Goal: Task Accomplishment & Management: Manage account settings

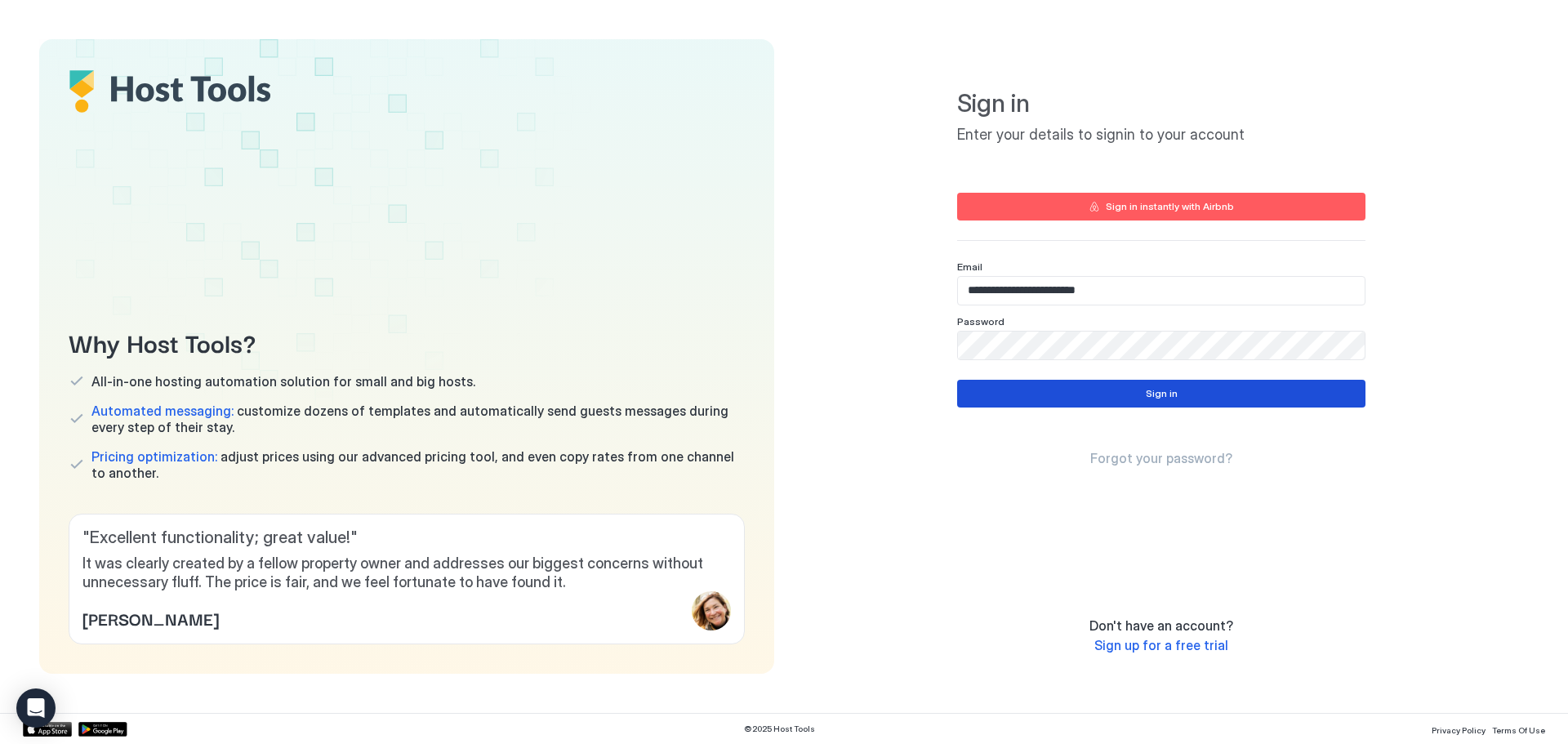
click at [1161, 396] on div "Sign in" at bounding box center [1162, 394] width 31 height 15
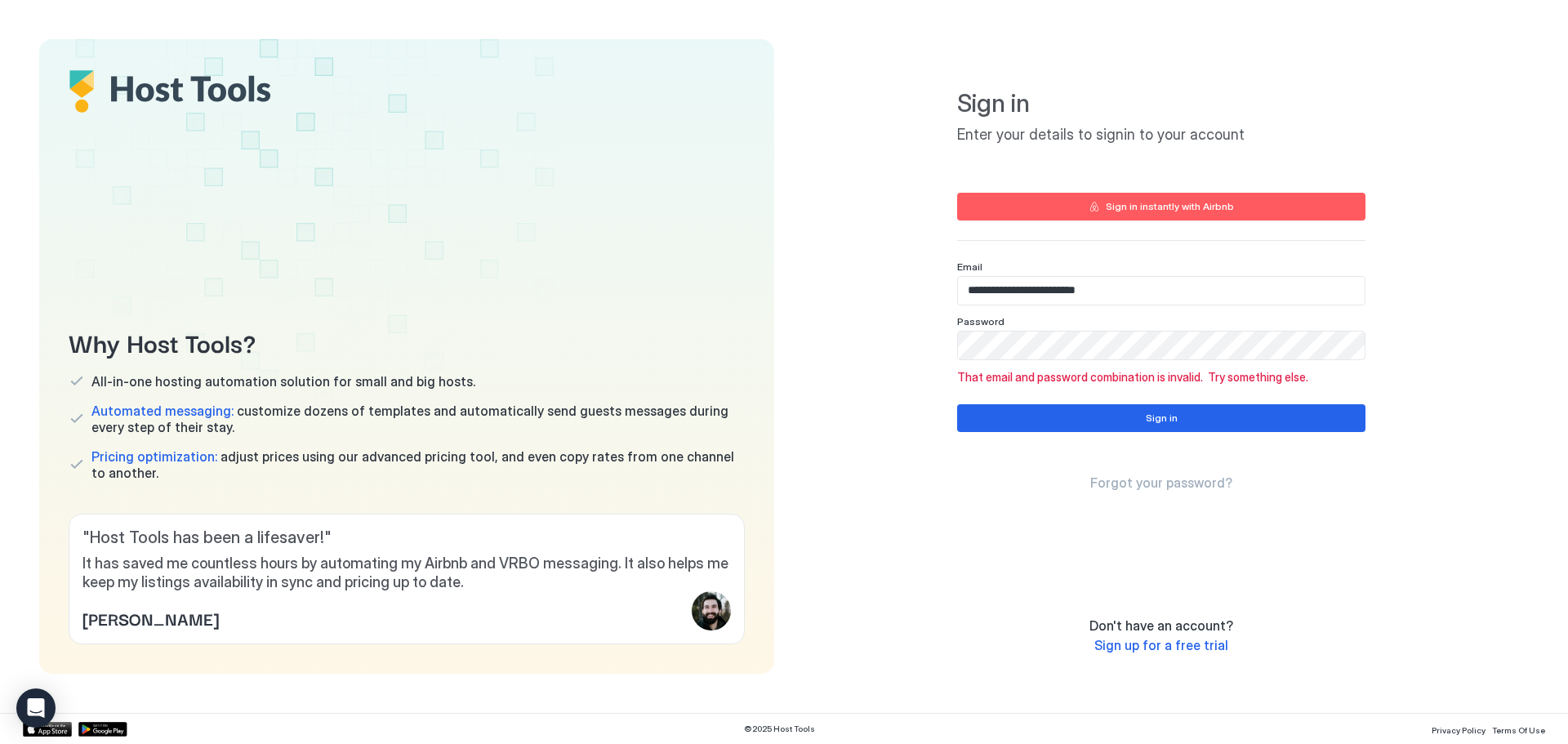
click at [1109, 273] on div "Password" at bounding box center [1161, 266] width 408 height 12
type input "**********"
click at [1126, 408] on button "Sign in" at bounding box center [1161, 418] width 408 height 28
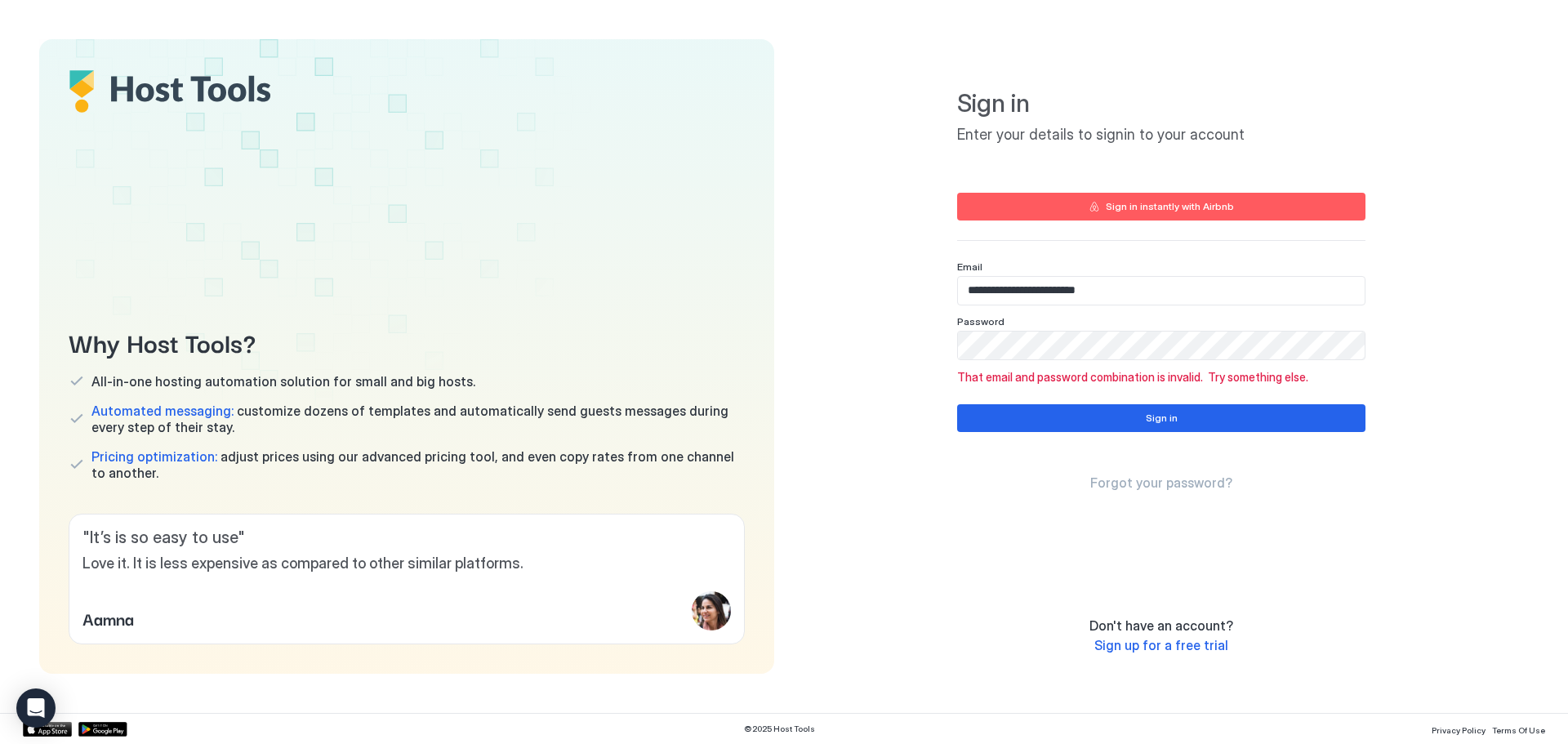
click at [1097, 329] on div "Password" at bounding box center [1161, 338] width 408 height 45
click at [1145, 480] on span "Forgot your password?" at bounding box center [1162, 482] width 142 height 17
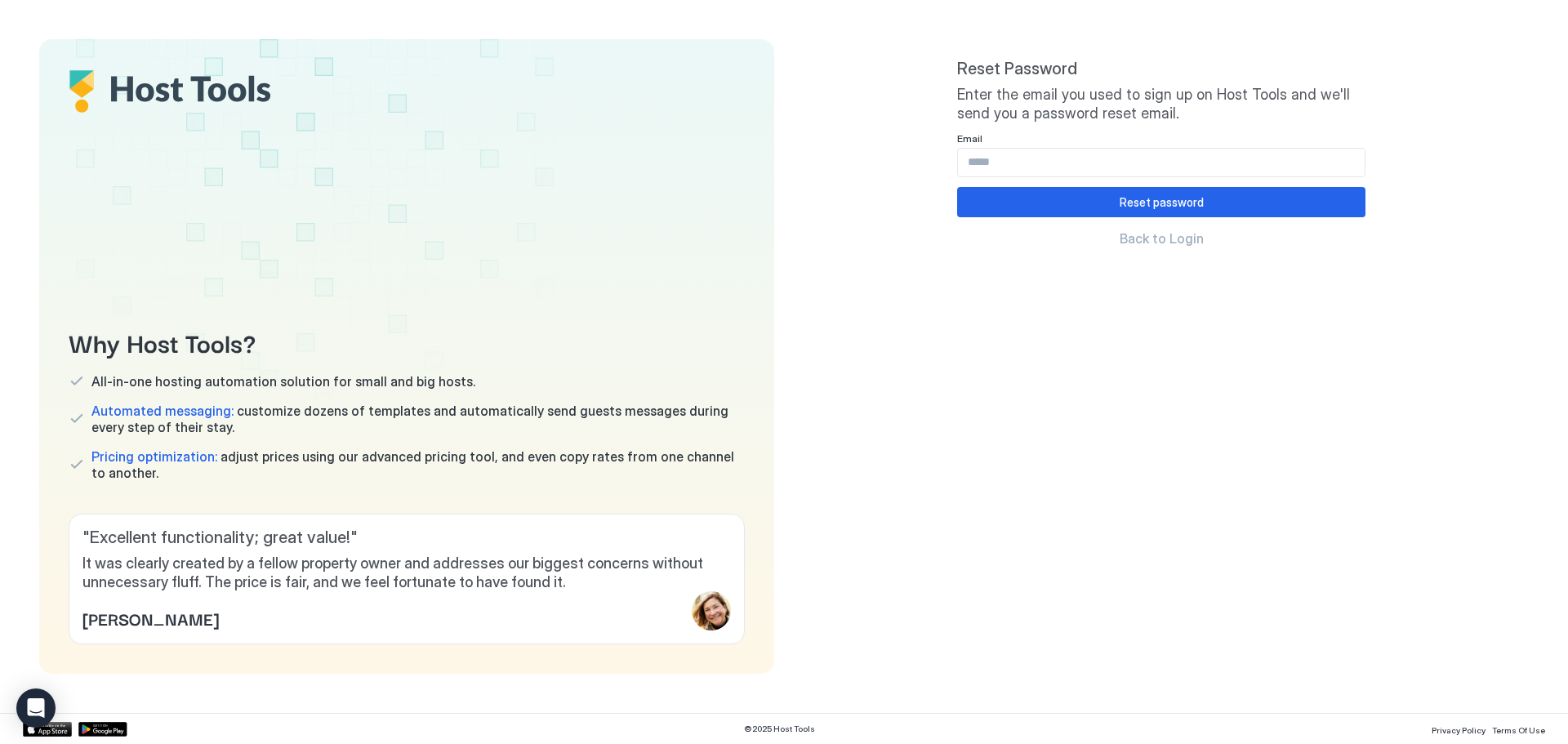
click at [1036, 161] on input "Input Field" at bounding box center [1161, 163] width 406 height 28
type input "**********"
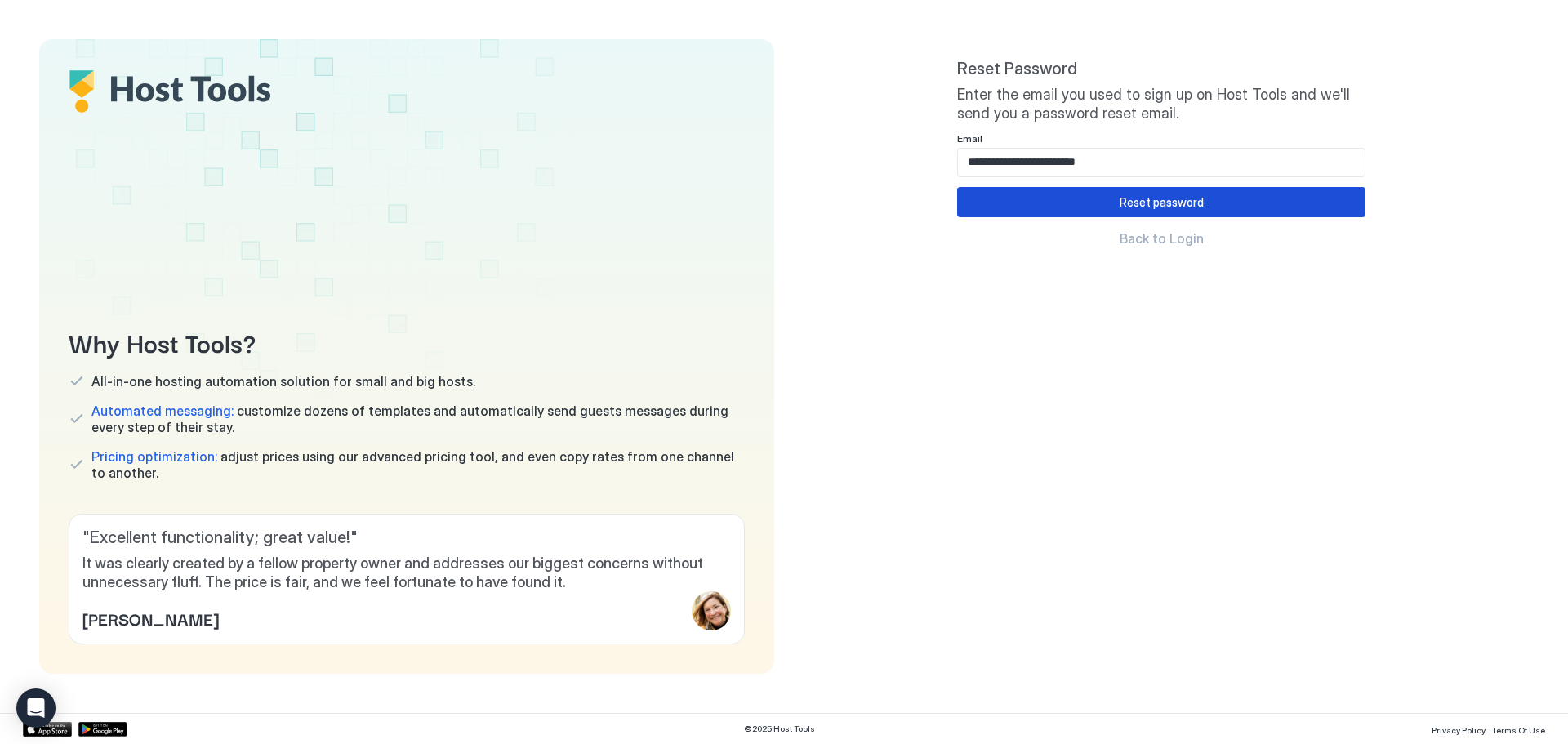
click at [1112, 195] on button "Reset password" at bounding box center [1161, 202] width 408 height 31
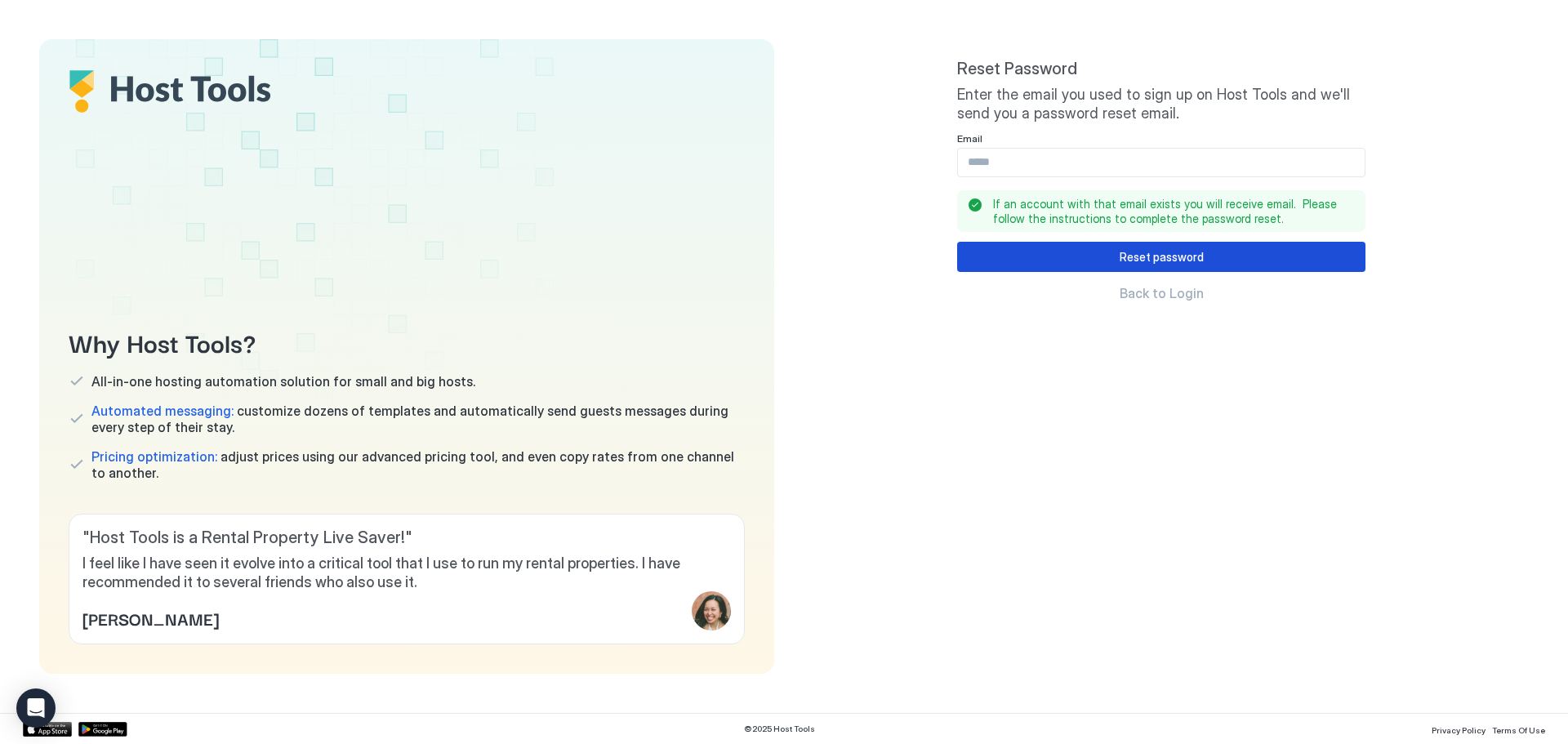
click at [1171, 256] on div "Reset password" at bounding box center [1162, 257] width 84 height 17
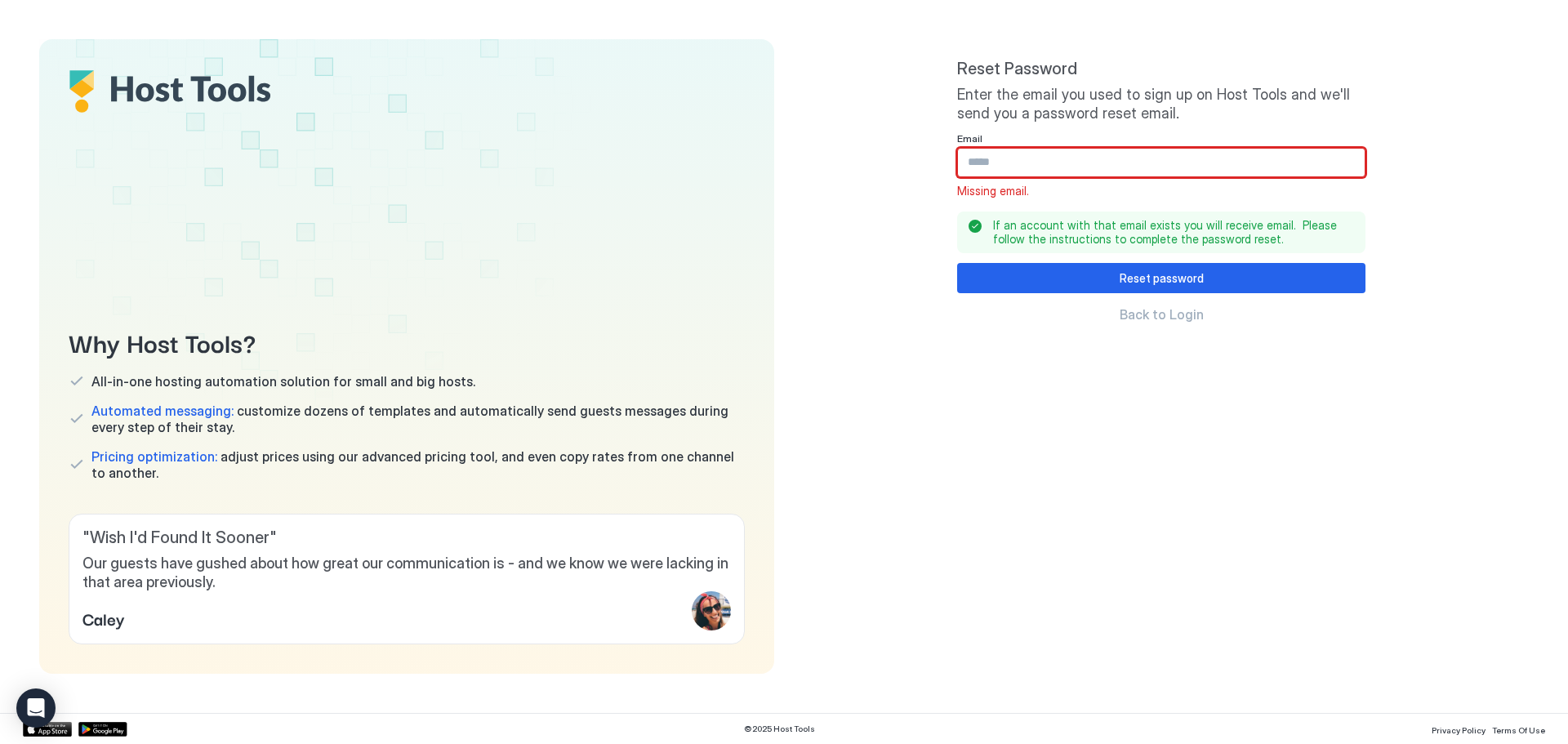
click at [1033, 156] on input "Input Field" at bounding box center [1161, 163] width 406 height 28
type input "**********"
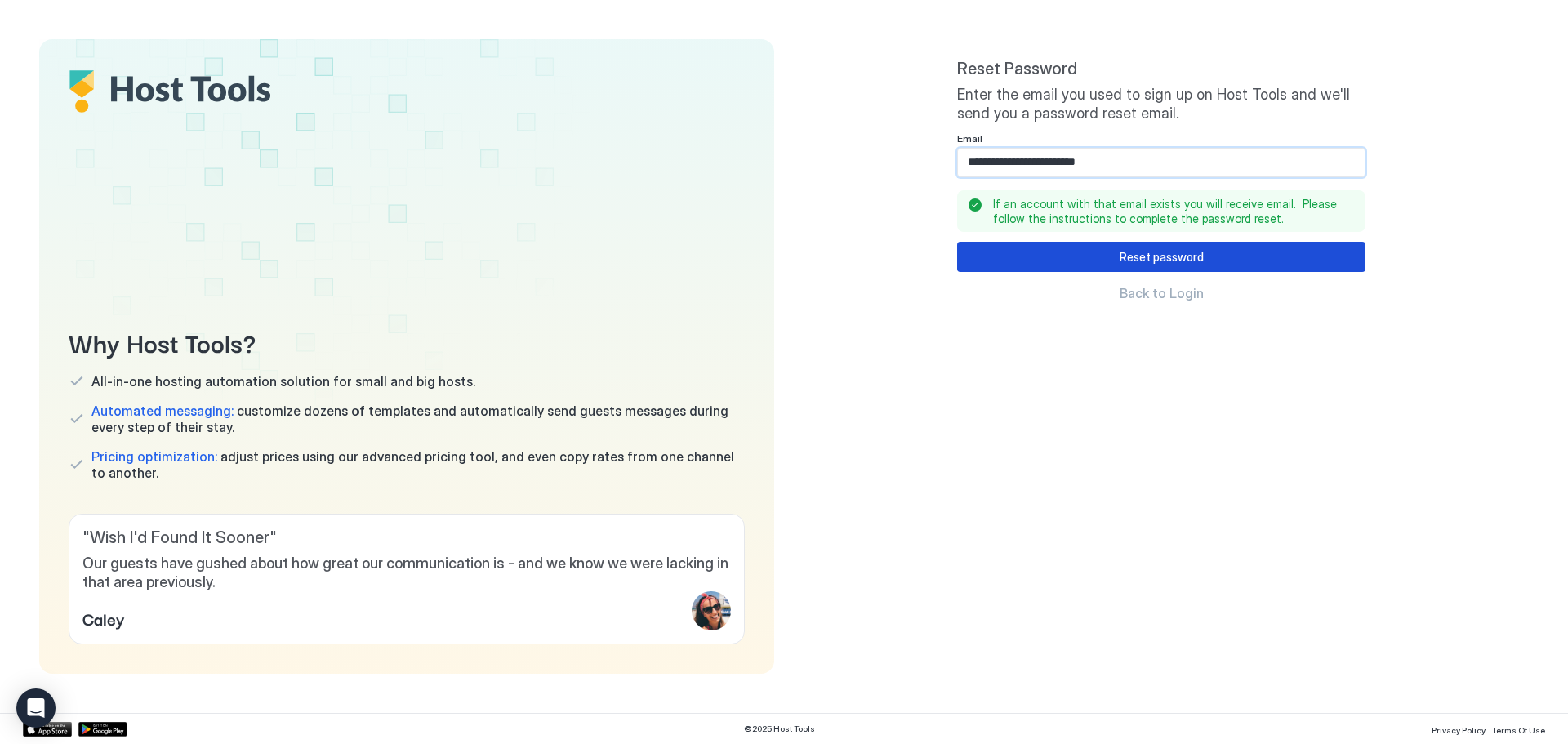
click at [1141, 258] on div "Reset password" at bounding box center [1162, 257] width 84 height 17
click at [1186, 292] on span "Back to Login" at bounding box center [1162, 293] width 84 height 17
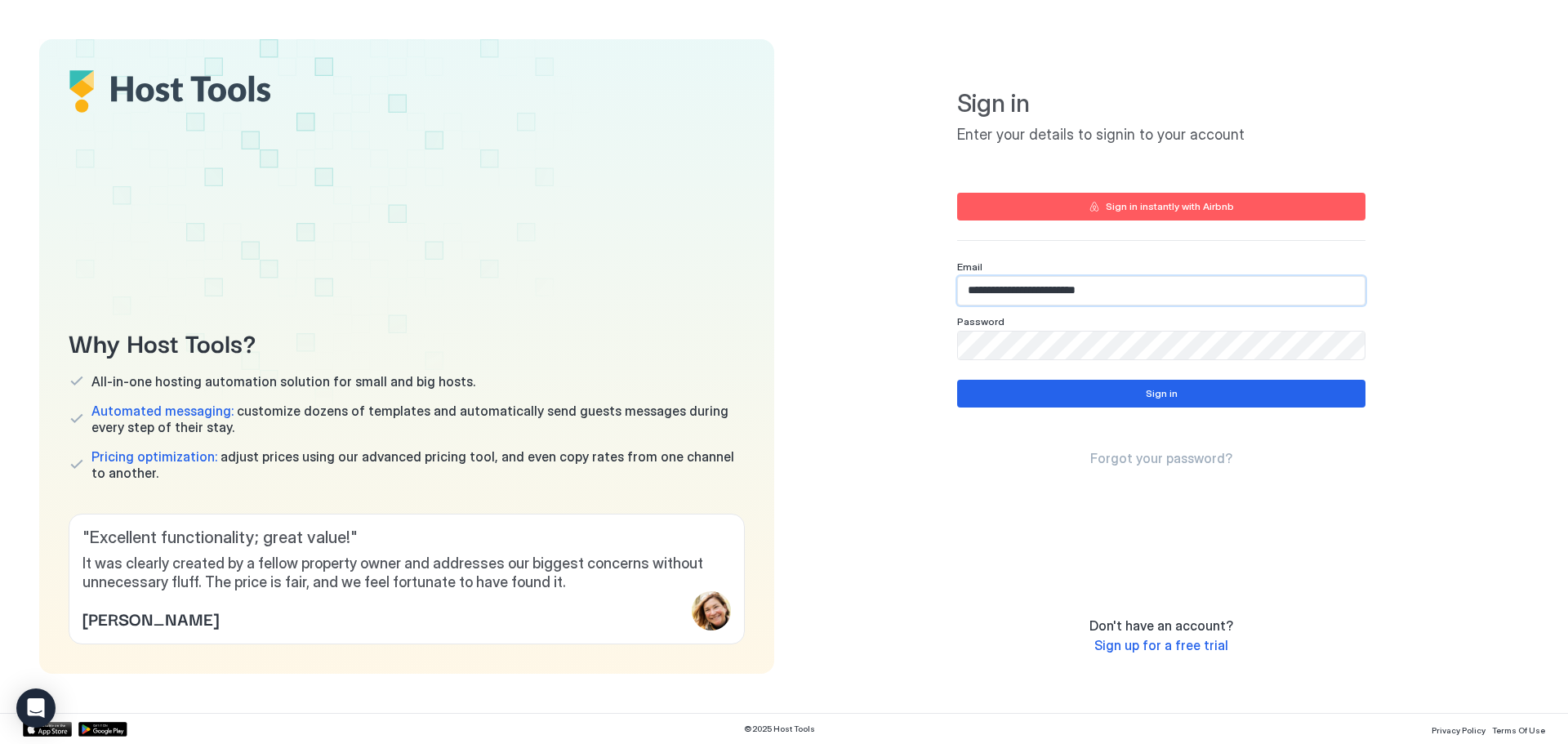
click at [1190, 286] on input "**********" at bounding box center [1161, 290] width 406 height 28
type input "**********"
click at [1131, 391] on button "Sign in" at bounding box center [1161, 394] width 408 height 28
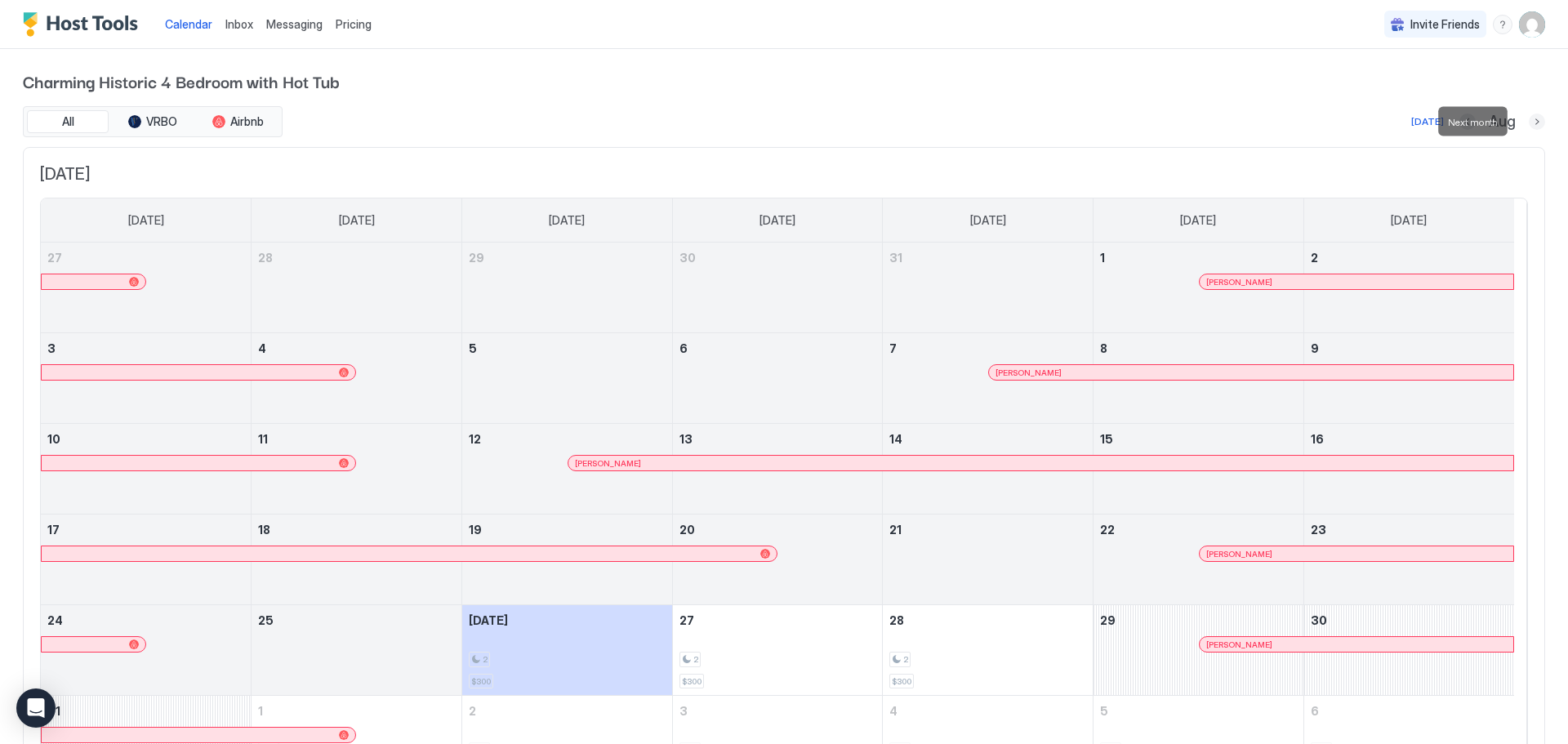
click at [1529, 126] on button "Next month" at bounding box center [1537, 122] width 17 height 17
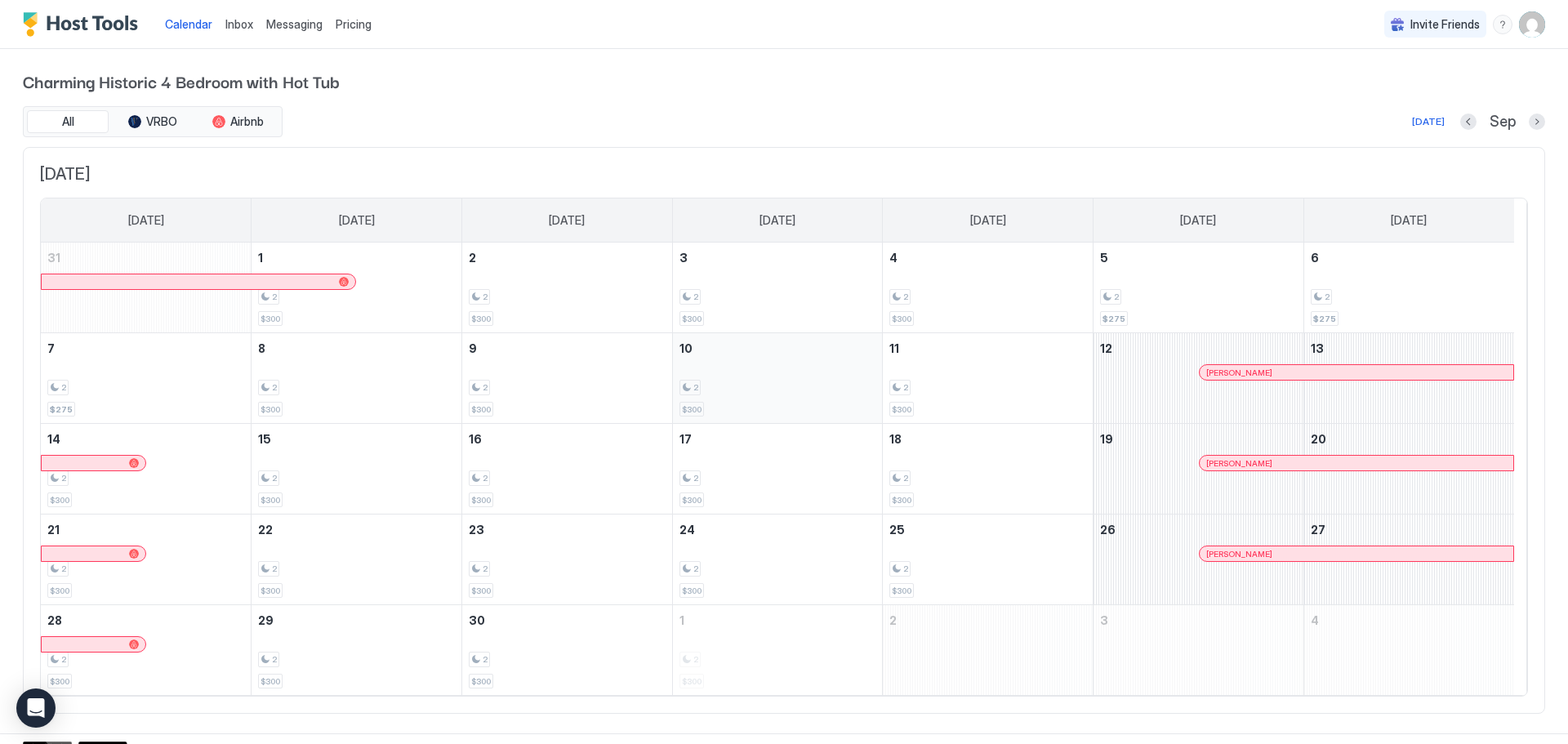
scroll to position [19, 0]
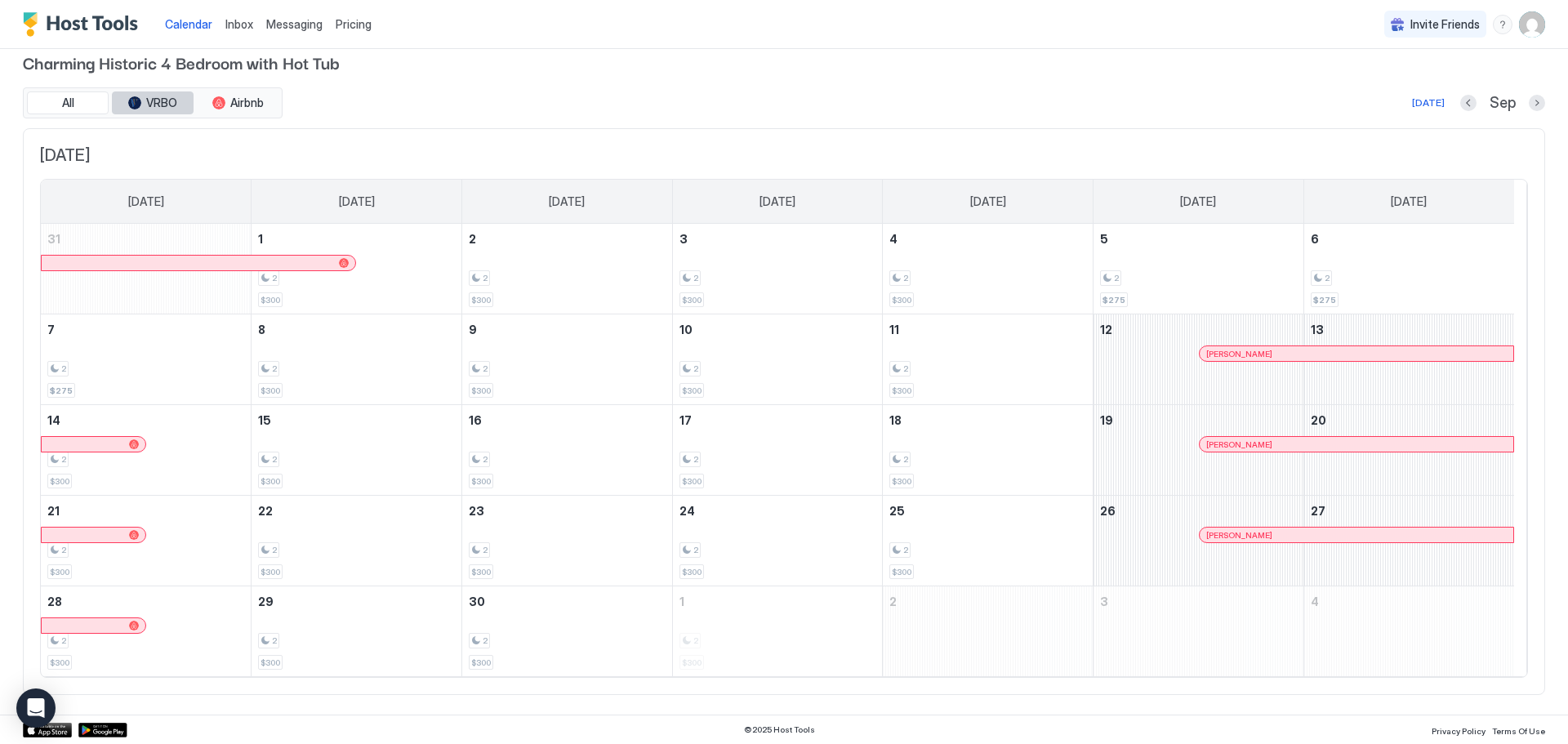
click at [169, 102] on span "VRBO" at bounding box center [161, 103] width 31 height 15
click at [156, 102] on span "VRBO" at bounding box center [161, 103] width 31 height 15
click at [260, 108] on span "Airbnb" at bounding box center [247, 103] width 33 height 15
click at [151, 103] on span "VRBO" at bounding box center [161, 103] width 31 height 15
click at [124, 101] on button "VRBO" at bounding box center [152, 103] width 82 height 23
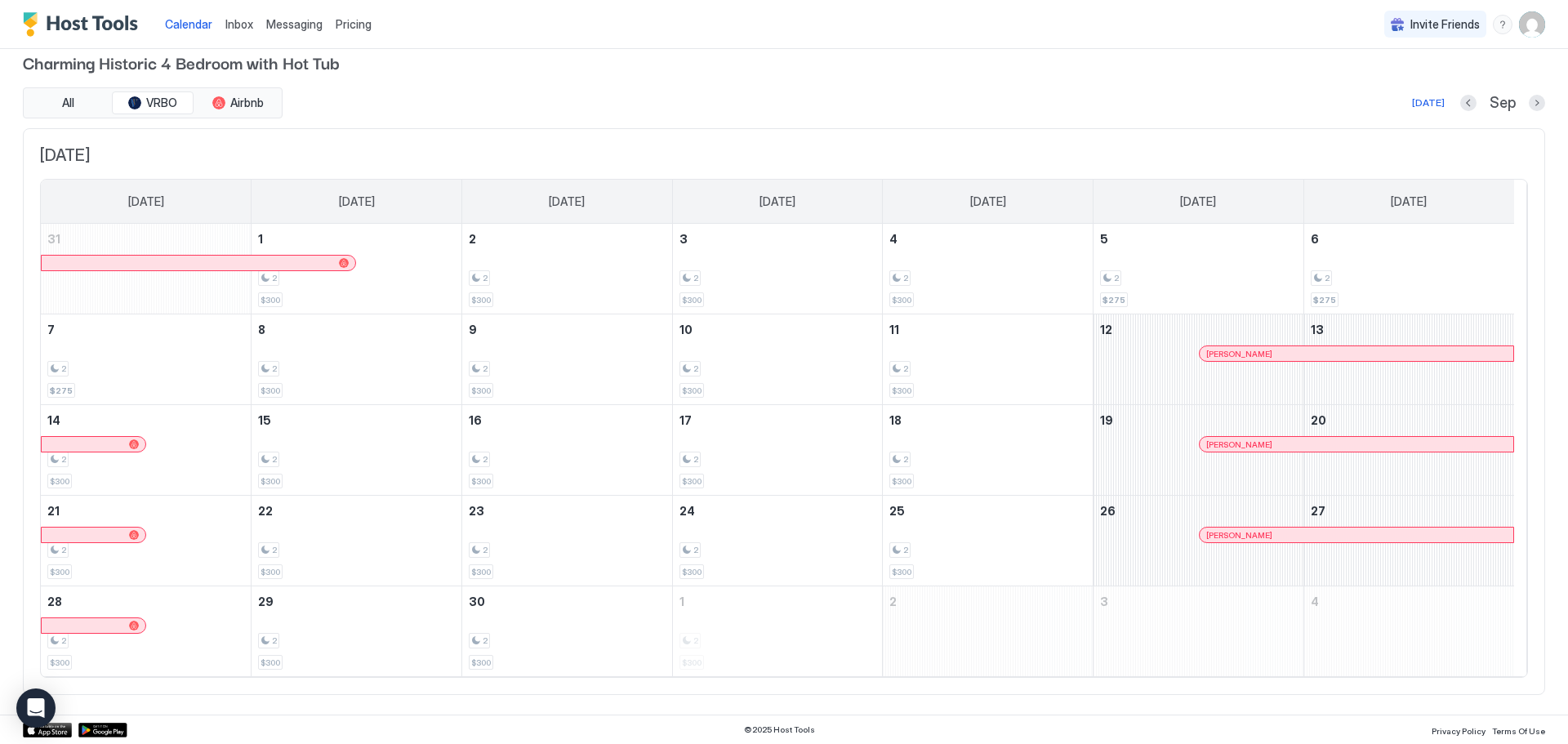
click at [246, 22] on span "Inbox" at bounding box center [239, 24] width 28 height 14
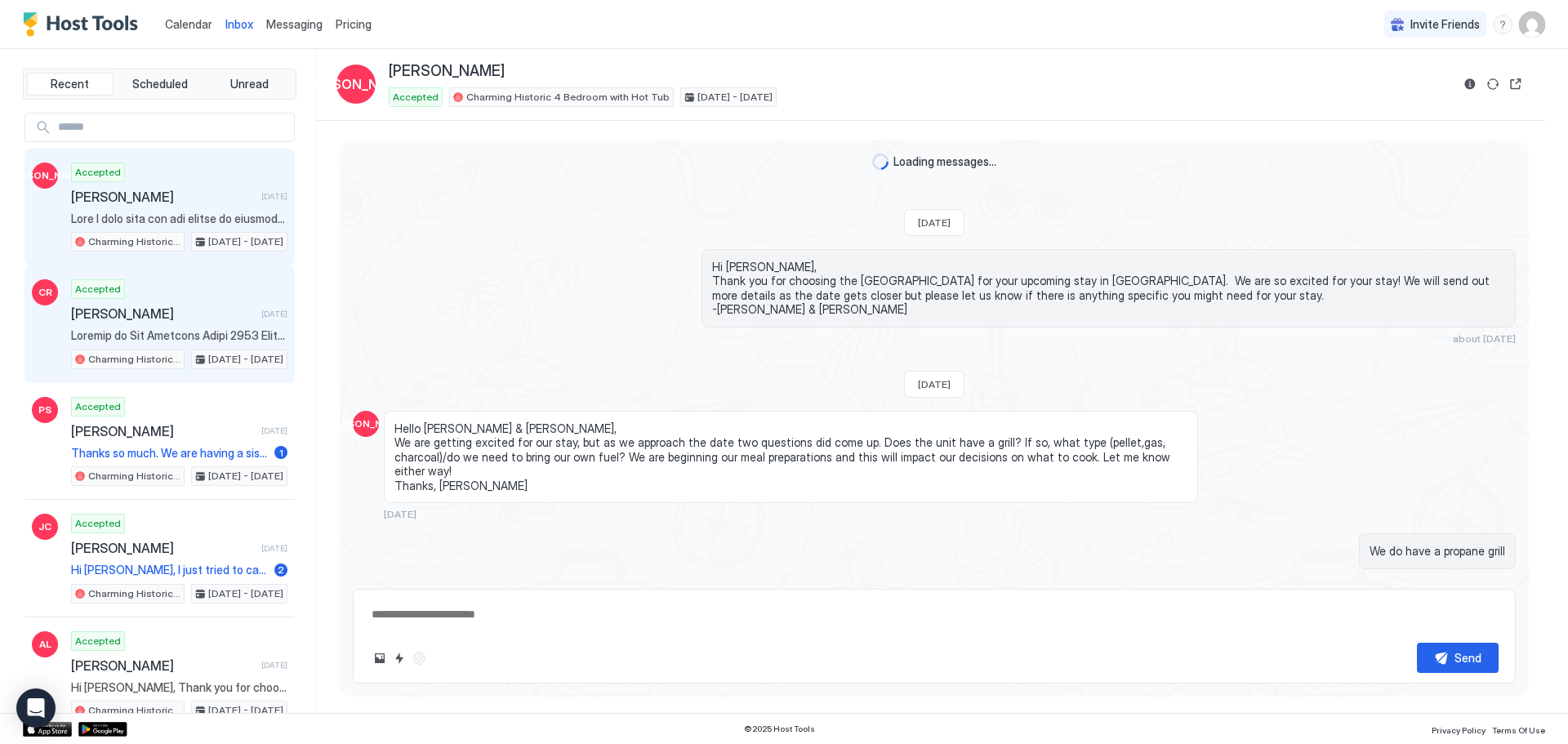
scroll to position [2485, 0]
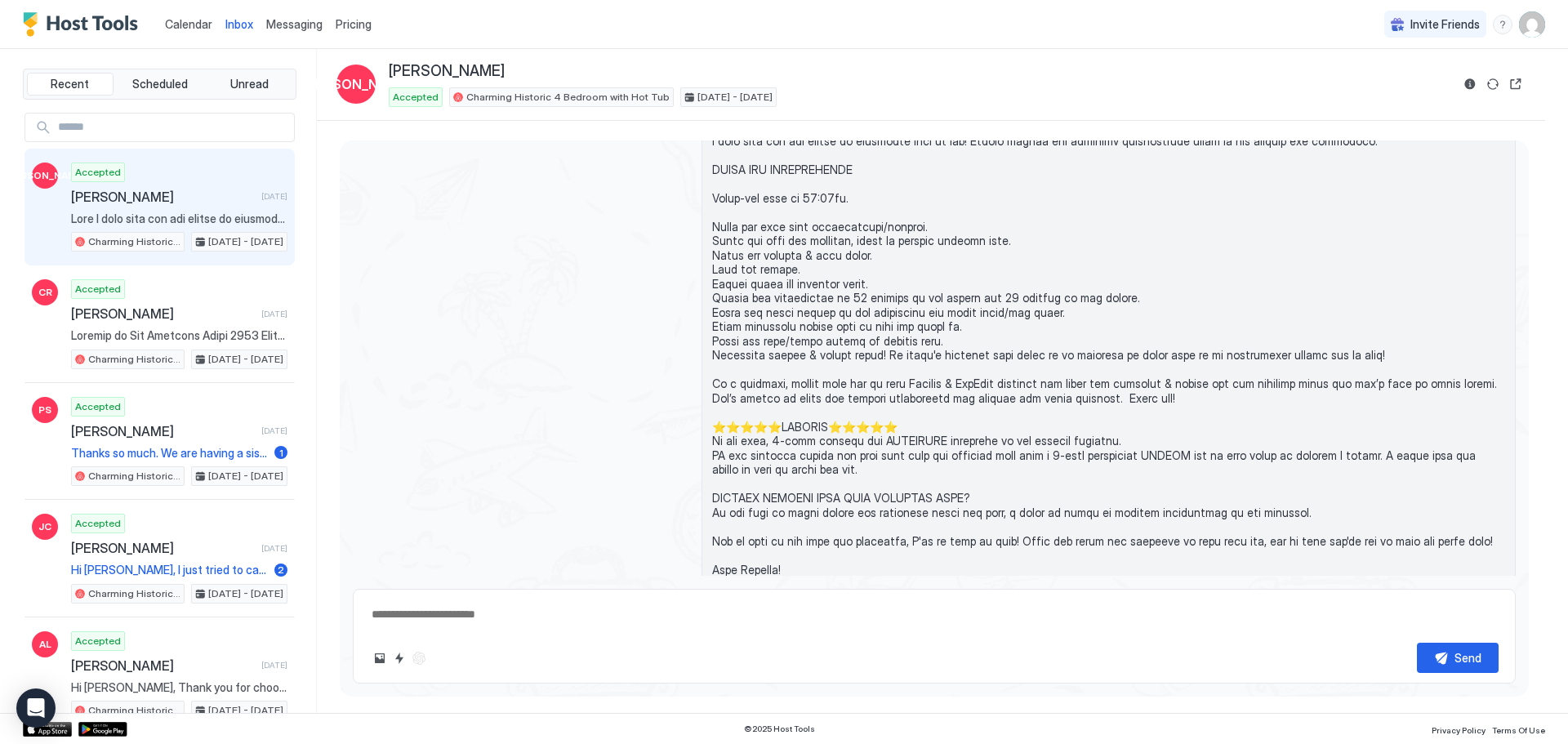
click at [185, 26] on span "Calendar" at bounding box center [188, 24] width 47 height 14
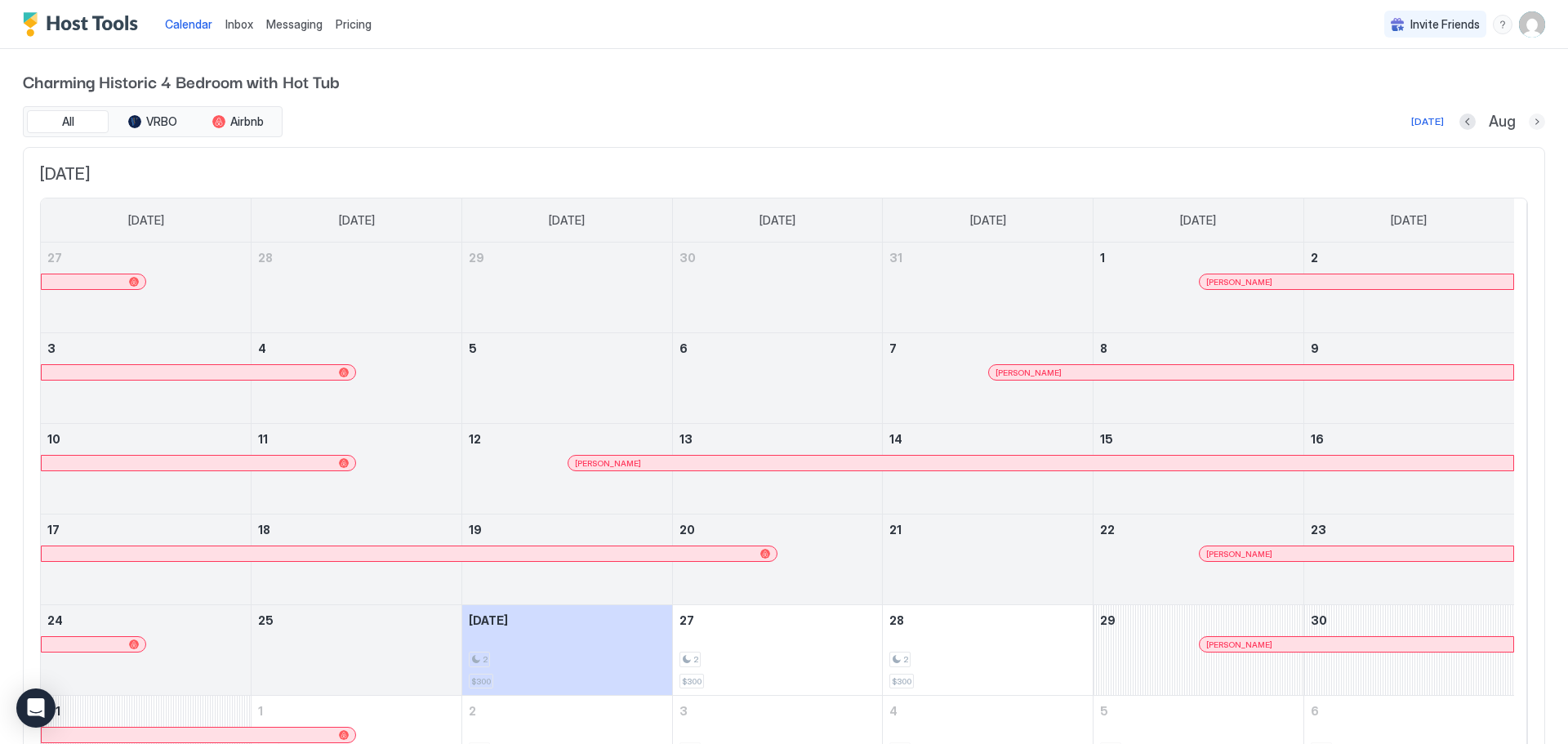
click at [1529, 121] on button "Next month" at bounding box center [1537, 122] width 17 height 17
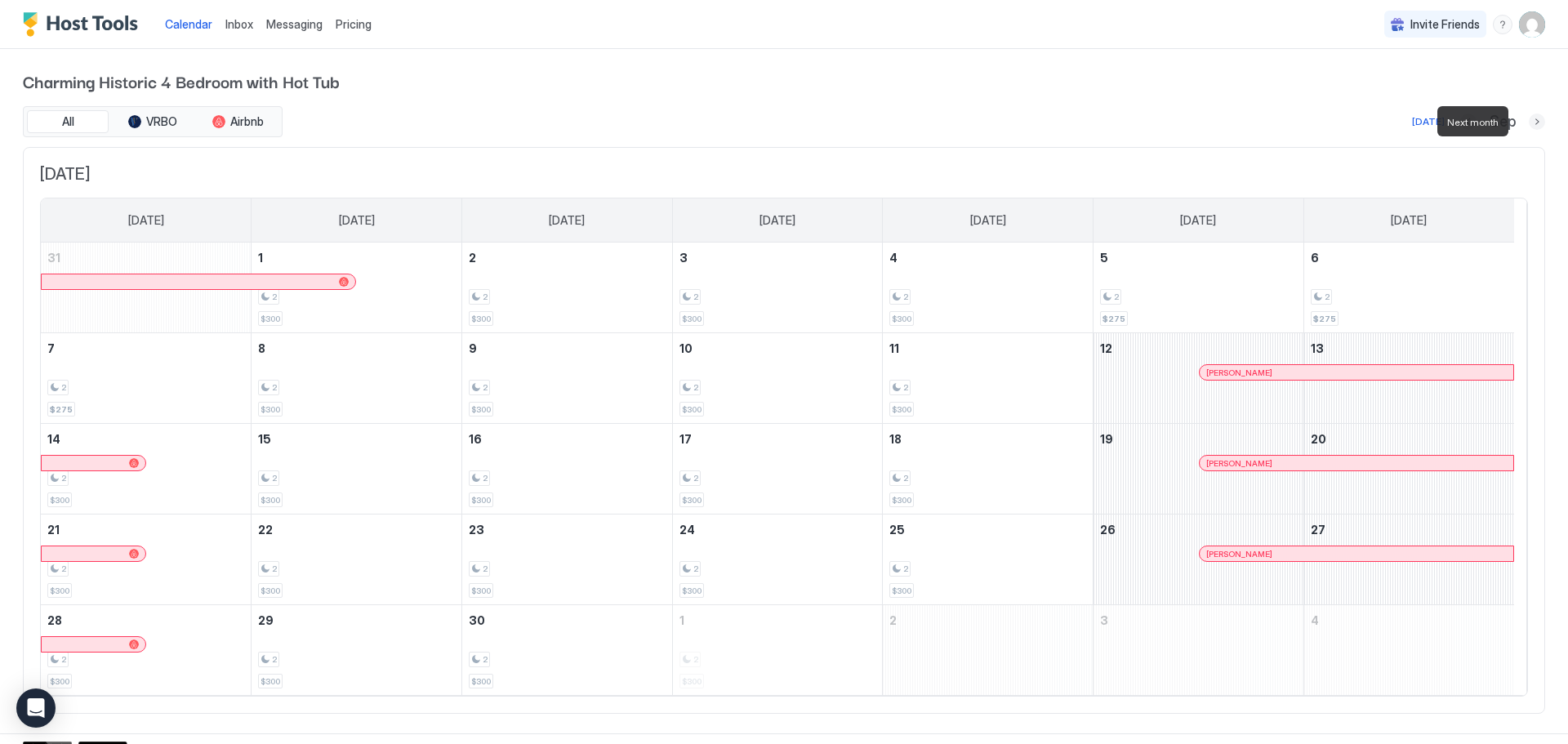
click at [1529, 121] on button "Next month" at bounding box center [1537, 122] width 17 height 17
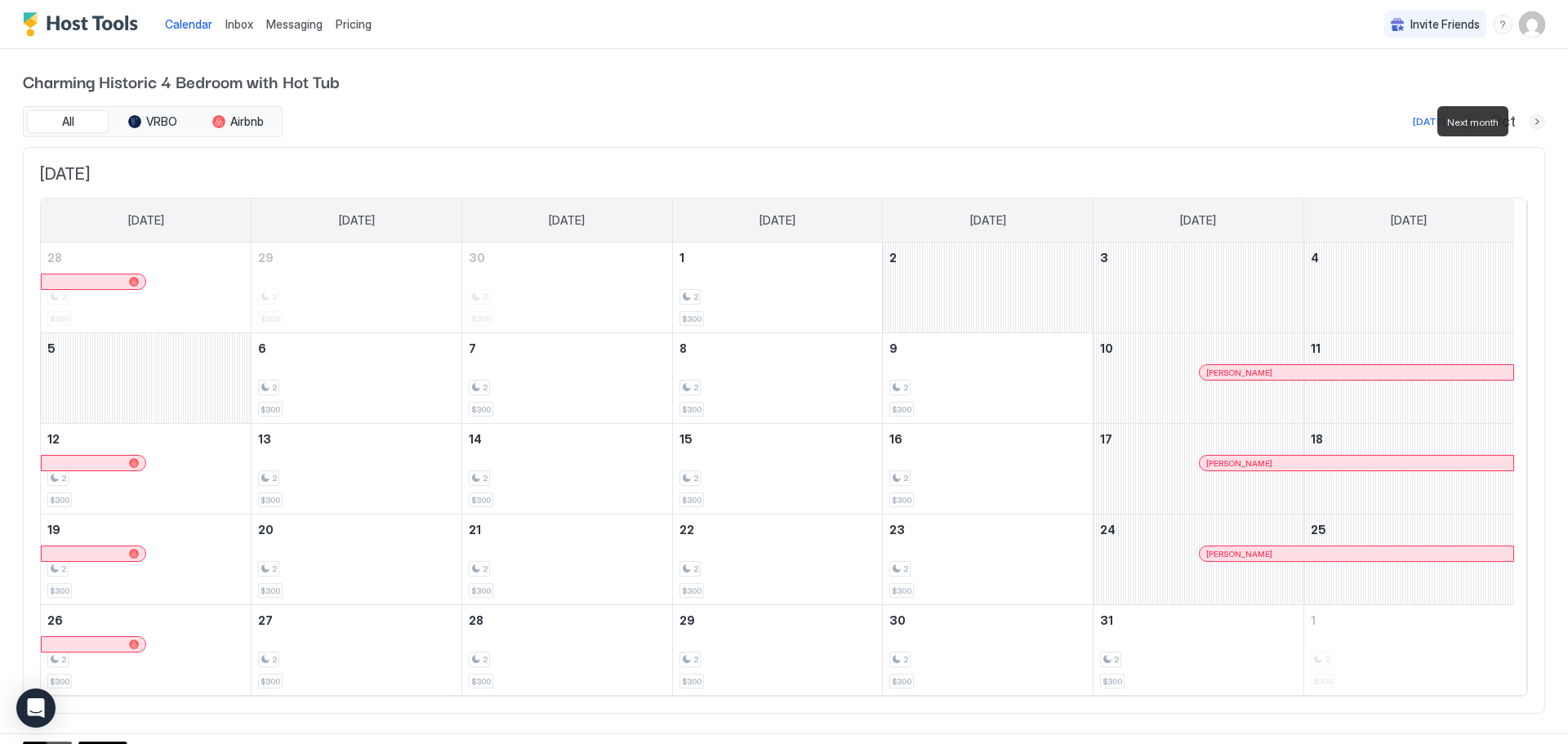
click at [1529, 121] on button "Next month" at bounding box center [1537, 122] width 17 height 17
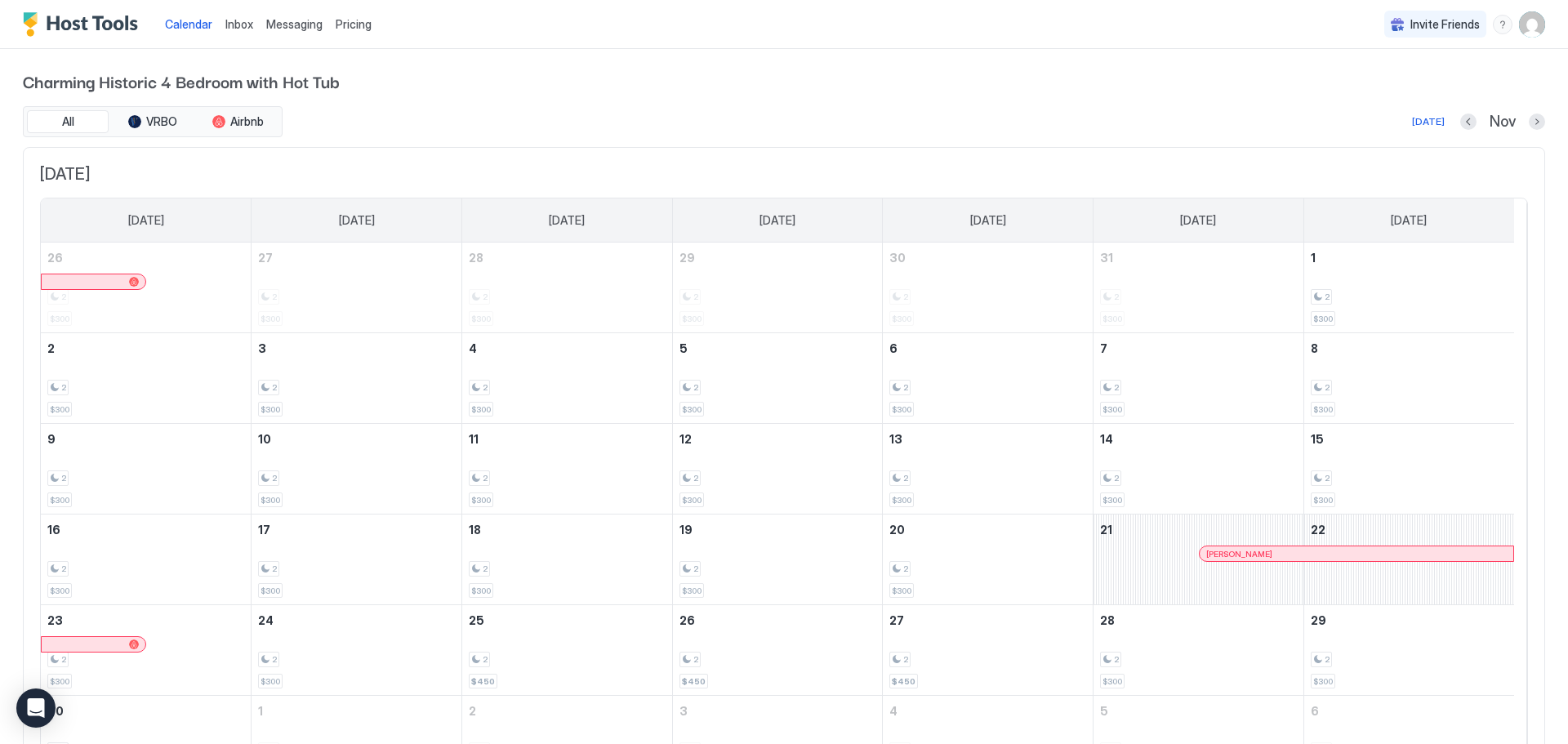
click at [238, 21] on span "Inbox" at bounding box center [239, 24] width 28 height 14
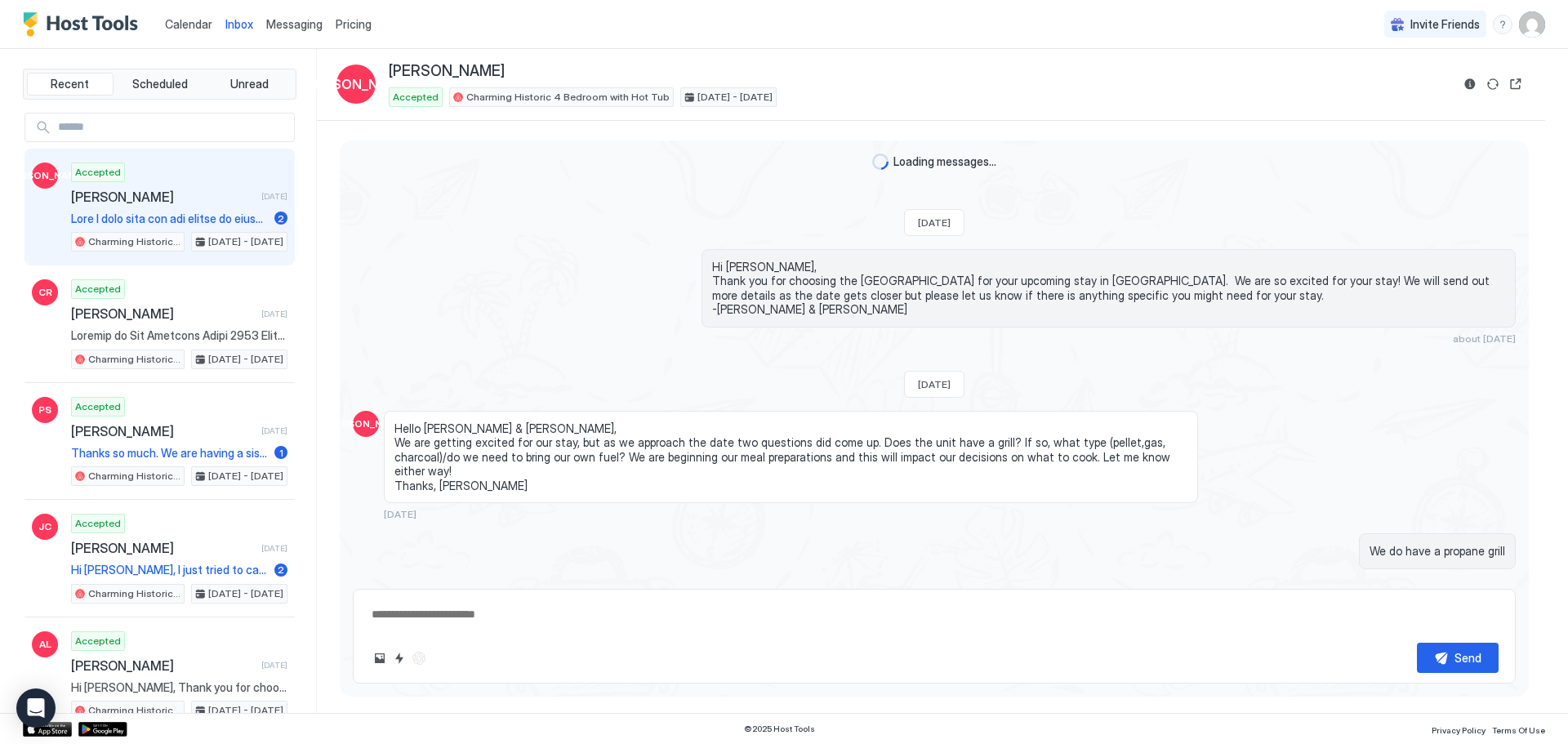
scroll to position [2485, 0]
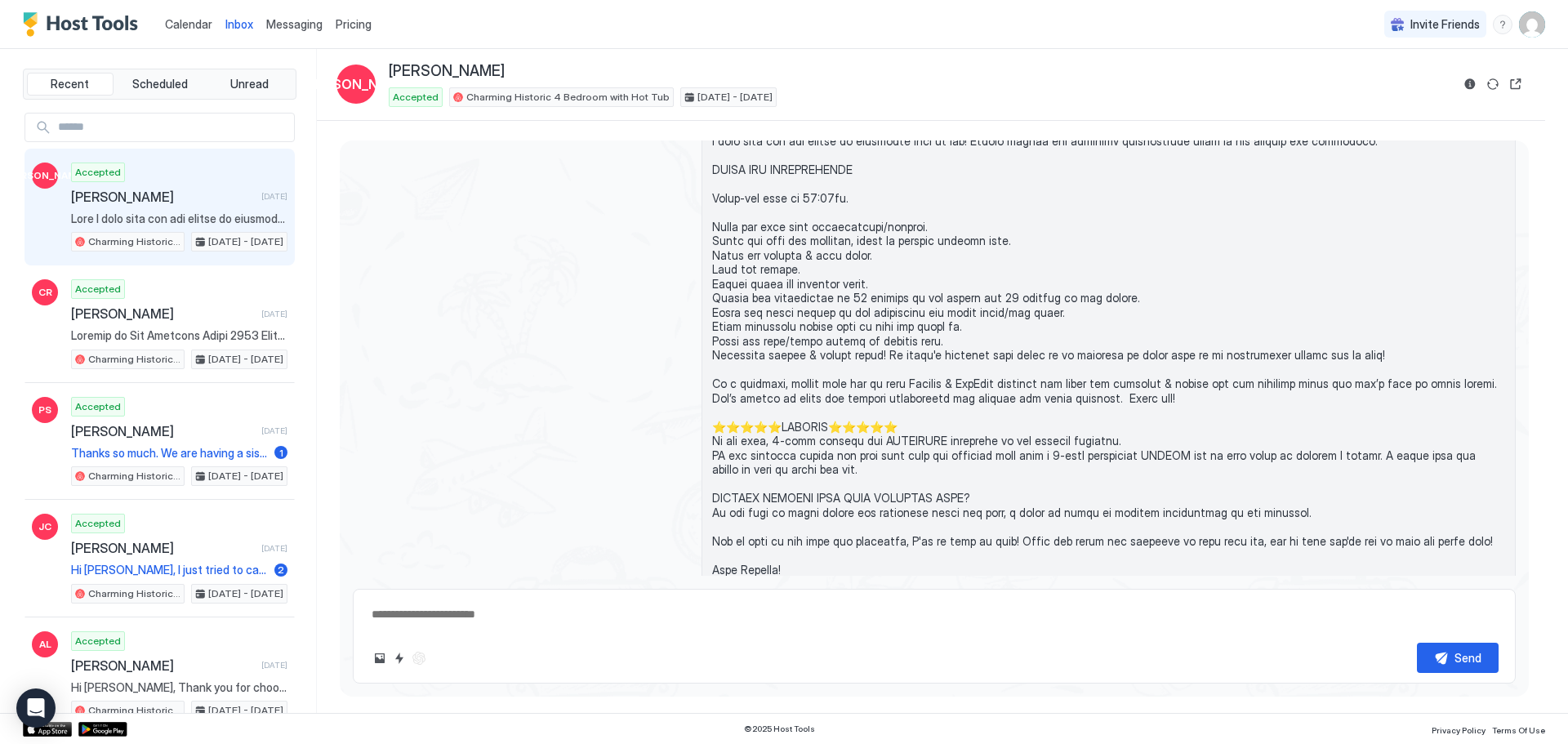
click at [185, 20] on span "Calendar" at bounding box center [188, 24] width 47 height 14
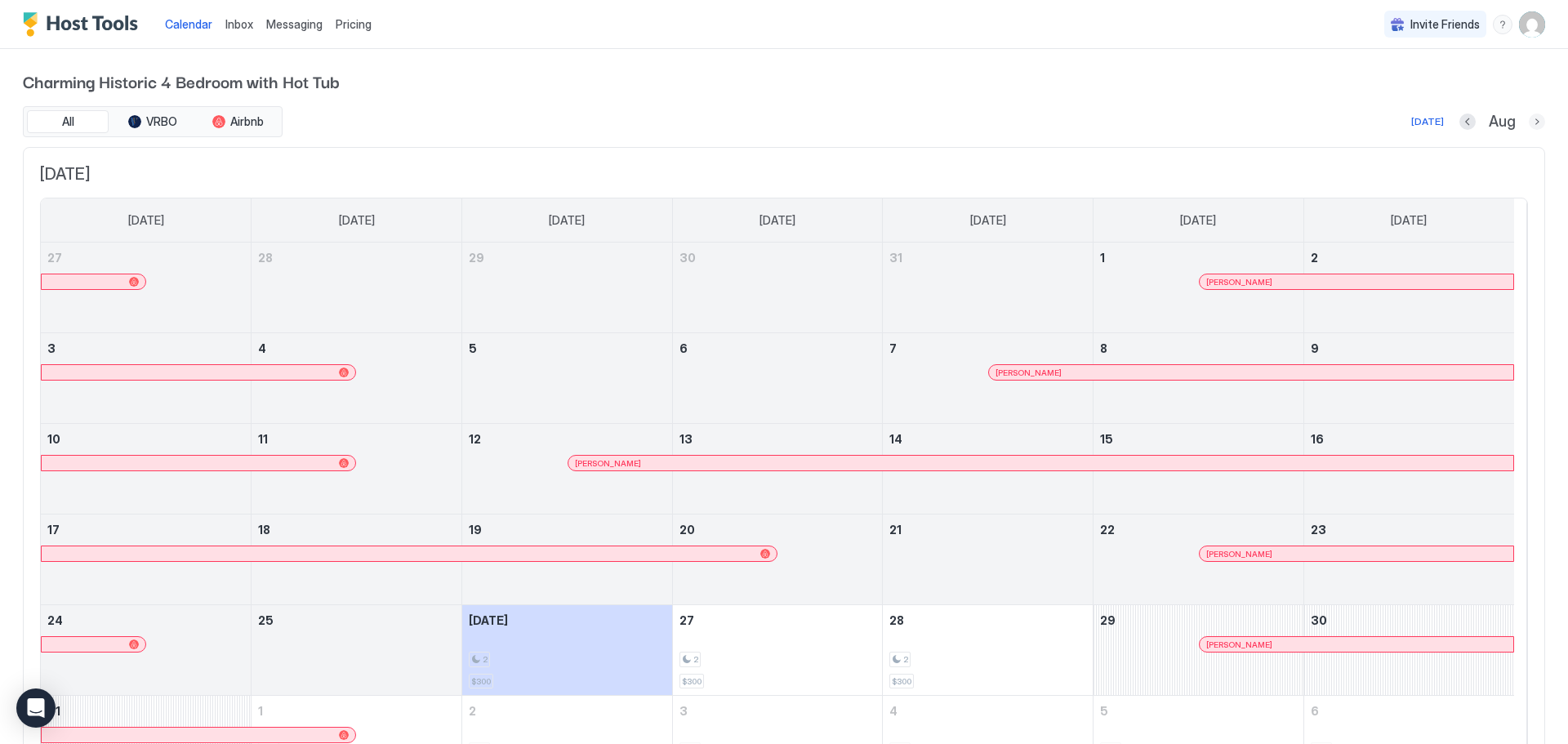
click at [1529, 127] on button "Next month" at bounding box center [1537, 122] width 17 height 17
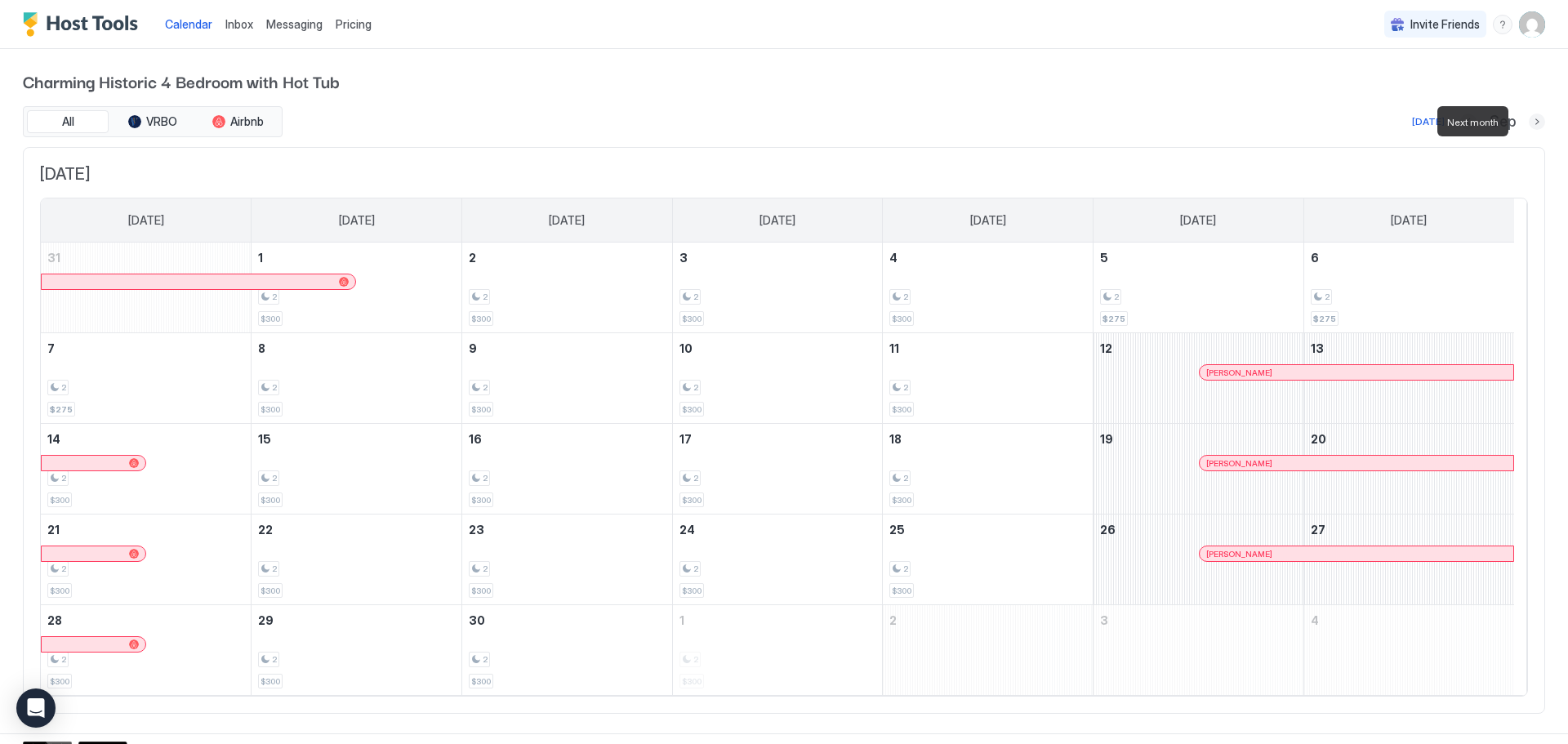
click at [1529, 127] on button "Next month" at bounding box center [1537, 122] width 17 height 17
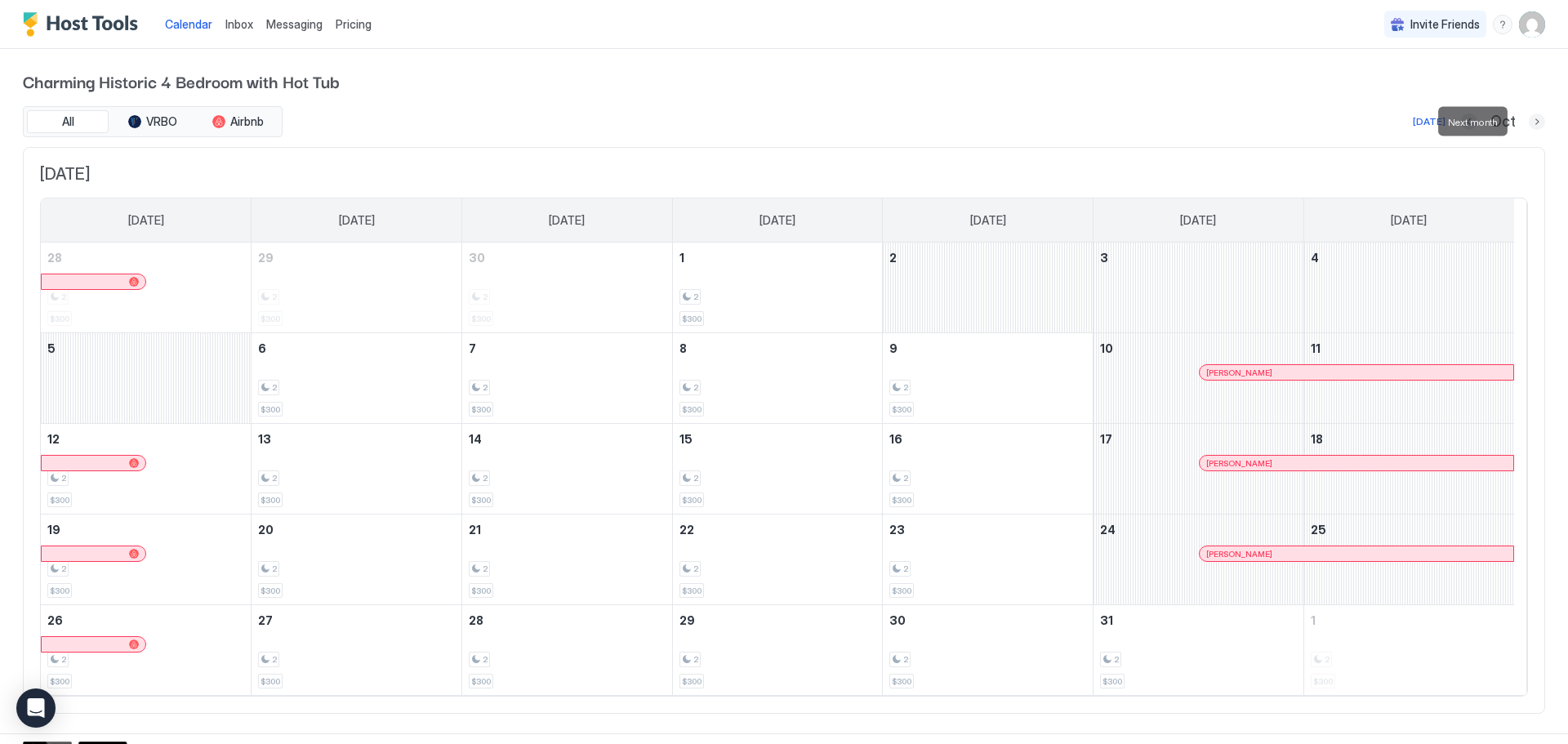
click at [1529, 120] on button "Next month" at bounding box center [1537, 122] width 17 height 17
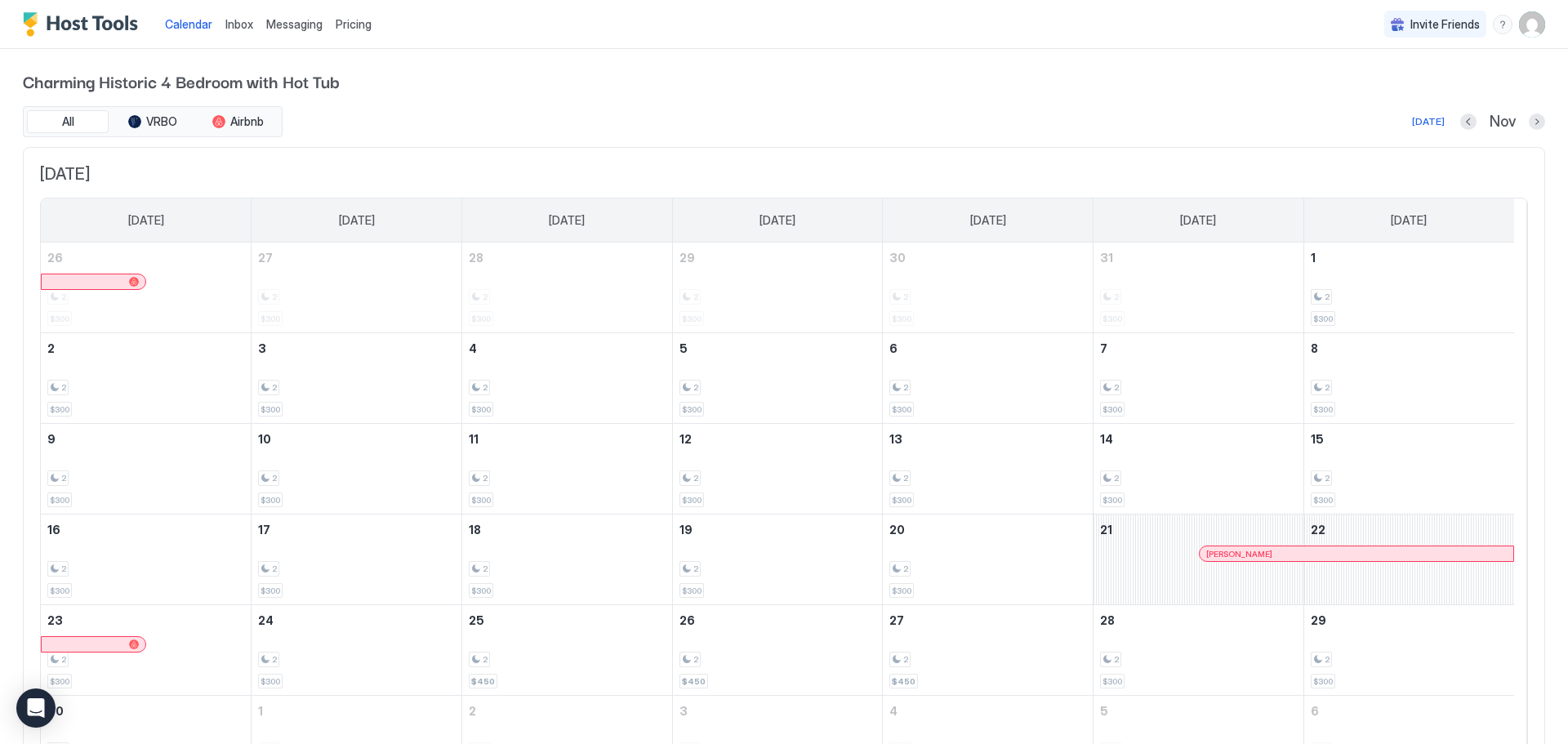
click at [1529, 24] on img "User profile" at bounding box center [1532, 25] width 26 height 26
click at [1398, 91] on div "Settings" at bounding box center [1428, 92] width 208 height 29
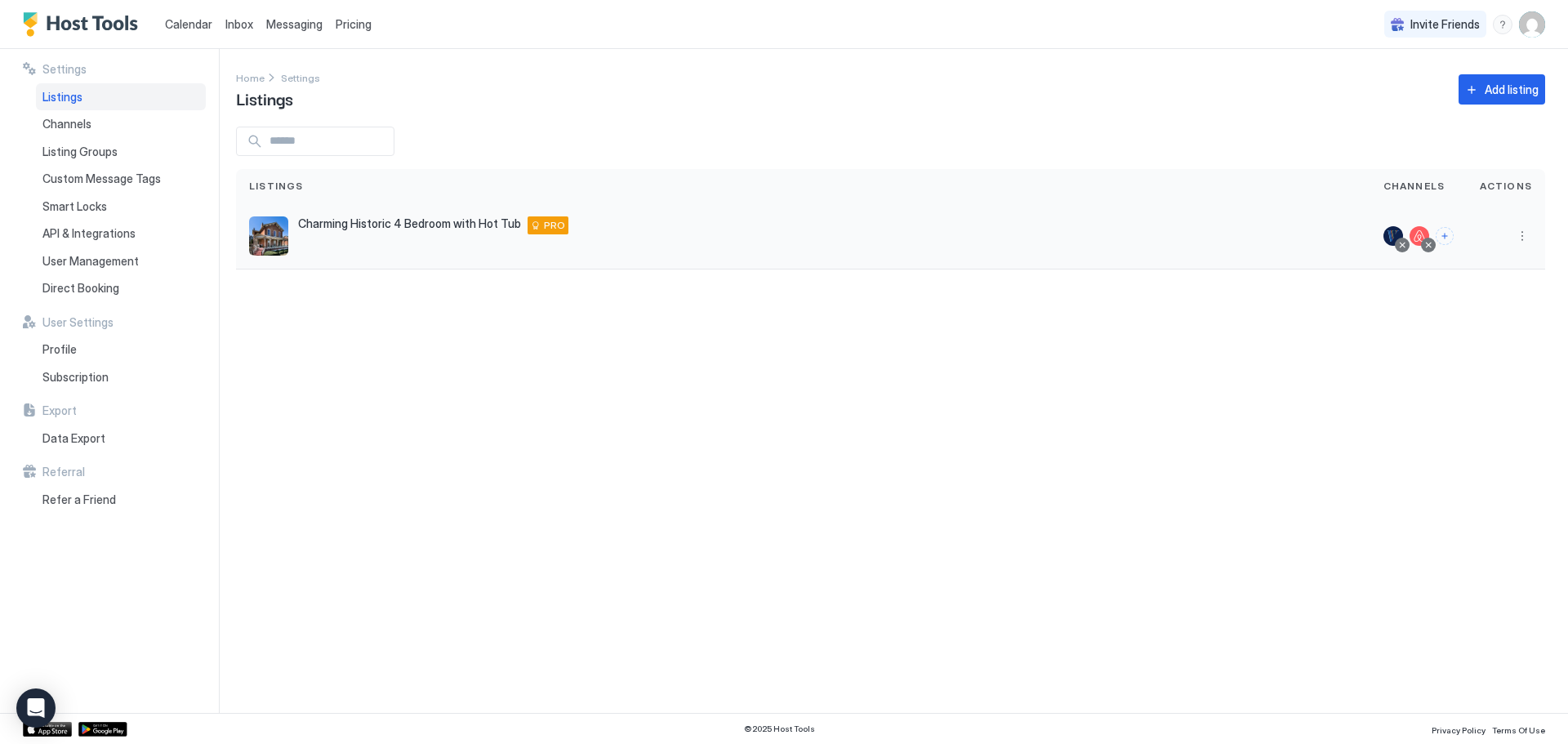
click at [1364, 218] on div "Charming Historic 4 Bedroom with Hot Tub 1245 Highland Place, Dubuque, IA, 5200…" at bounding box center [803, 237] width 1134 height 66
click at [365, 238] on div "Charming Historic 4 Bedroom with Hot Tub 1245 Highland Place, Dubuque, IA, 5200…" at bounding box center [803, 235] width 1109 height 39
click at [368, 226] on span "Charming Historic 4 Bedroom with Hot Tub" at bounding box center [409, 223] width 223 height 15
click at [544, 223] on span "PRO" at bounding box center [555, 225] width 22 height 15
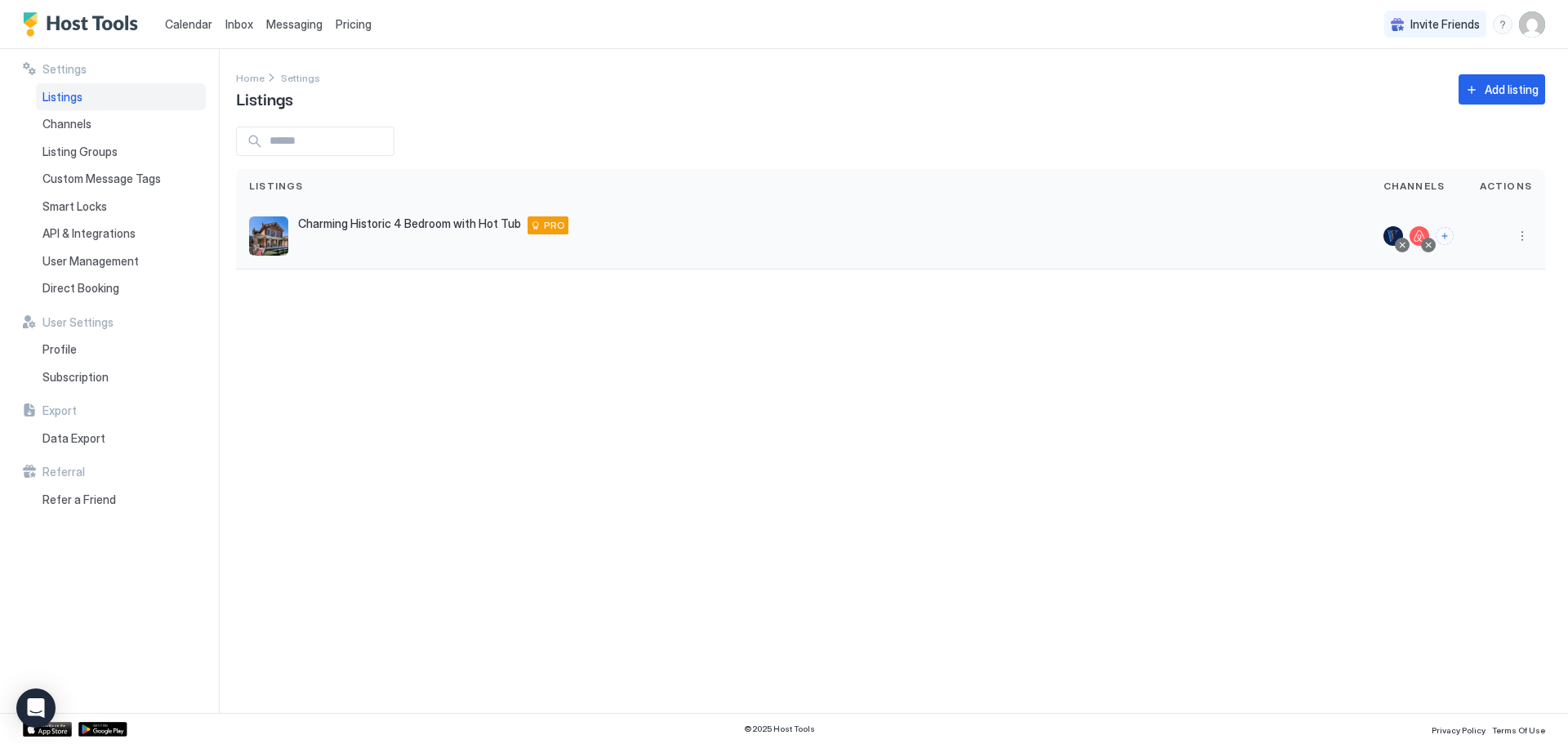
click at [542, 214] on div "Charming Historic 4 Bedroom with Hot Tub 1245 Highland Place, Dubuque, IA, 5200…" at bounding box center [803, 237] width 1134 height 66
click at [544, 222] on span "PRO" at bounding box center [555, 225] width 22 height 15
click at [1161, 223] on div "Charming Historic 4 Bedroom with Hot Tub 1245 Highland Place, Dubuque, IA, 5200…" at bounding box center [803, 235] width 1109 height 39
click at [272, 238] on img "listing image" at bounding box center [268, 235] width 39 height 39
click at [61, 120] on span "Channels" at bounding box center [66, 124] width 49 height 15
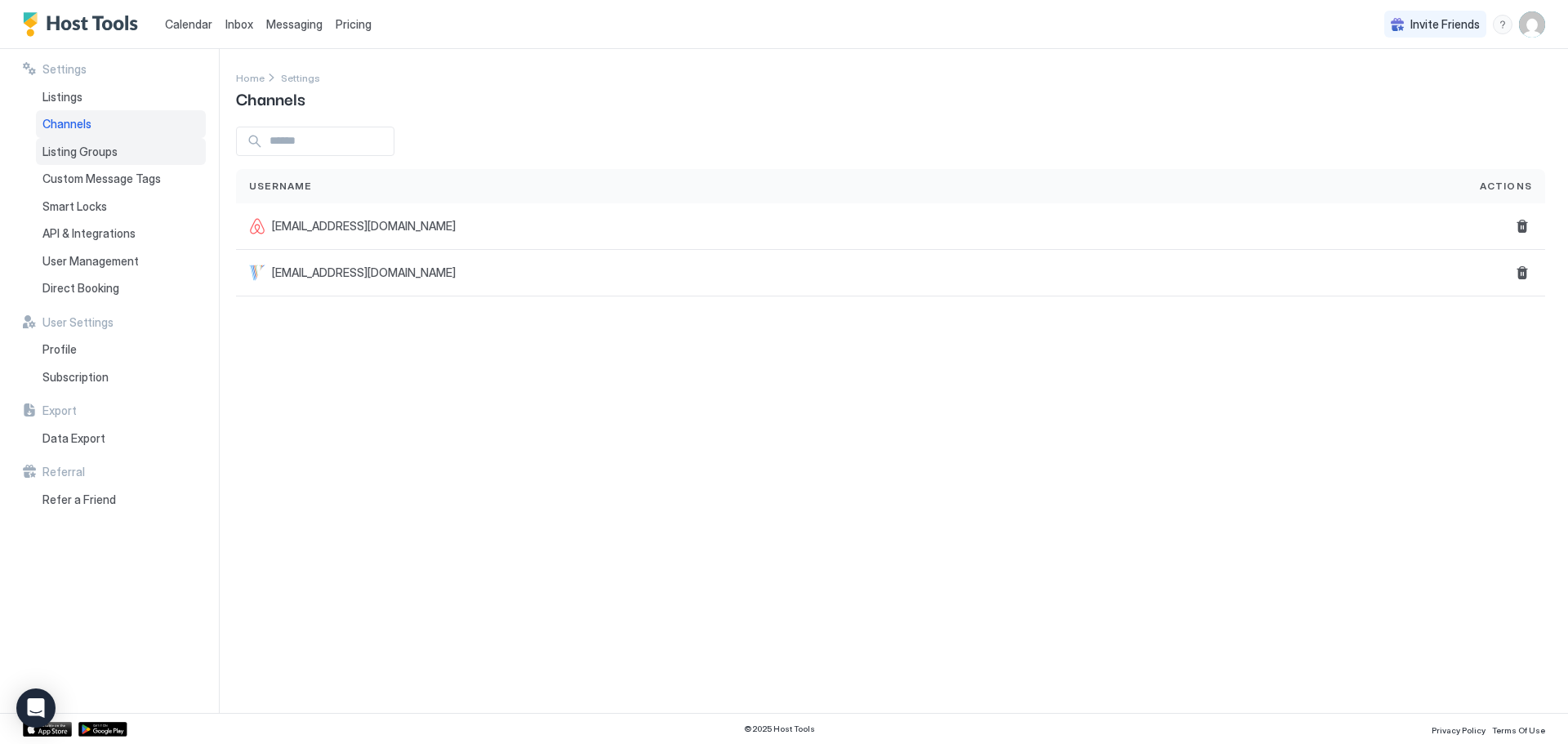
click at [78, 149] on span "Listing Groups" at bounding box center [79, 152] width 75 height 15
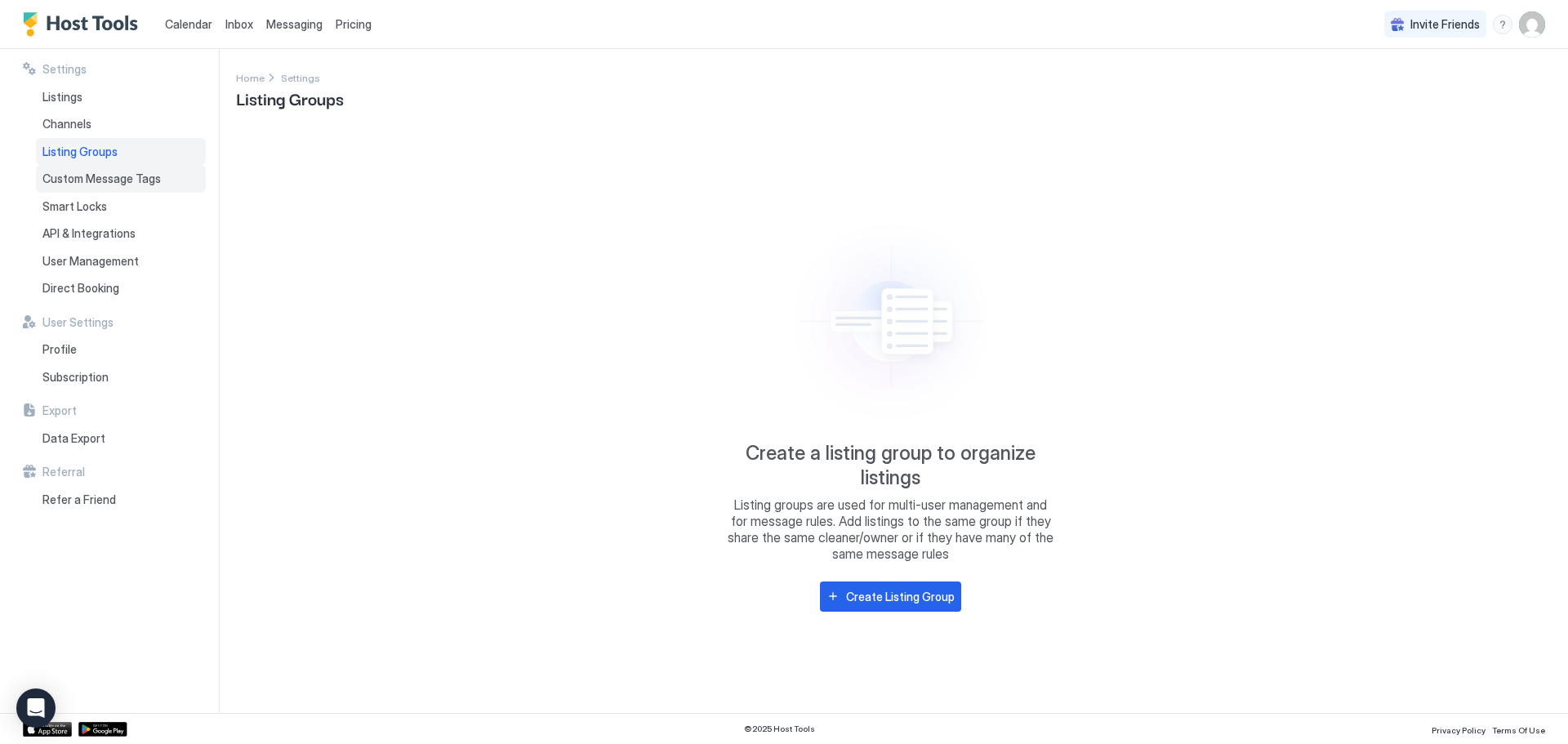
click at [85, 167] on div "Custom Message Tags" at bounding box center [120, 179] width 170 height 28
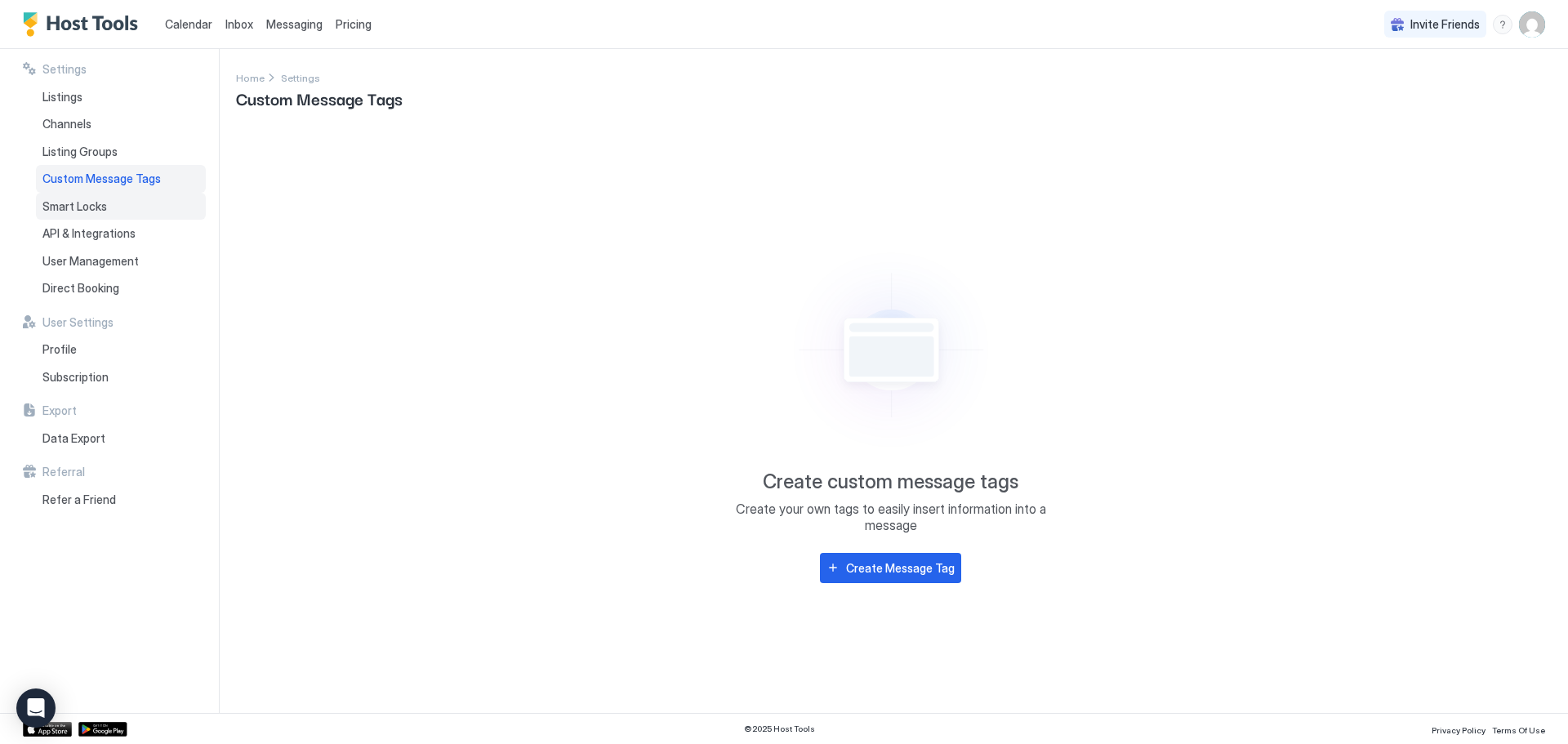
click at [82, 198] on div "Smart Locks" at bounding box center [120, 207] width 170 height 28
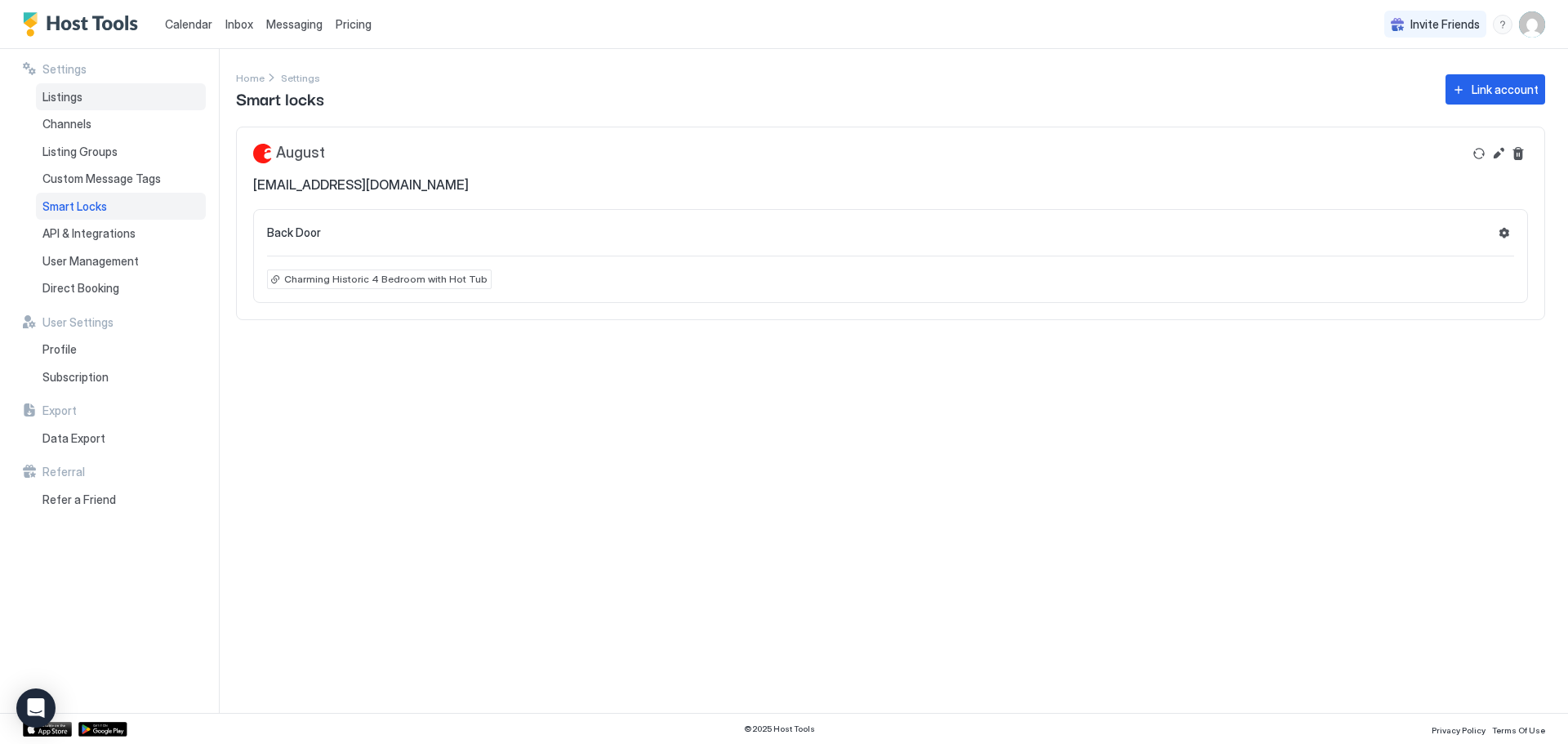
click at [73, 103] on div "Listings" at bounding box center [120, 98] width 170 height 28
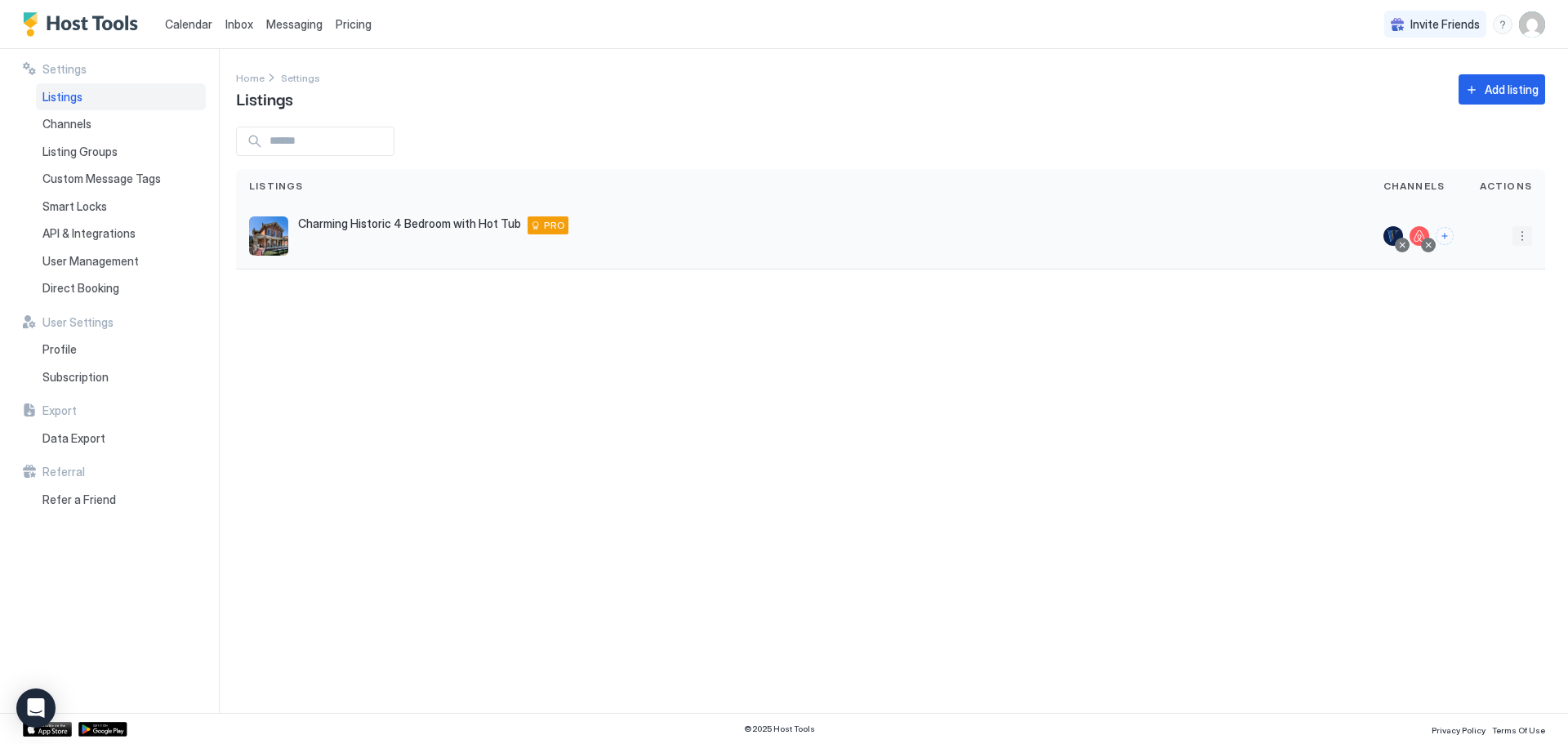
click at [1523, 228] on button "More options" at bounding box center [1522, 236] width 20 height 20
click at [1499, 314] on span "Listing Settings" at bounding box center [1485, 311] width 73 height 12
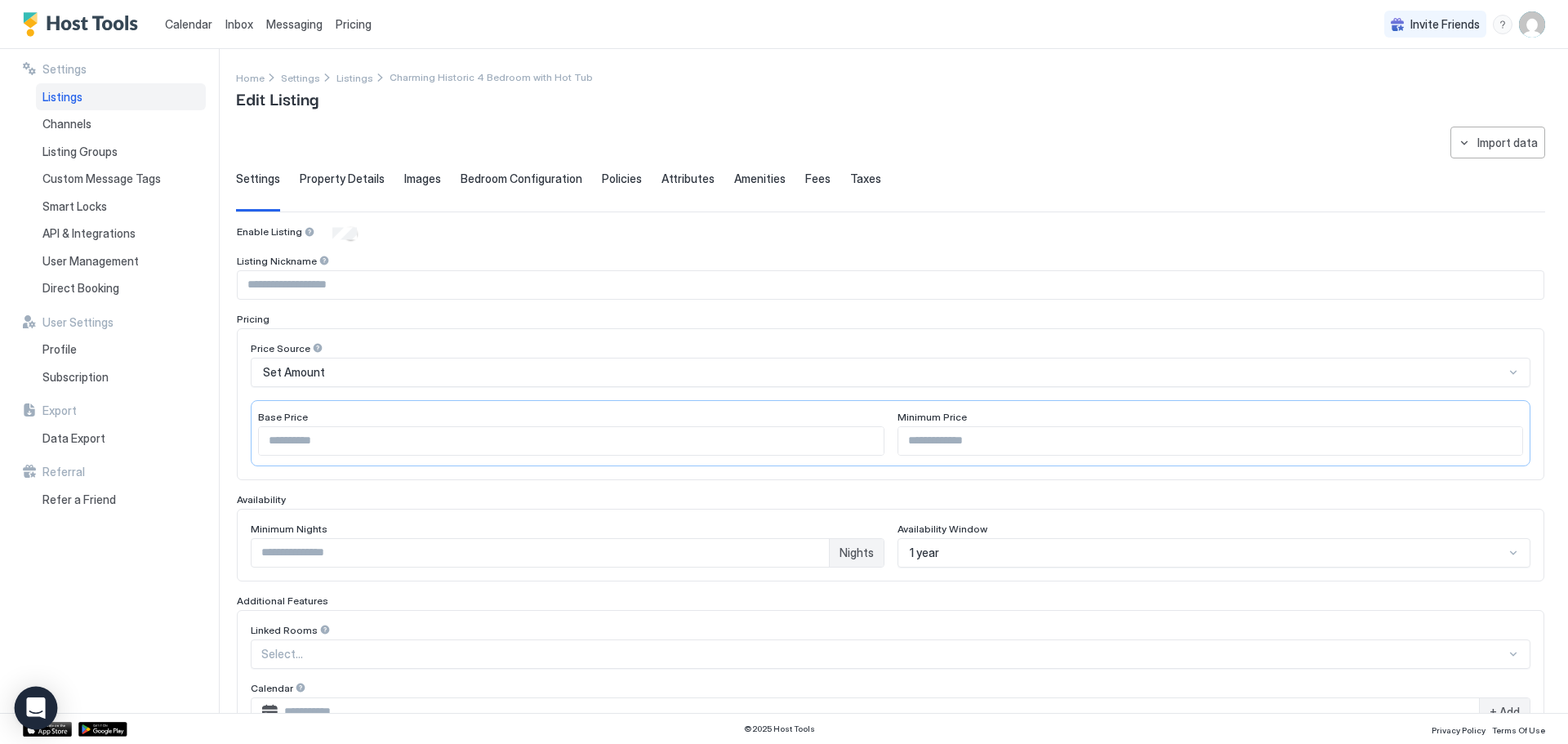
click at [31, 698] on icon "Open Intercom Messenger" at bounding box center [36, 708] width 22 height 22
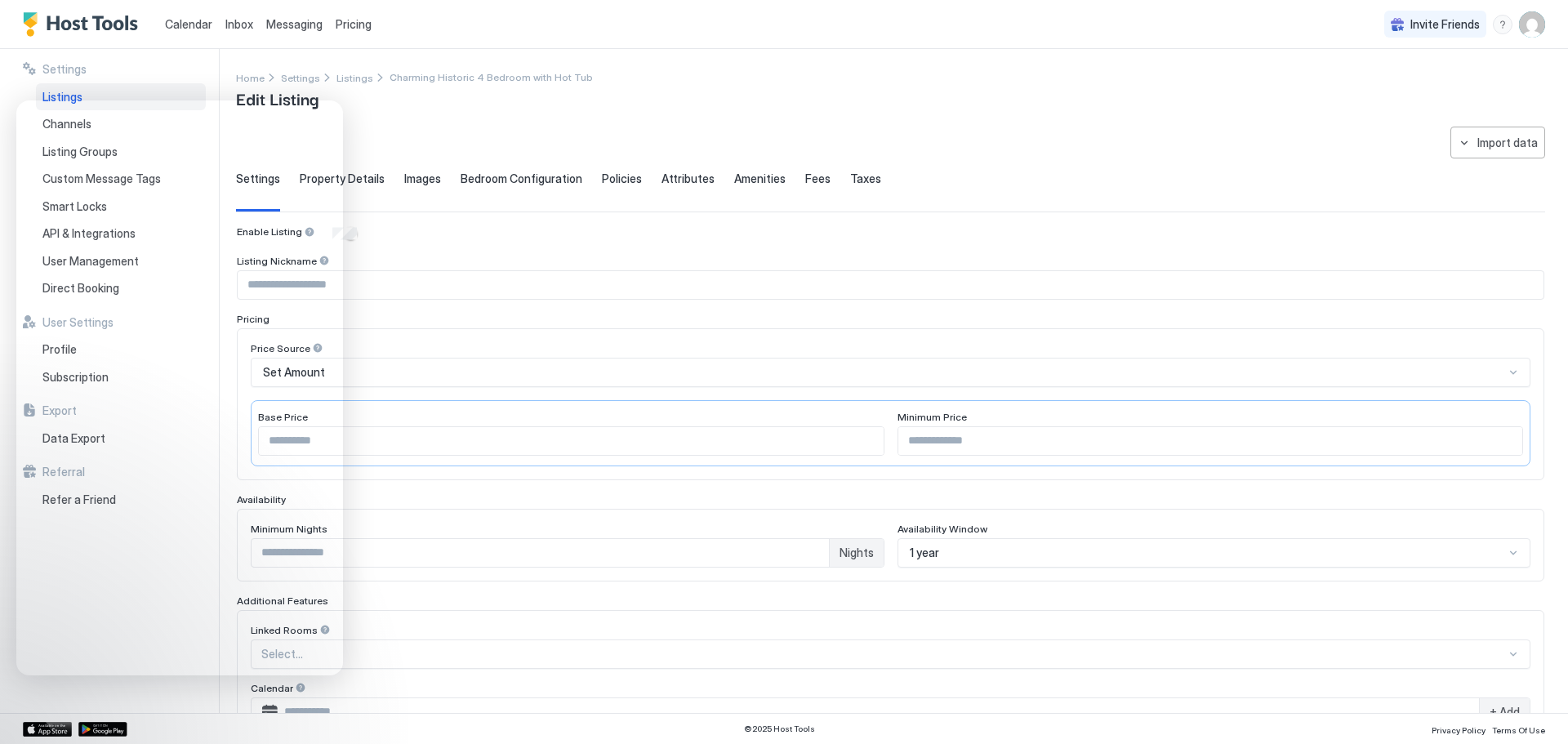
click at [503, 24] on div "Calendar Inbox Messaging Pricing Invite Friends TK" at bounding box center [784, 24] width 1568 height 49
click at [1538, 23] on img "User profile" at bounding box center [1532, 25] width 26 height 26
click at [1407, 97] on div "Settings" at bounding box center [1441, 92] width 208 height 29
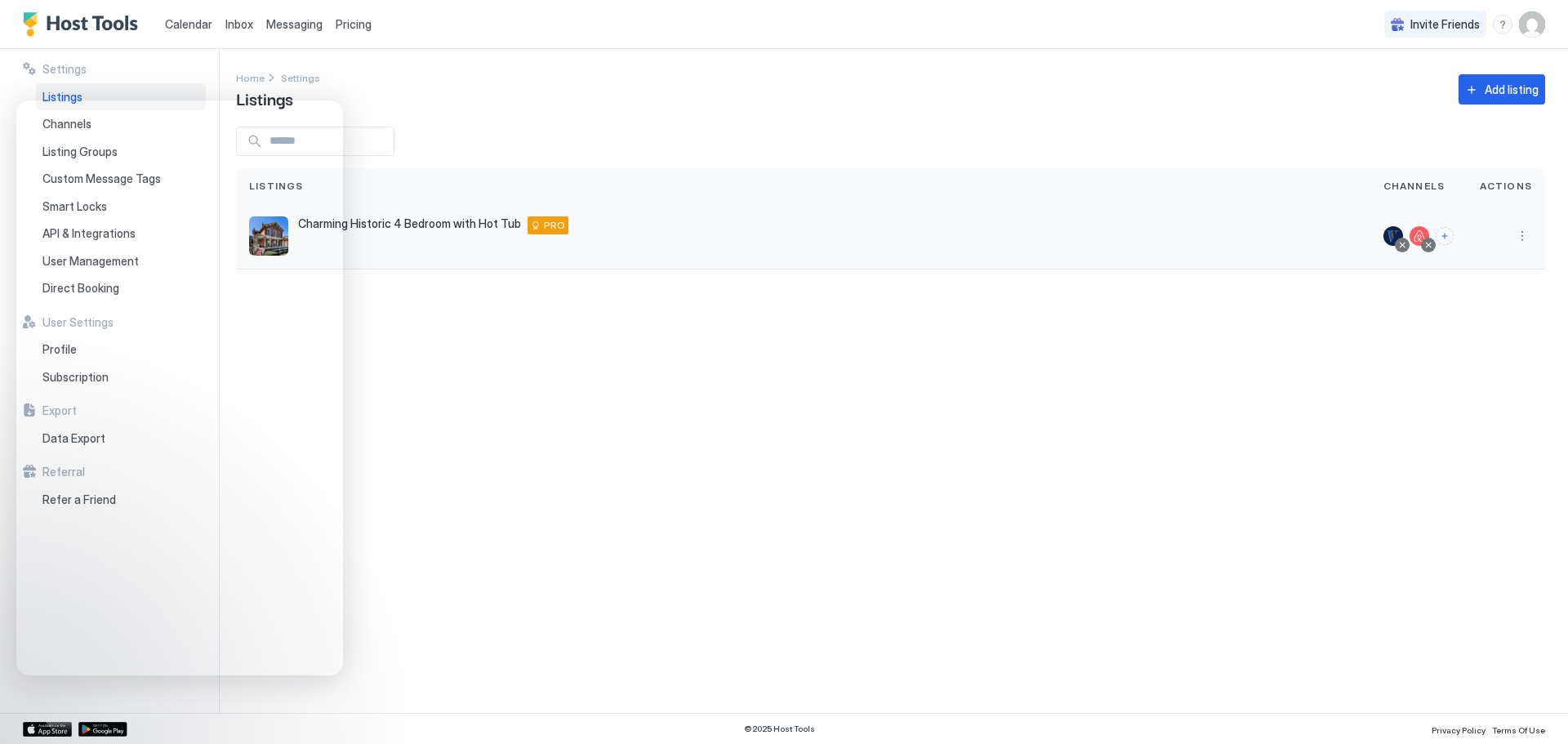
click at [382, 225] on span "Charming Historic 4 Bedroom with Hot Tub" at bounding box center [409, 223] width 223 height 15
click at [566, 16] on div "Calendar Inbox Messaging Pricing Invite Friends TK" at bounding box center [784, 24] width 1568 height 49
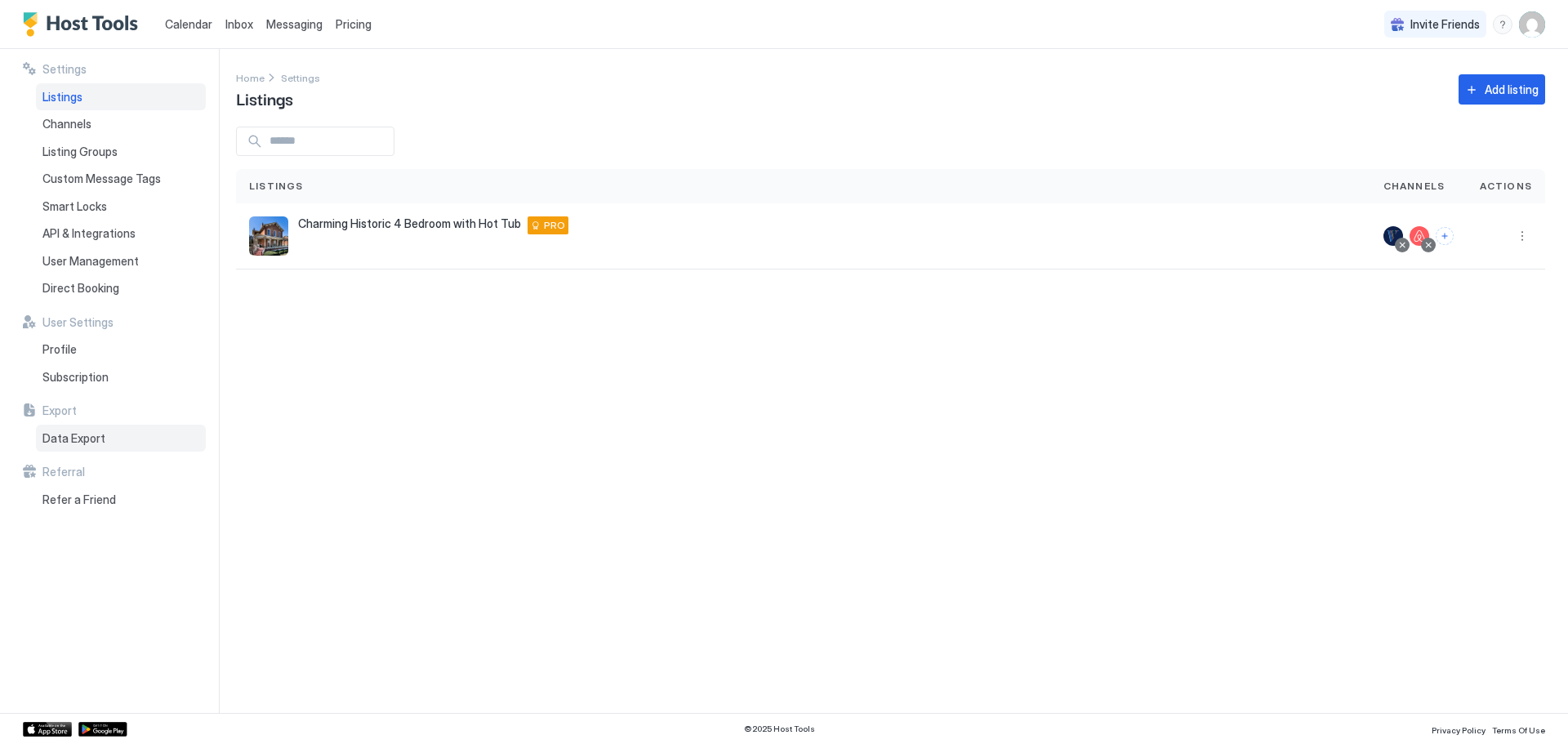
click at [85, 441] on span "Data Export" at bounding box center [74, 439] width 63 height 15
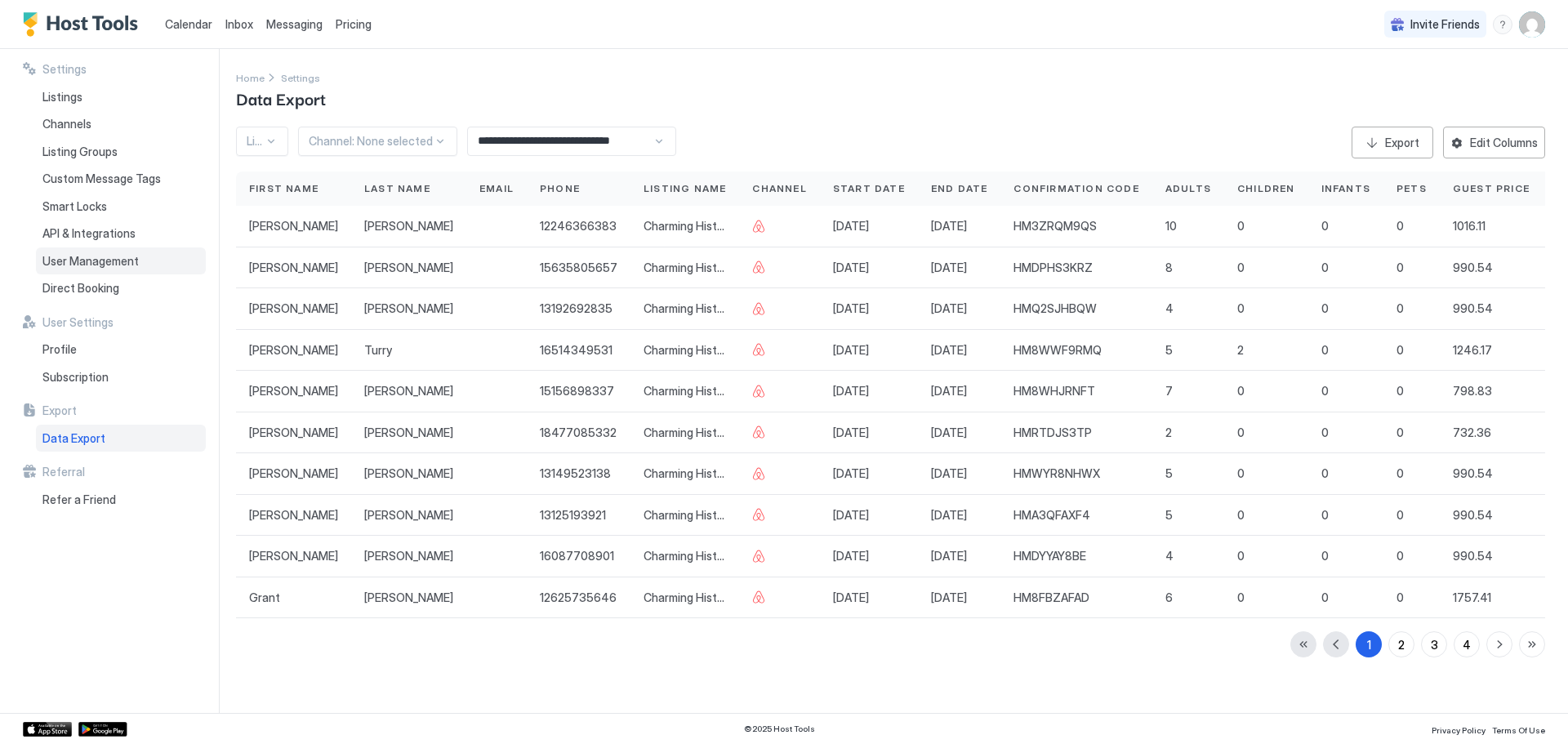
click at [89, 268] on div "User Management" at bounding box center [120, 262] width 170 height 28
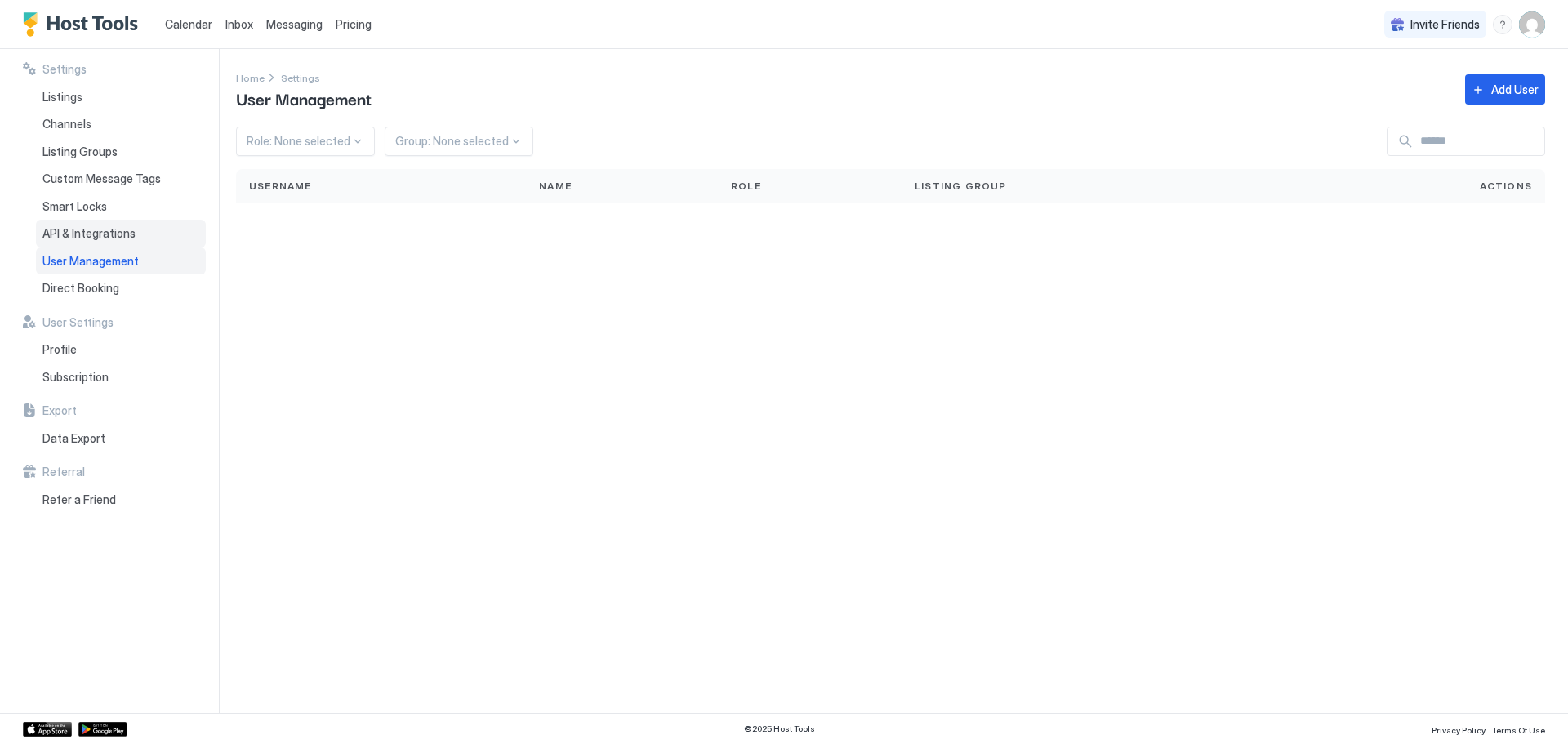
click at [84, 232] on span "API & Integrations" at bounding box center [89, 233] width 93 height 15
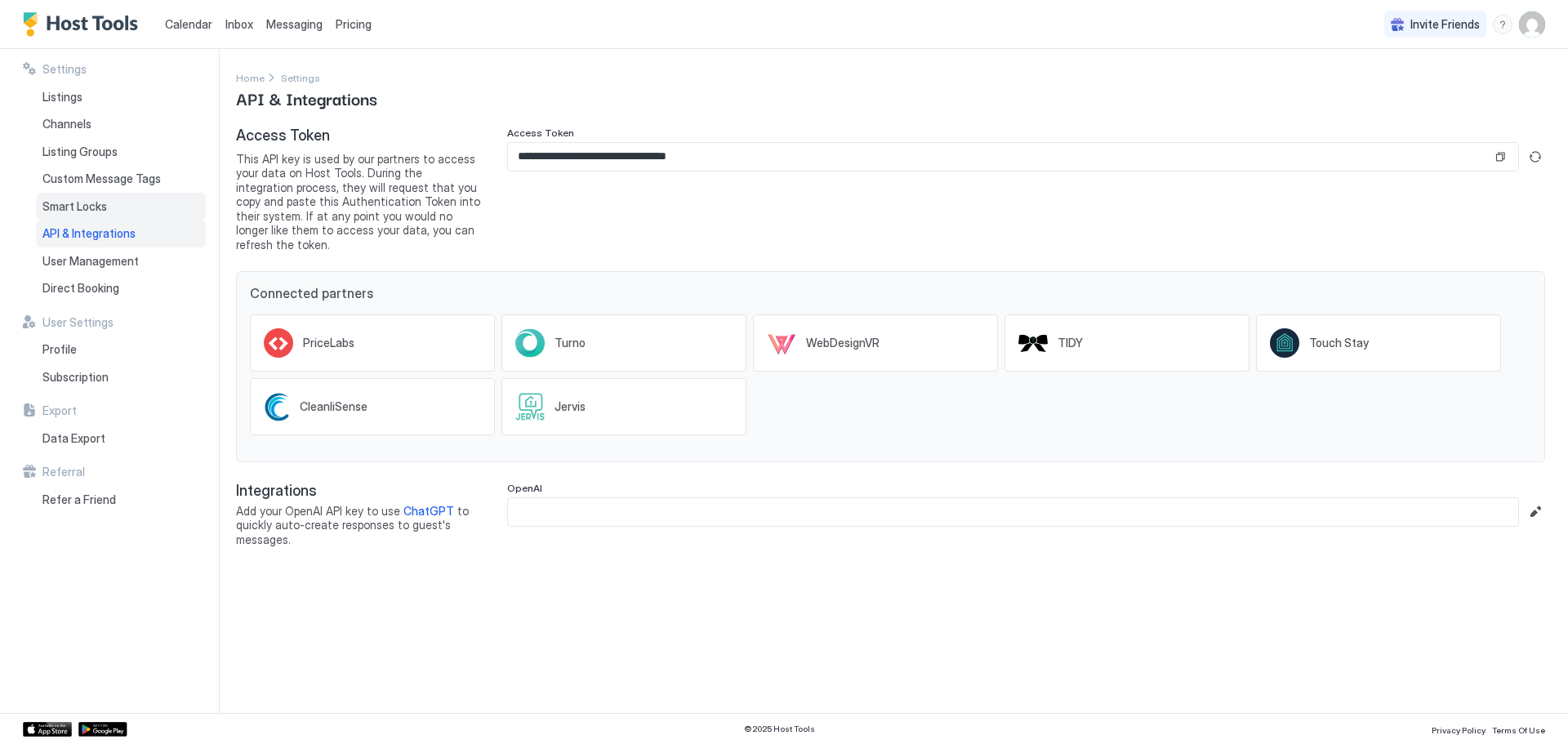
click at [94, 212] on span "Smart Locks" at bounding box center [75, 207] width 65 height 15
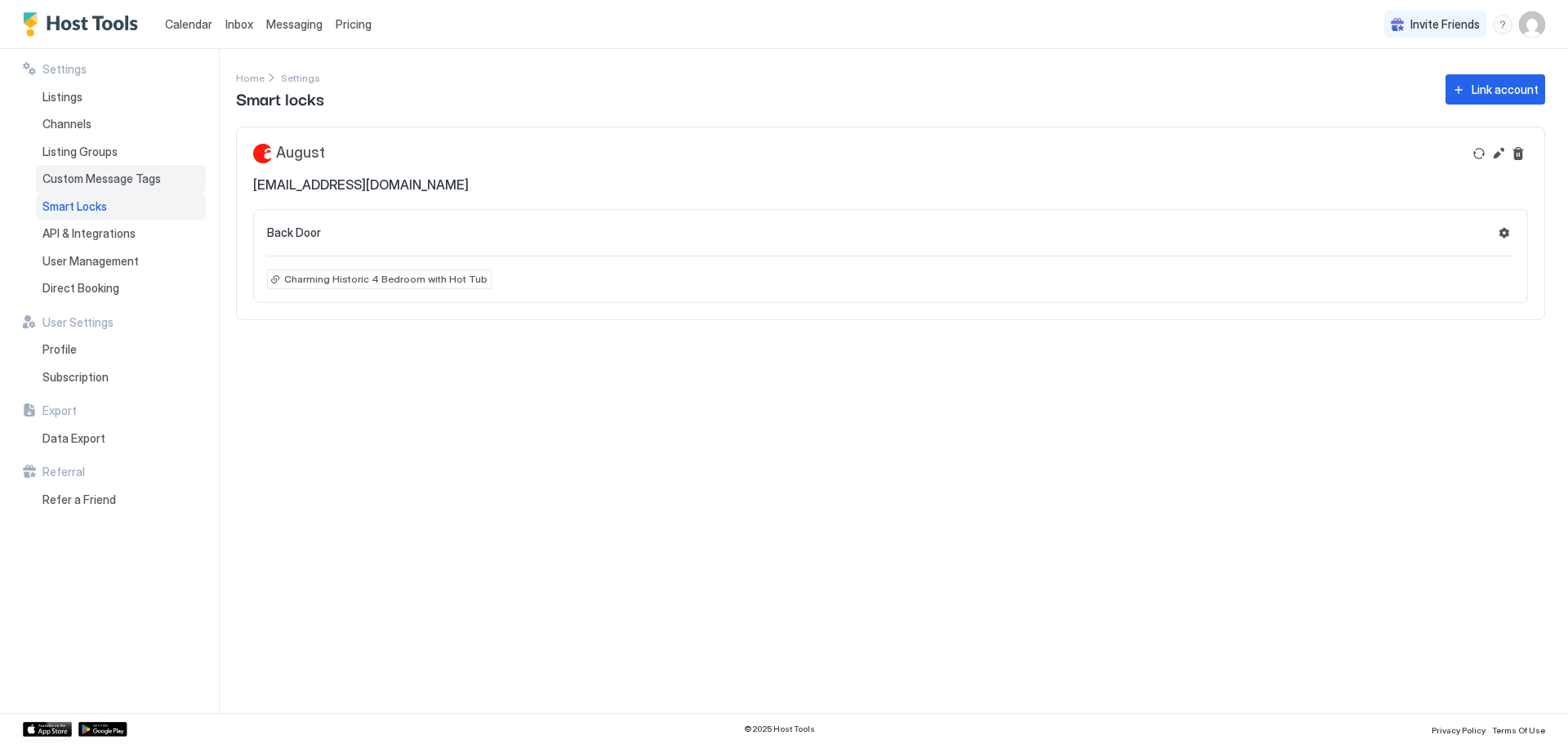
click at [105, 177] on span "Custom Message Tags" at bounding box center [101, 179] width 118 height 15
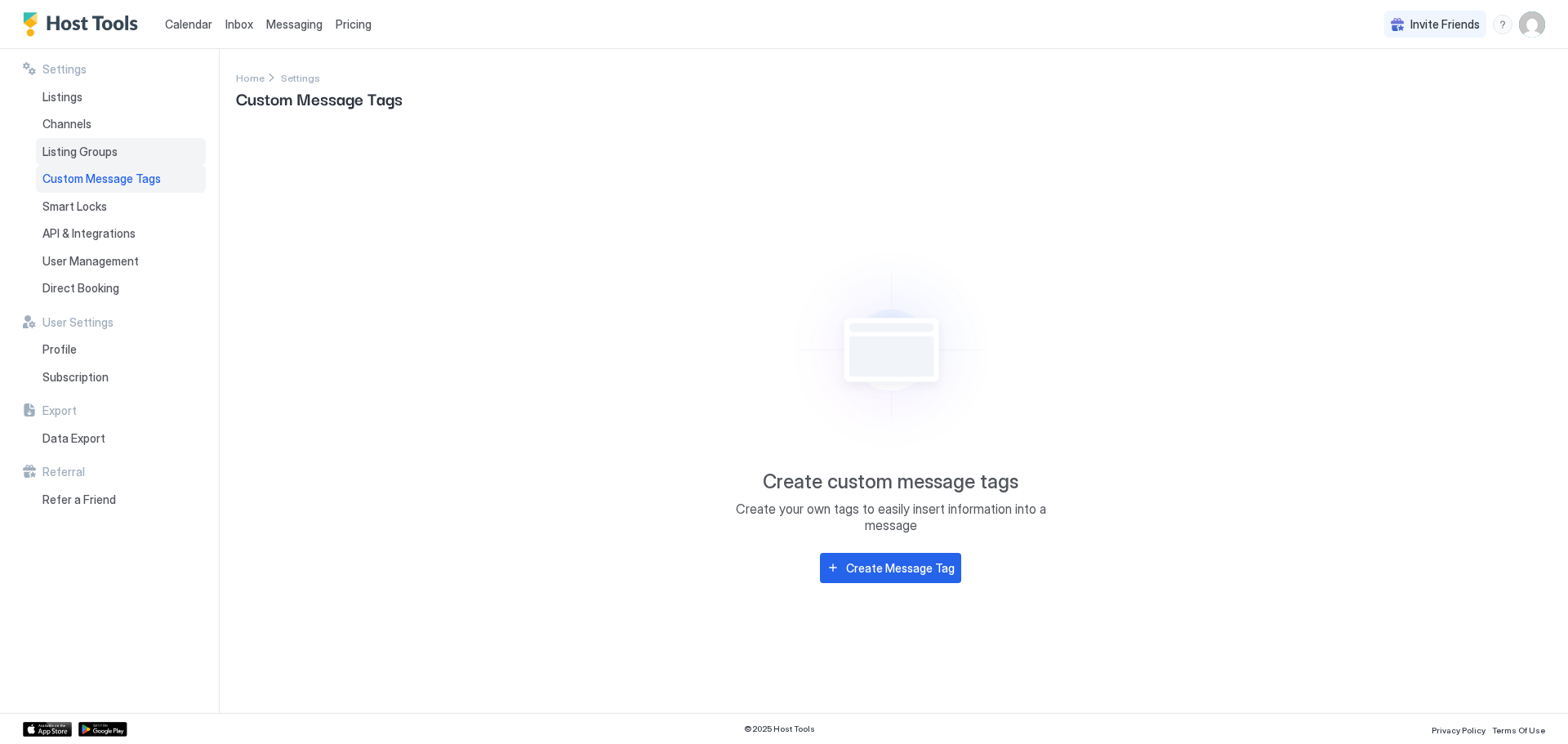
click at [106, 148] on span "Listing Groups" at bounding box center [79, 152] width 75 height 15
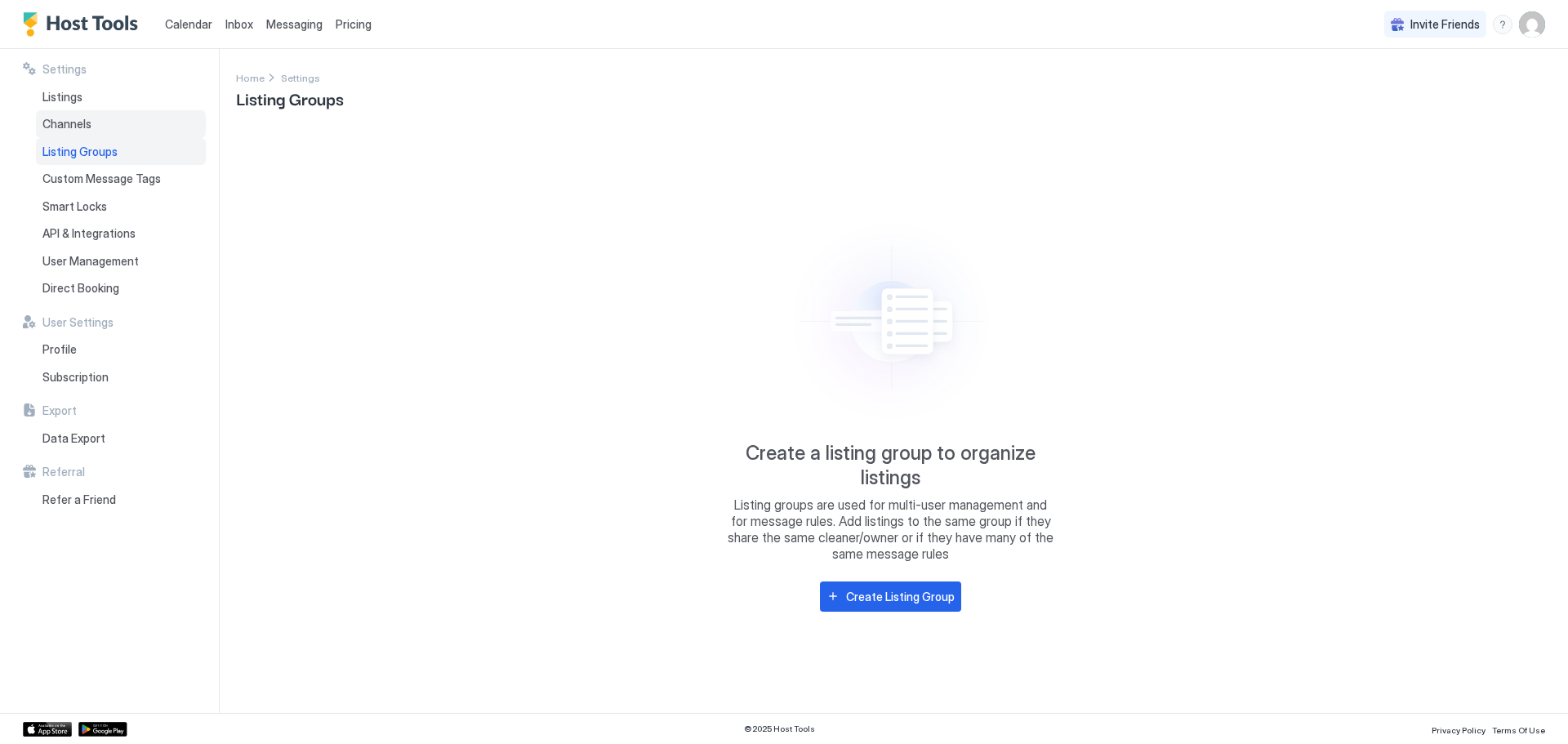
click at [64, 122] on span "Channels" at bounding box center [66, 124] width 49 height 15
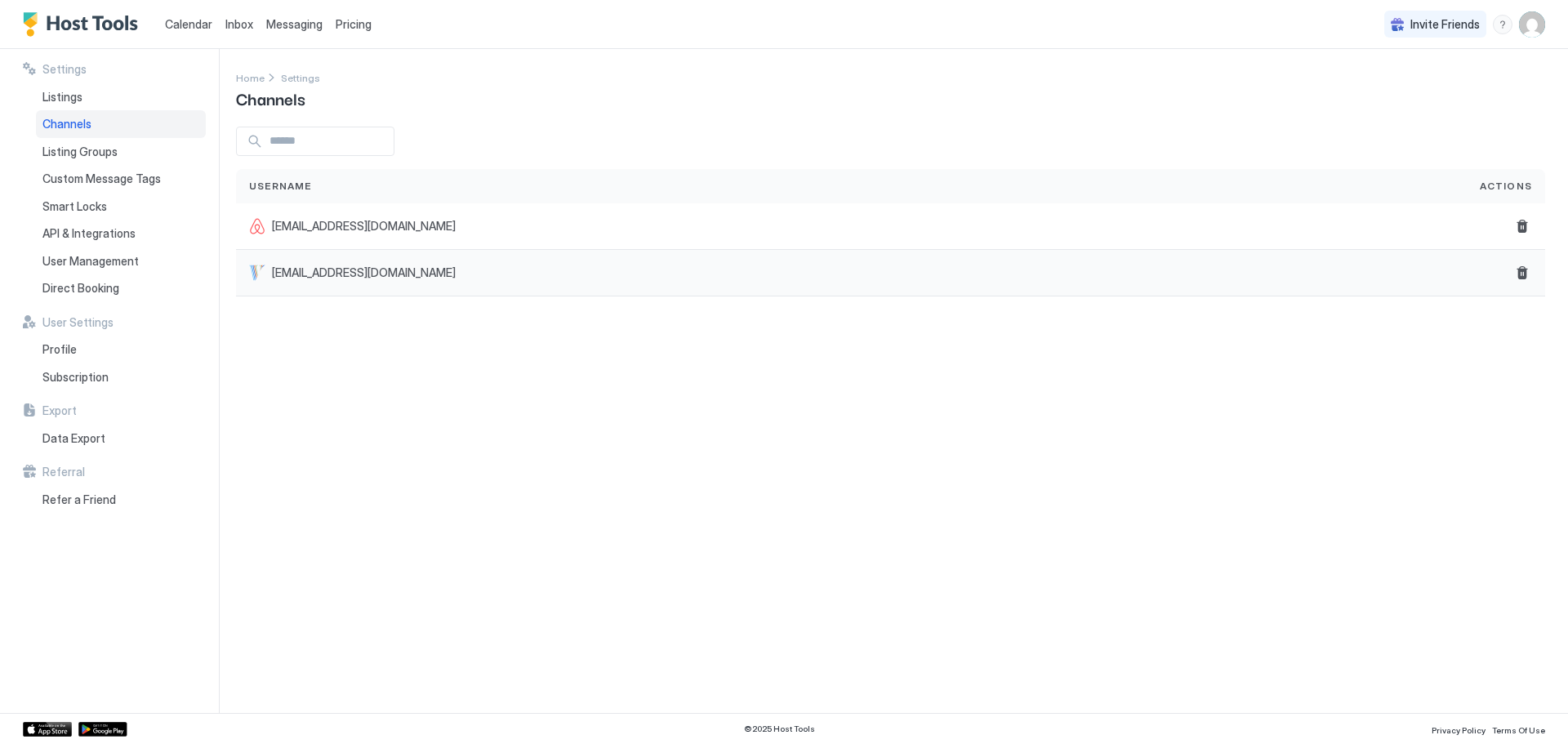
click at [296, 279] on span "tomkult@gmail.com" at bounding box center [364, 273] width 184 height 15
click at [296, 280] on div "tomkult@gmail.com" at bounding box center [353, 273] width 207 height 17
click at [372, 412] on div "Settings Home Settings Channels Username Actions tomkult@gmail.com tomkult@gmai…" at bounding box center [902, 381] width 1332 height 664
drag, startPoint x: 378, startPoint y: 275, endPoint x: 920, endPoint y: 468, distance: 575.3
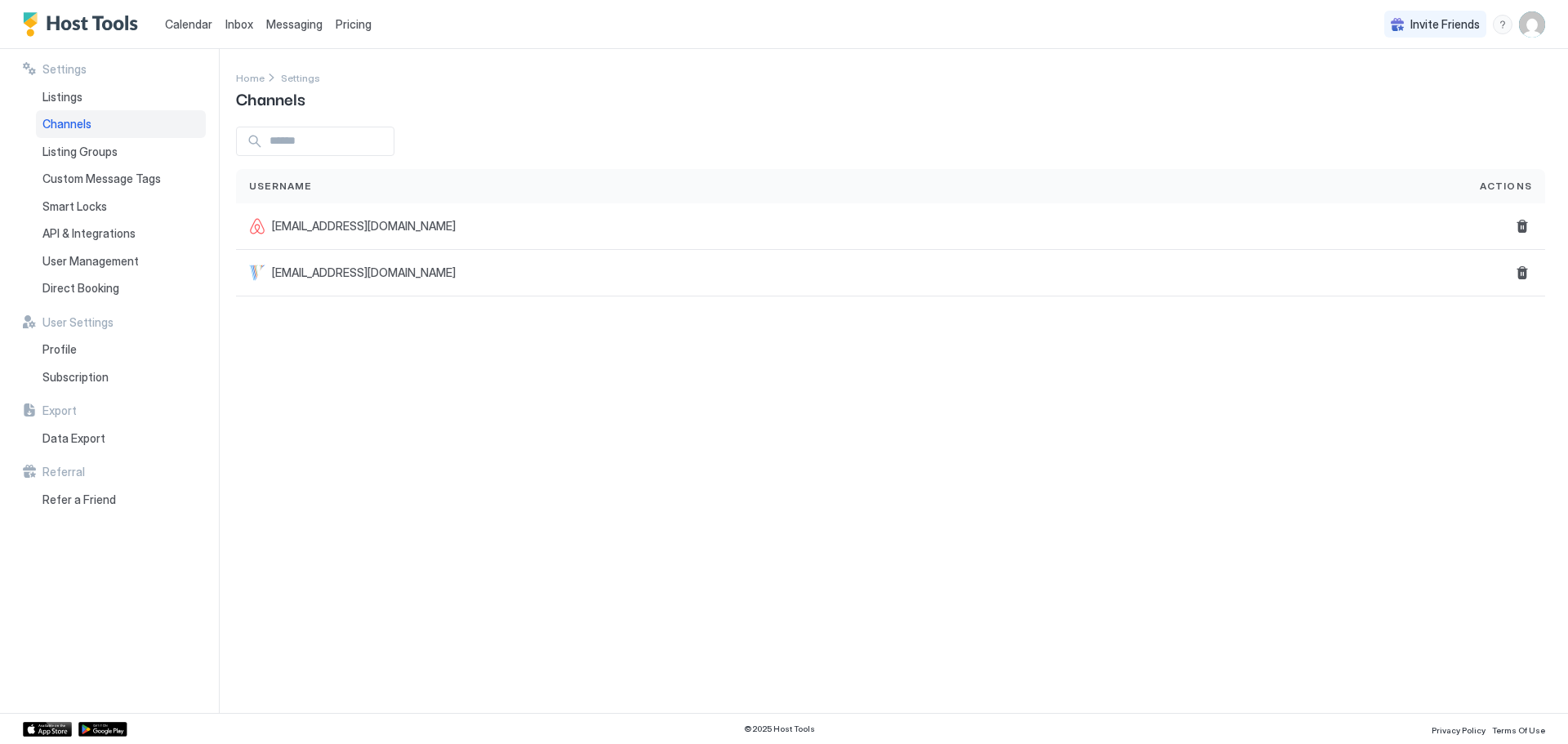
click at [920, 468] on div "Settings Home Settings Channels Username Actions tomkult@gmail.com tomkult@gmai…" at bounding box center [902, 381] width 1332 height 664
click at [1498, 29] on div "menu" at bounding box center [1503, 25] width 20 height 20
click at [1393, 78] on span "Running Status" at bounding box center [1371, 77] width 81 height 15
click at [1556, 26] on div "Calendar Inbox Messaging Pricing Invite Friends TK" at bounding box center [784, 24] width 1568 height 49
click at [1530, 26] on img "User profile" at bounding box center [1532, 25] width 26 height 26
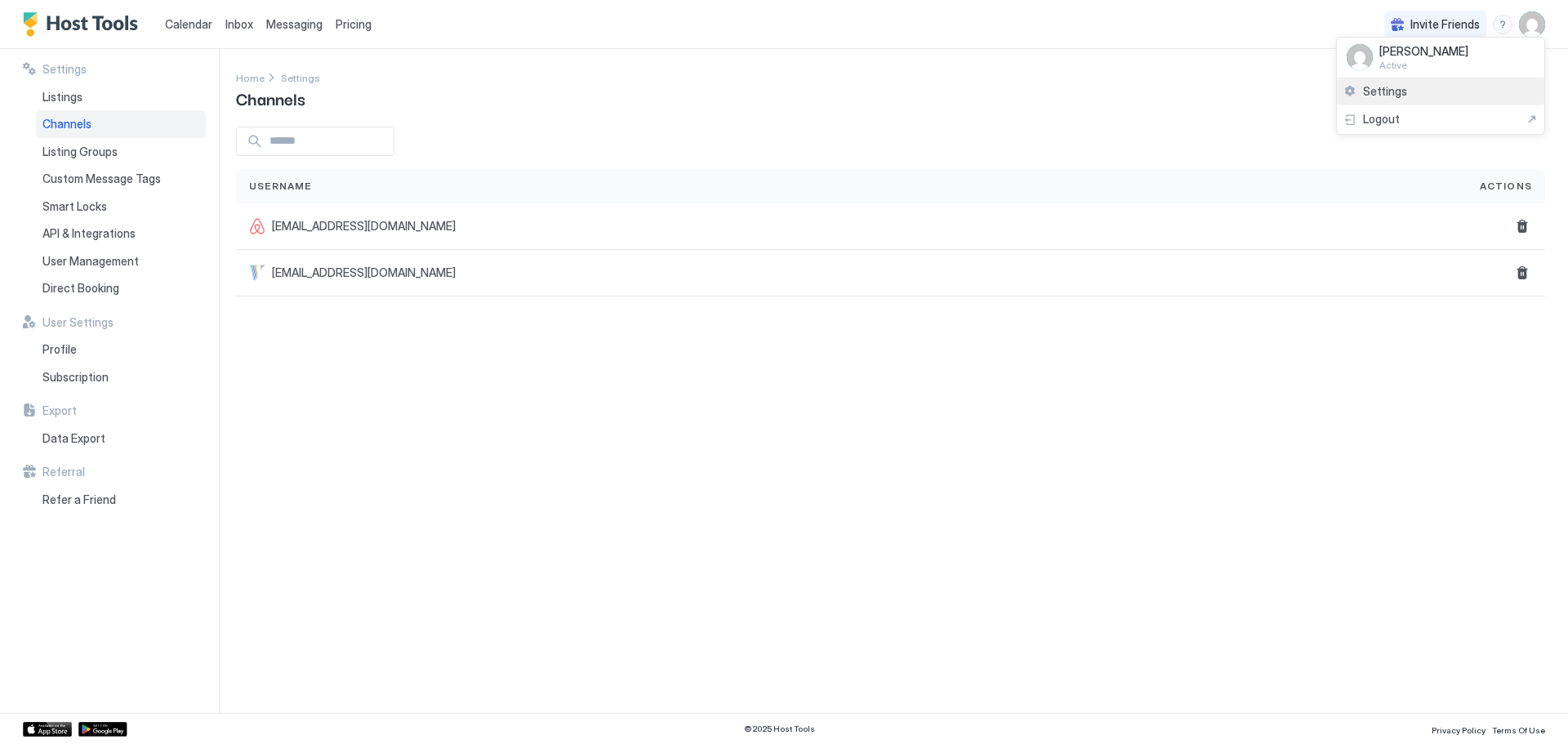
click at [1420, 90] on div "Settings" at bounding box center [1441, 92] width 208 height 29
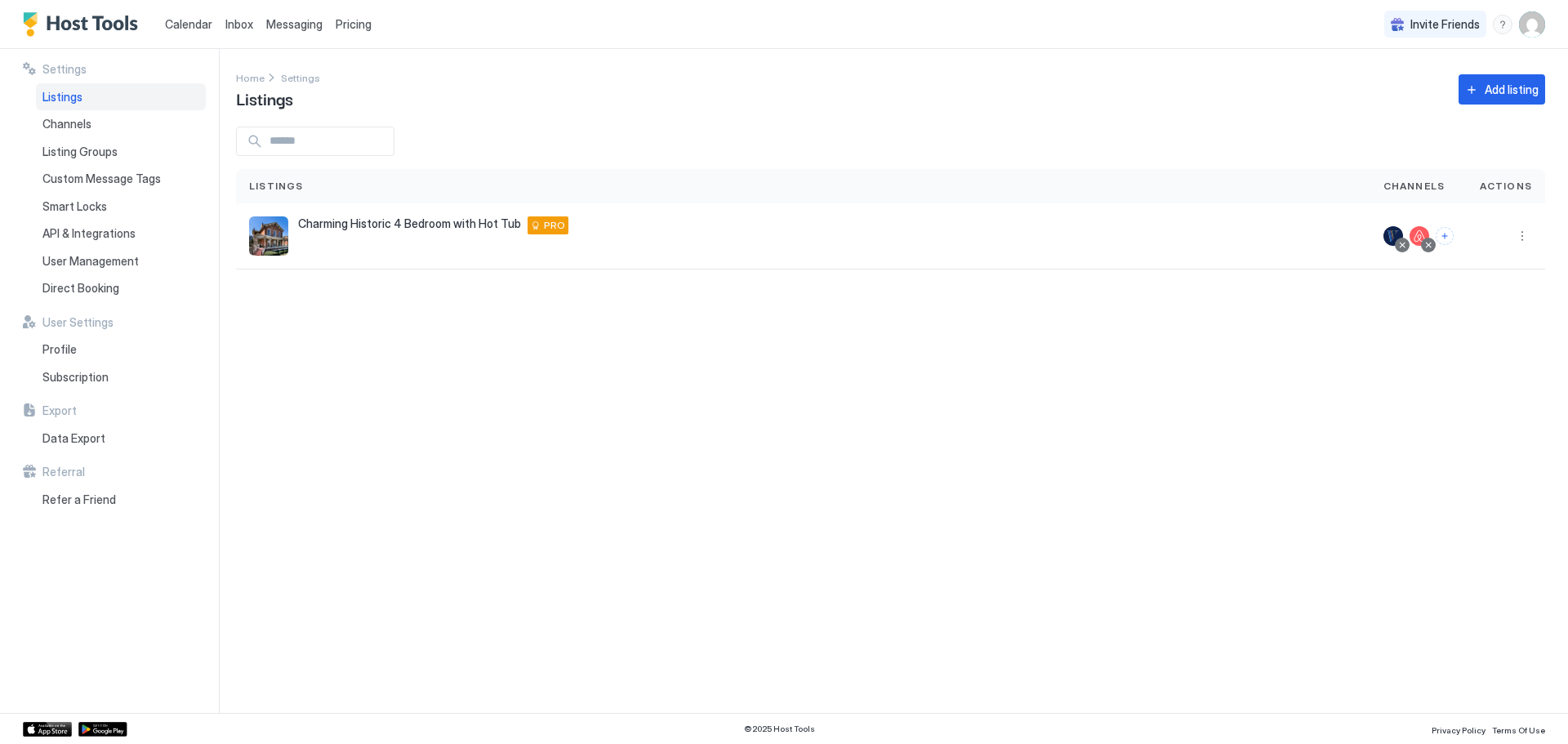
click at [1496, 22] on div "menu" at bounding box center [1503, 25] width 20 height 20
click at [1378, 47] on span "Help Center" at bounding box center [1362, 48] width 63 height 15
click at [1527, 13] on img "User profile" at bounding box center [1532, 25] width 26 height 26
click at [1422, 91] on div "Settings" at bounding box center [1441, 92] width 208 height 29
click at [314, 235] on div "Charming Historic 4 Bedroom with Hot Tub 1245 Highland Place, Dubuque, IA, 5200…" at bounding box center [803, 235] width 1109 height 39
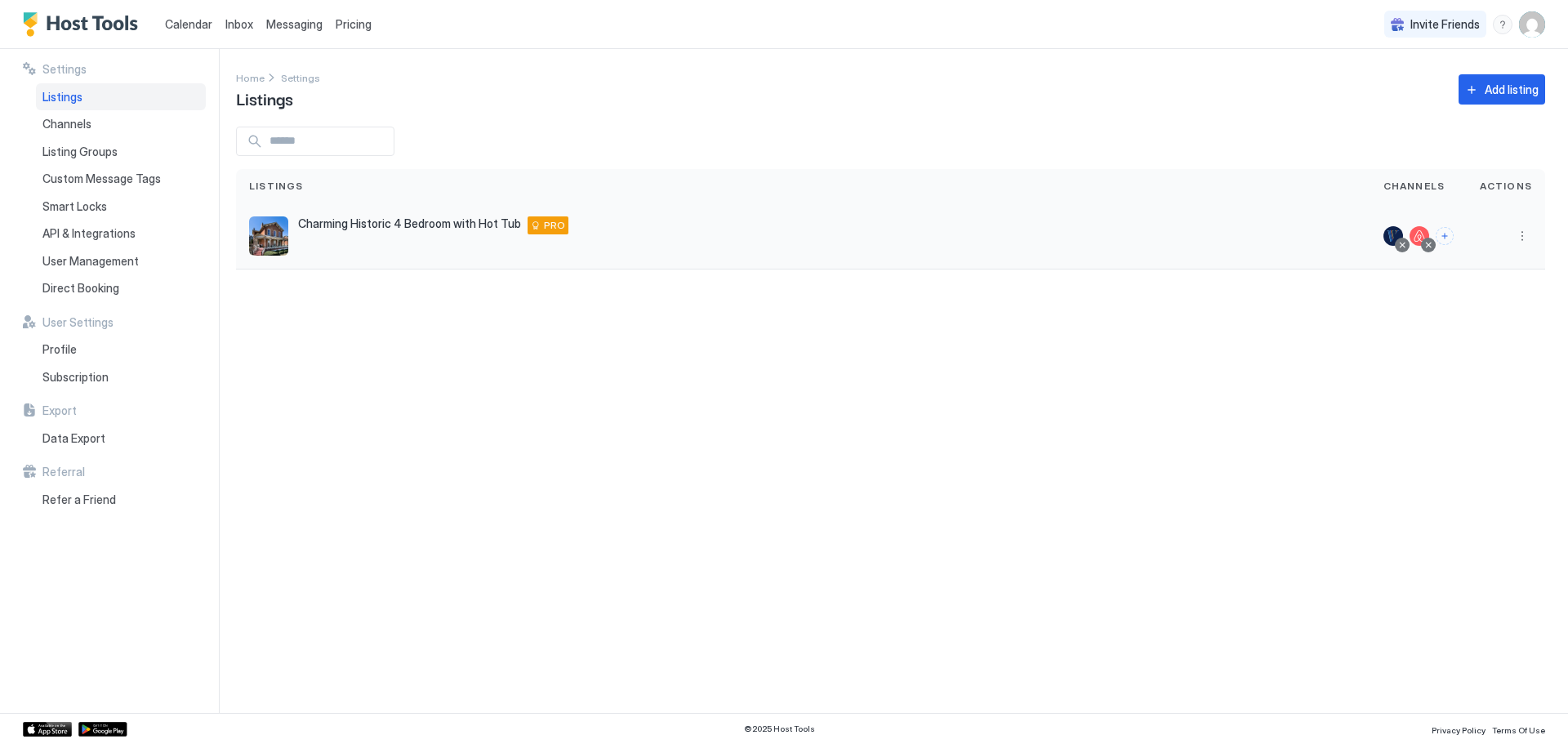
click at [317, 221] on span "Charming Historic 4 Bedroom with Hot Tub" at bounding box center [409, 223] width 223 height 15
click at [1520, 234] on button "More options" at bounding box center [1522, 236] width 20 height 20
click at [1498, 313] on span "Listing Settings" at bounding box center [1485, 311] width 73 height 12
click at [1523, 238] on button "More options" at bounding box center [1522, 236] width 20 height 20
click at [1491, 339] on span "Connect Channel" at bounding box center [1489, 338] width 81 height 12
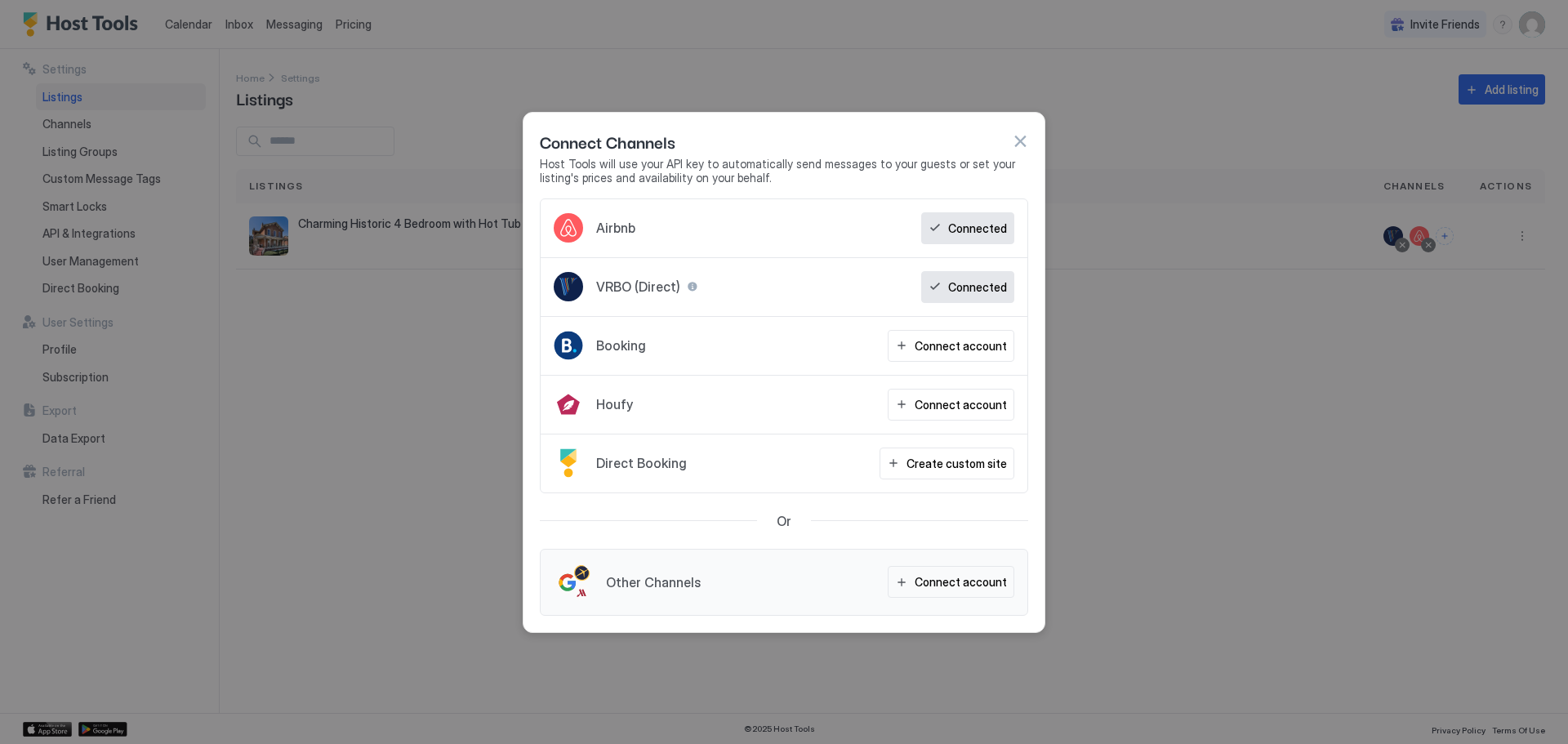
click at [1021, 137] on button "button" at bounding box center [1020, 142] width 17 height 17
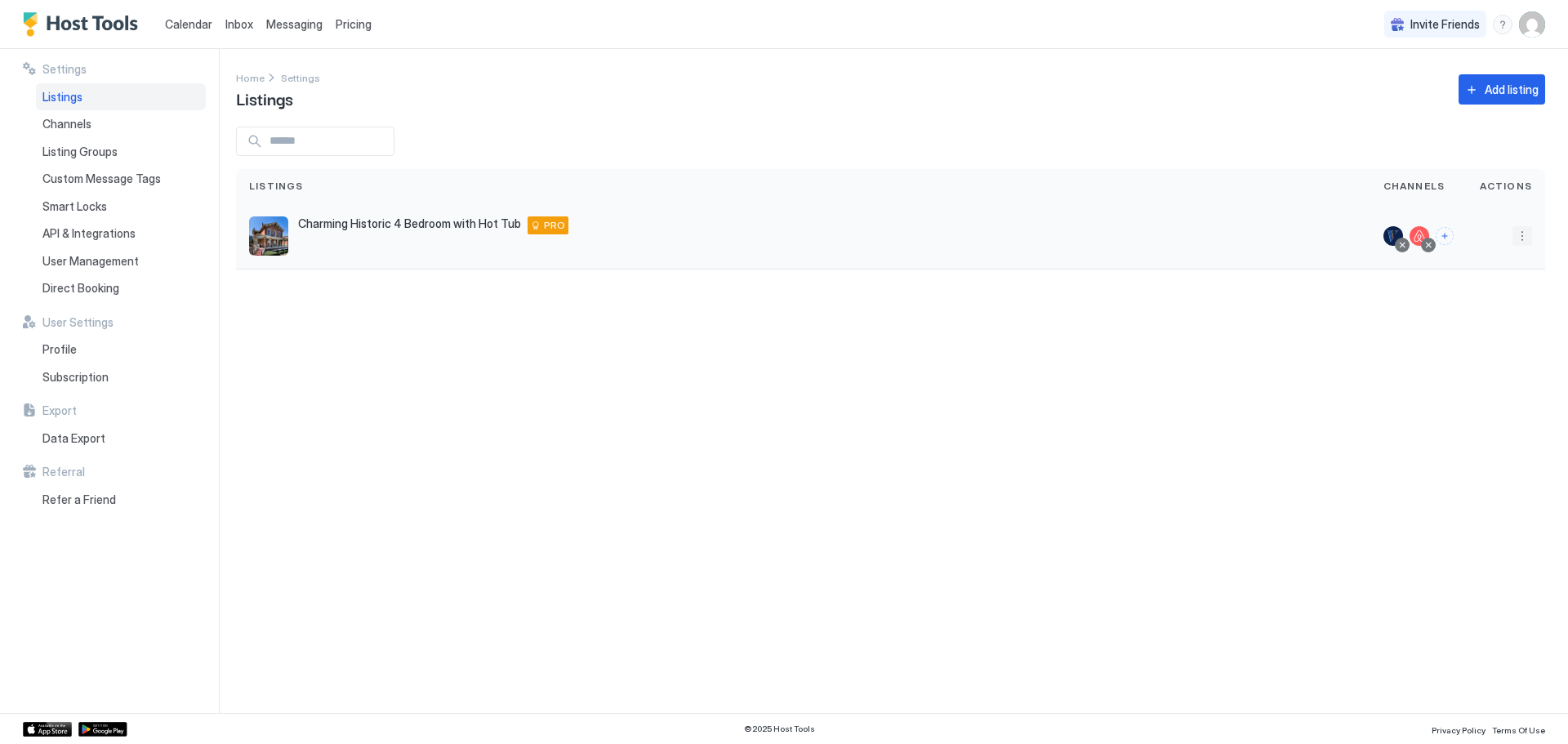
click at [1521, 241] on button "More options" at bounding box center [1522, 236] width 20 height 20
click at [1483, 311] on span "Listing Settings" at bounding box center [1485, 311] width 73 height 12
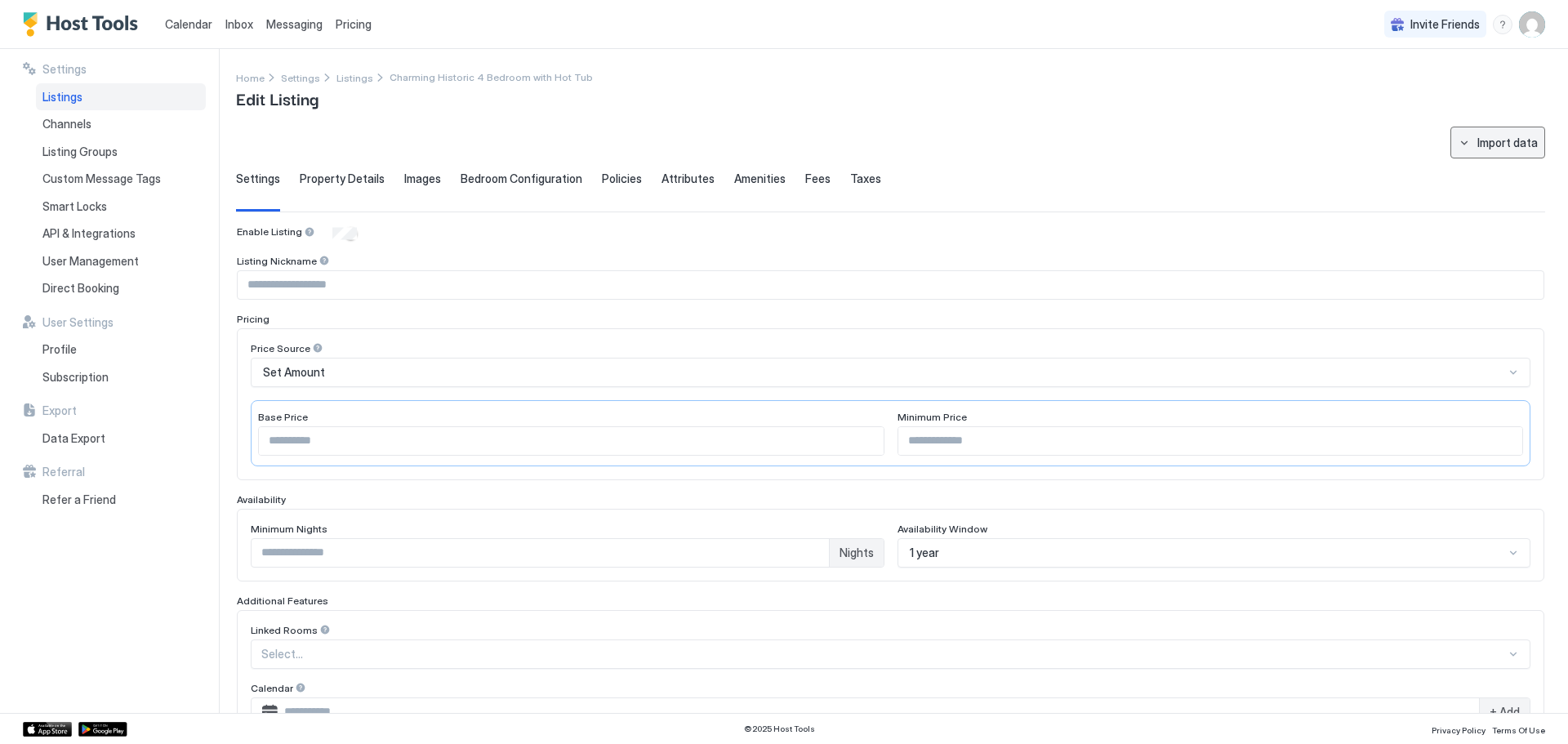
click at [1458, 142] on button "Import data" at bounding box center [1498, 142] width 94 height 31
click at [1458, 142] on div at bounding box center [784, 372] width 1568 height 744
click at [353, 176] on span "Property Details" at bounding box center [342, 179] width 85 height 15
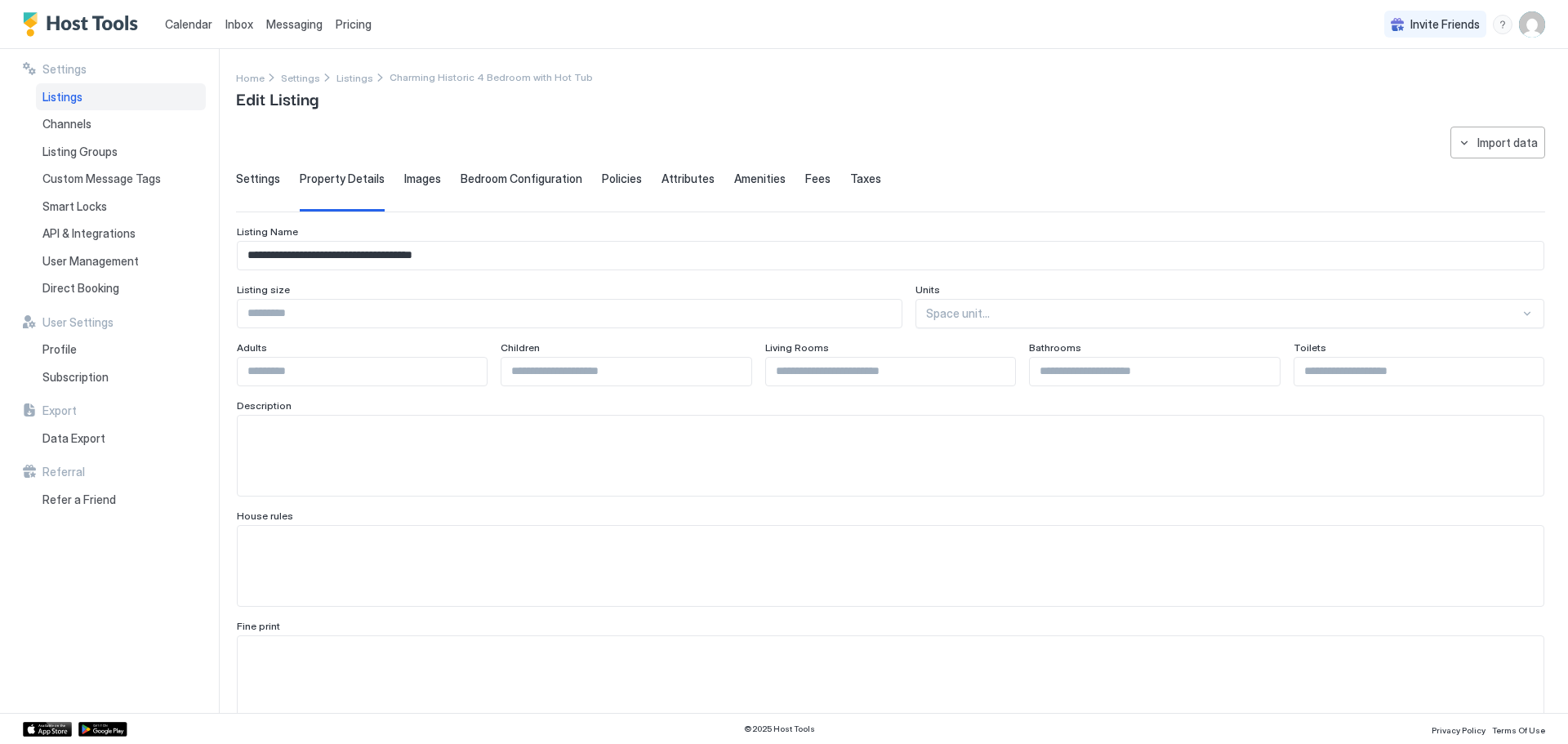
click at [412, 185] on span "Images" at bounding box center [422, 179] width 36 height 15
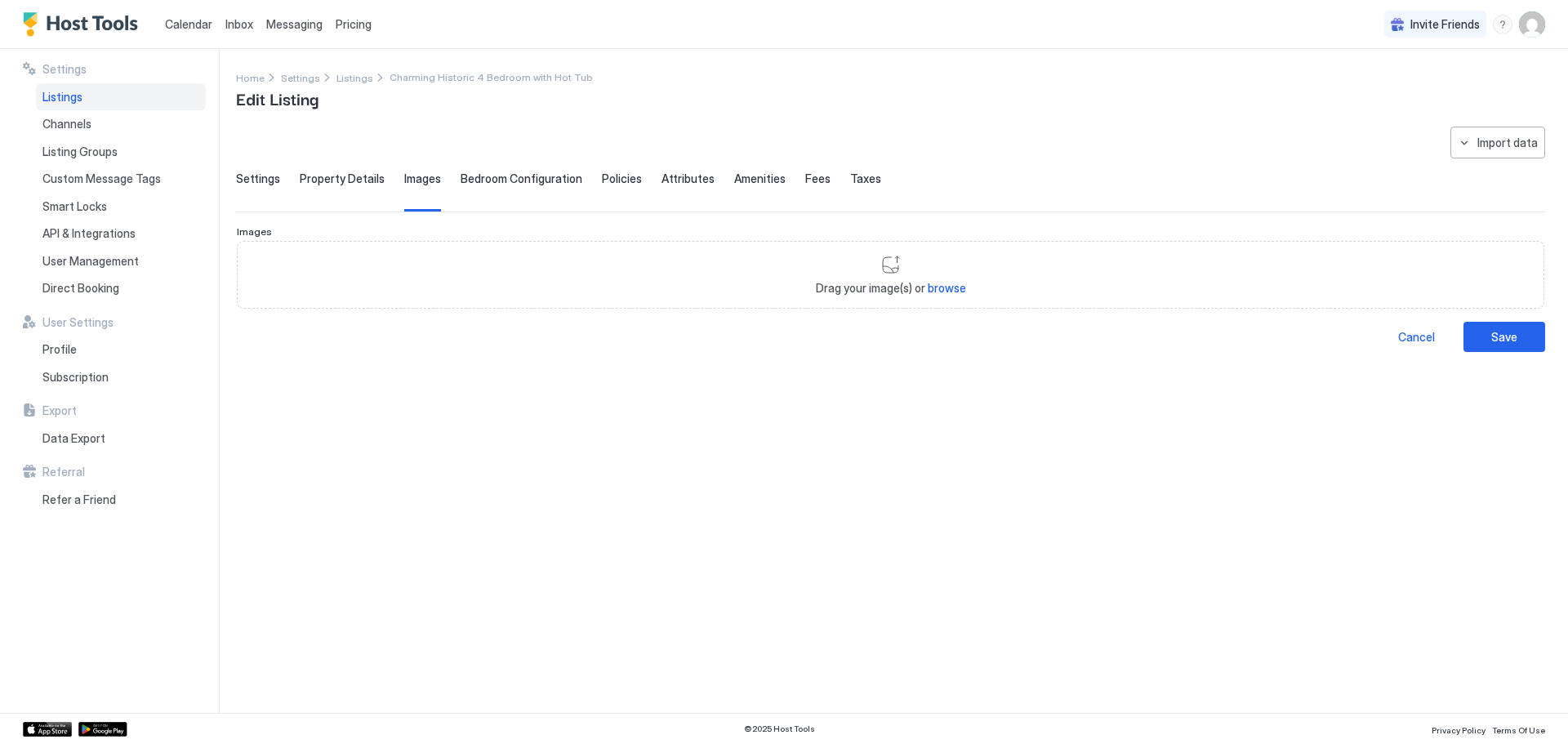
click at [502, 176] on span "Bedroom Configuration" at bounding box center [521, 179] width 122 height 15
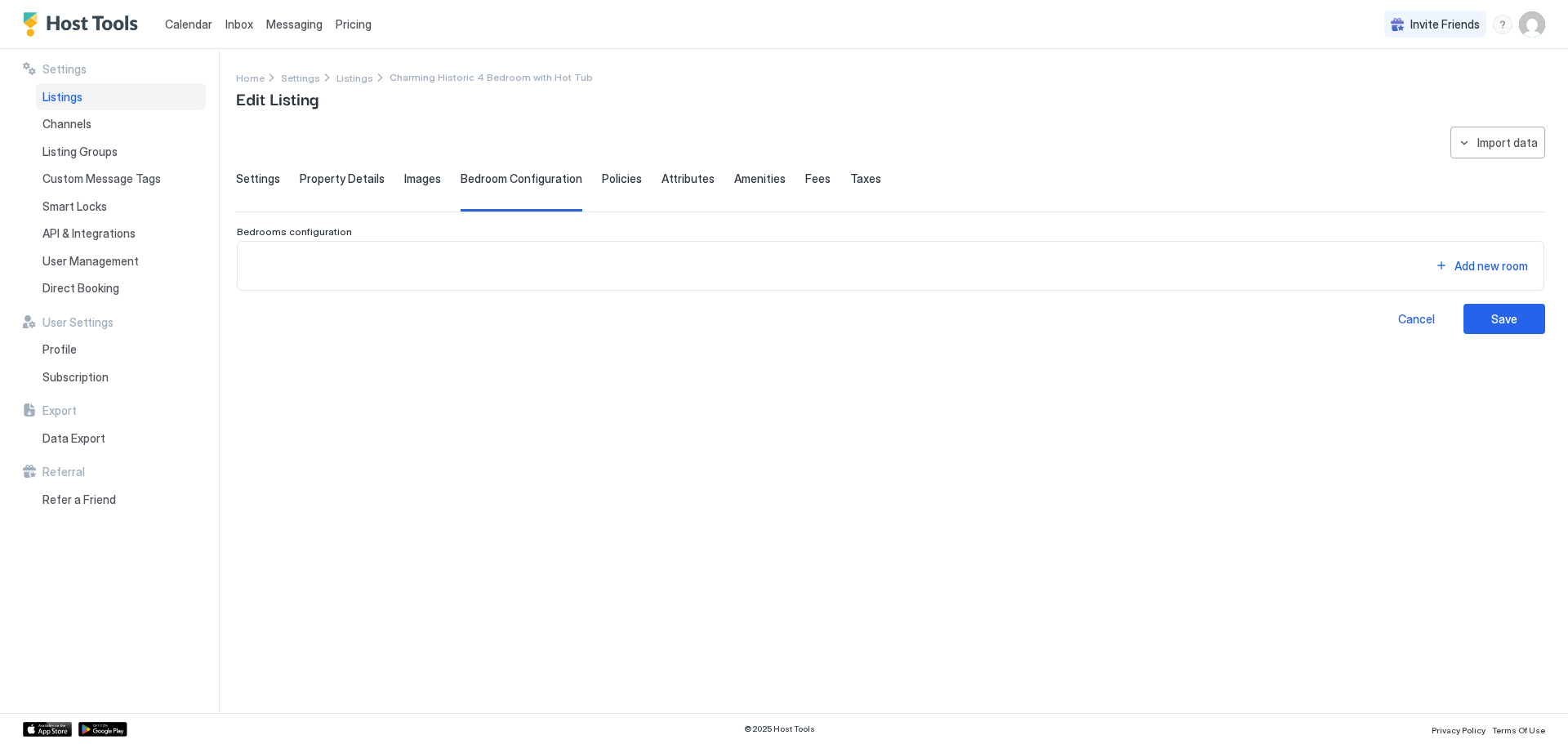
click at [614, 182] on span "Policies" at bounding box center [622, 179] width 40 height 15
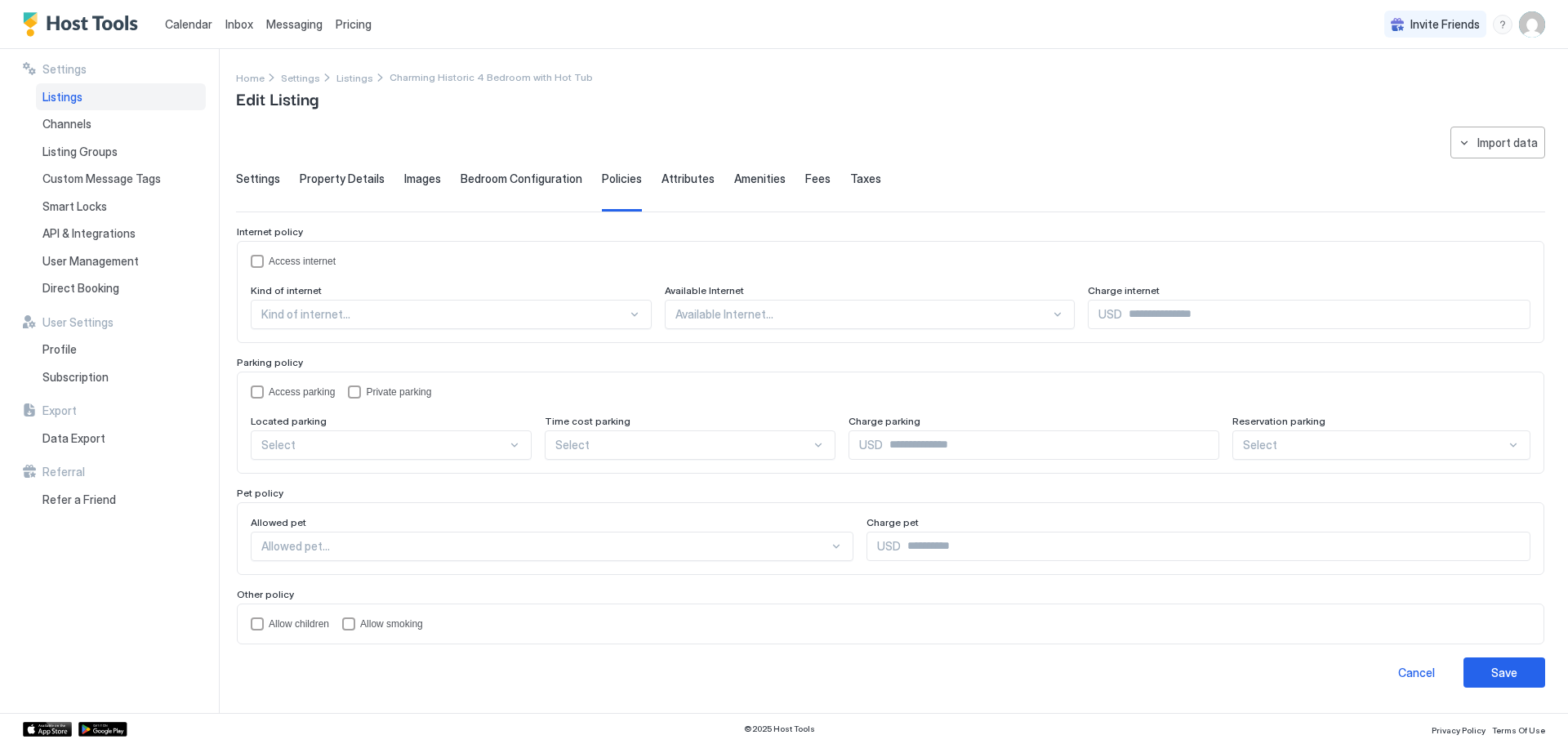
click at [666, 175] on span "Attributes" at bounding box center [688, 179] width 53 height 15
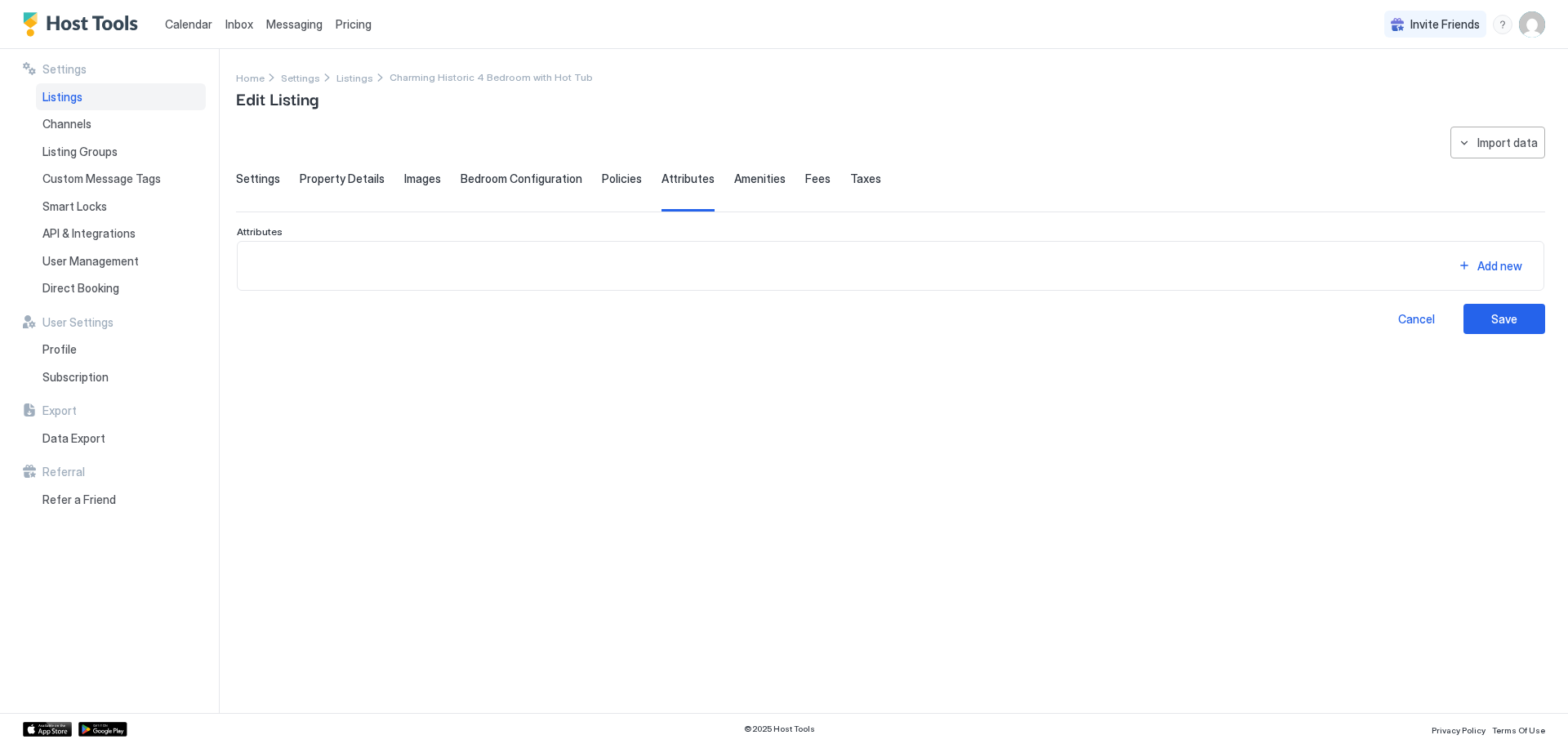
click at [743, 179] on span "Amenities" at bounding box center [760, 179] width 51 height 15
click at [806, 179] on span "Fees" at bounding box center [818, 179] width 26 height 15
click at [855, 176] on span "Taxes" at bounding box center [865, 179] width 31 height 15
click at [255, 186] on div "Settings" at bounding box center [257, 191] width 44 height 40
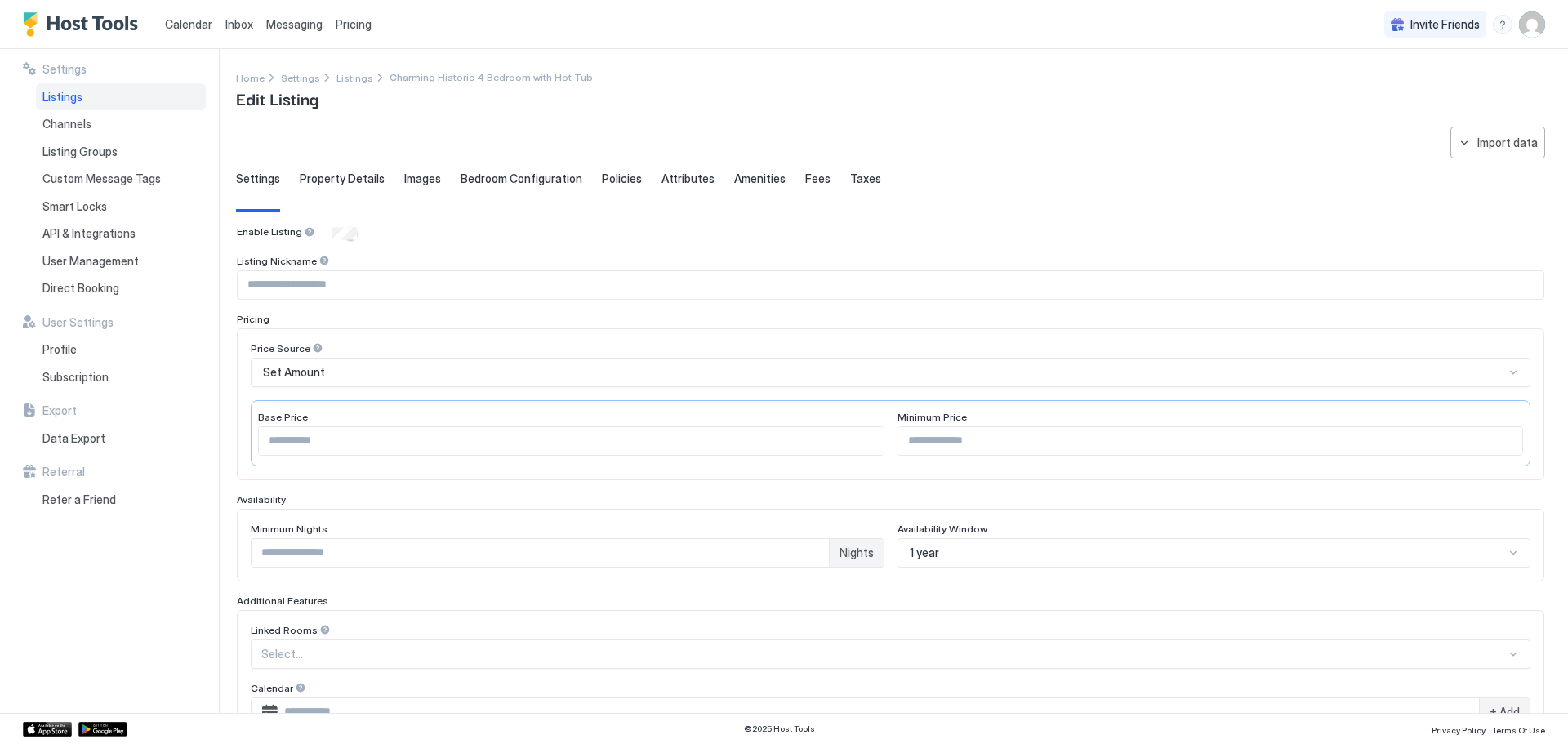
click at [512, 238] on div "Enable Listing" at bounding box center [890, 233] width 1307 height 17
click at [437, 247] on div "Enable Listing Listing Nickname Pricing Price Source Set Amount Base Price *** …" at bounding box center [890, 587] width 1307 height 723
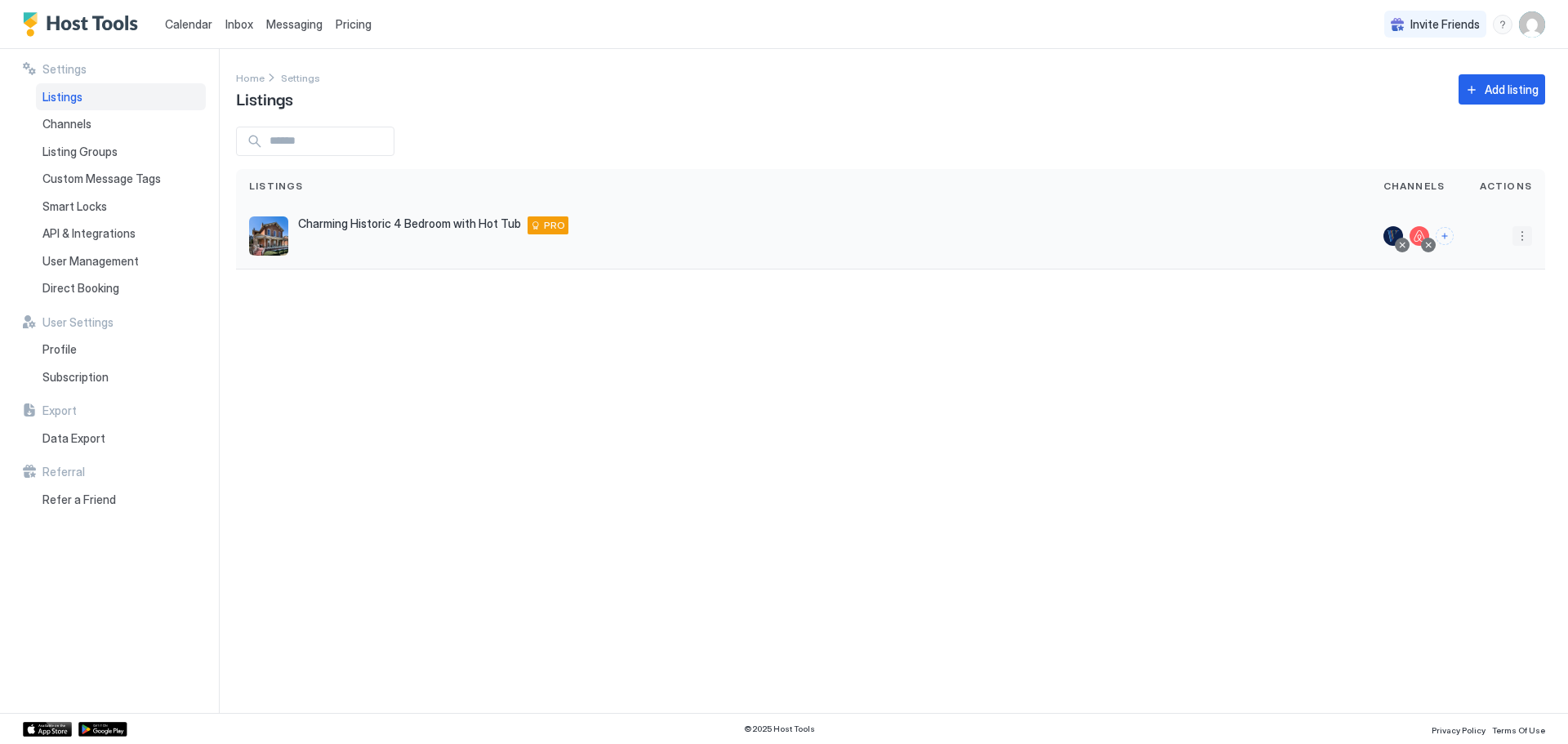
click at [1521, 233] on button "More options" at bounding box center [1522, 236] width 20 height 20
click at [1485, 362] on span "Airbnb Settings" at bounding box center [1484, 363] width 73 height 12
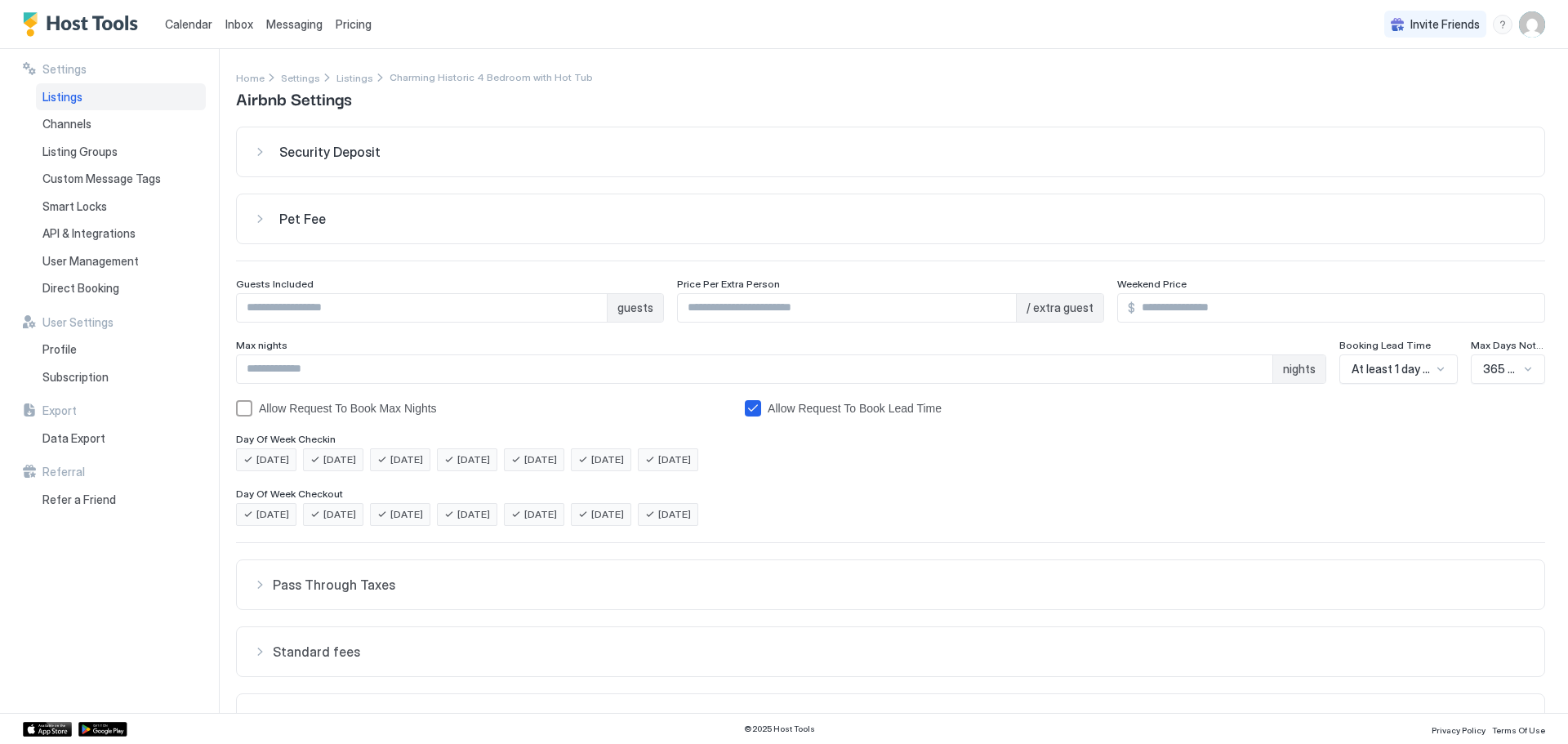
click at [339, 151] on span "Security Deposit" at bounding box center [329, 152] width 101 height 17
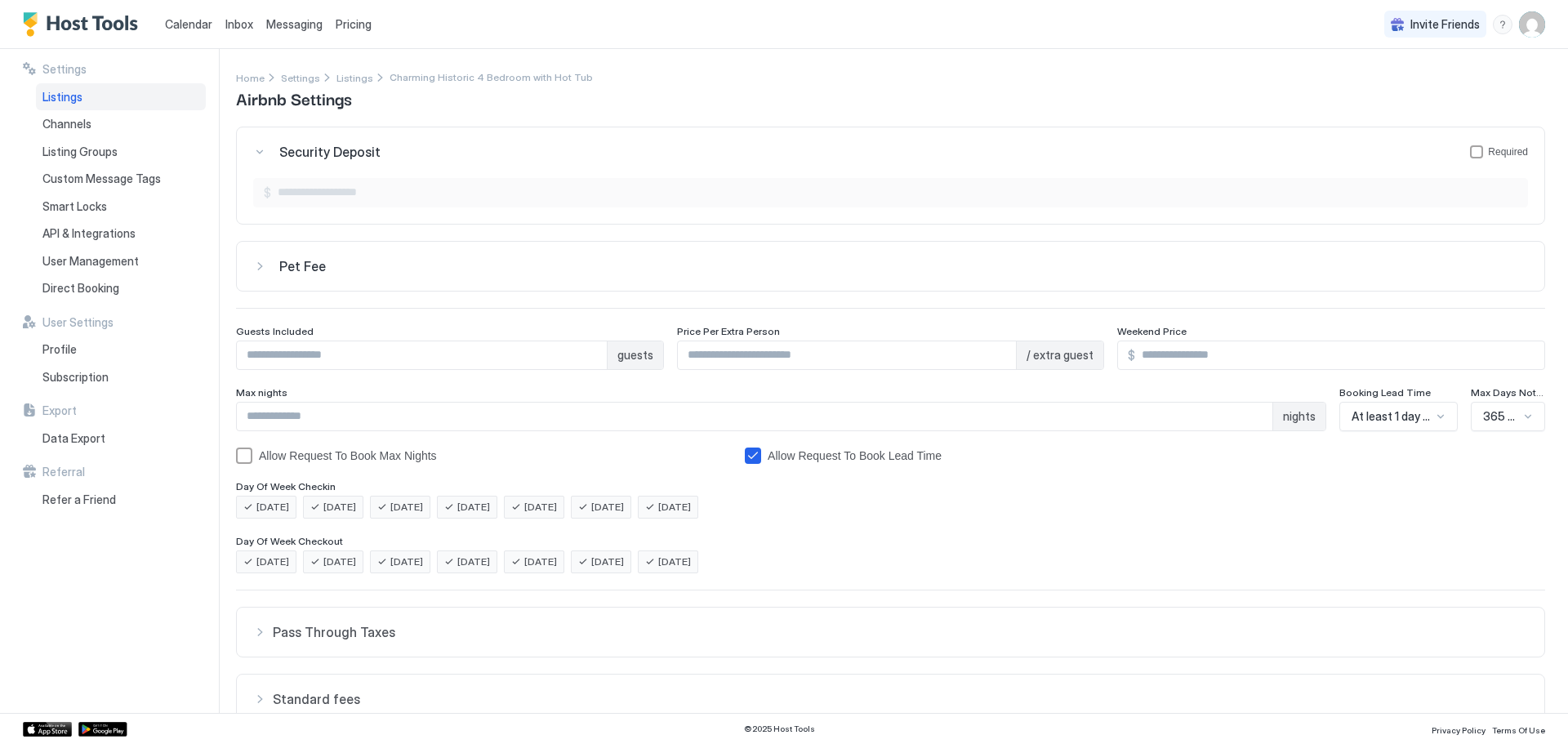
click at [339, 151] on span "Security Deposit" at bounding box center [329, 152] width 101 height 17
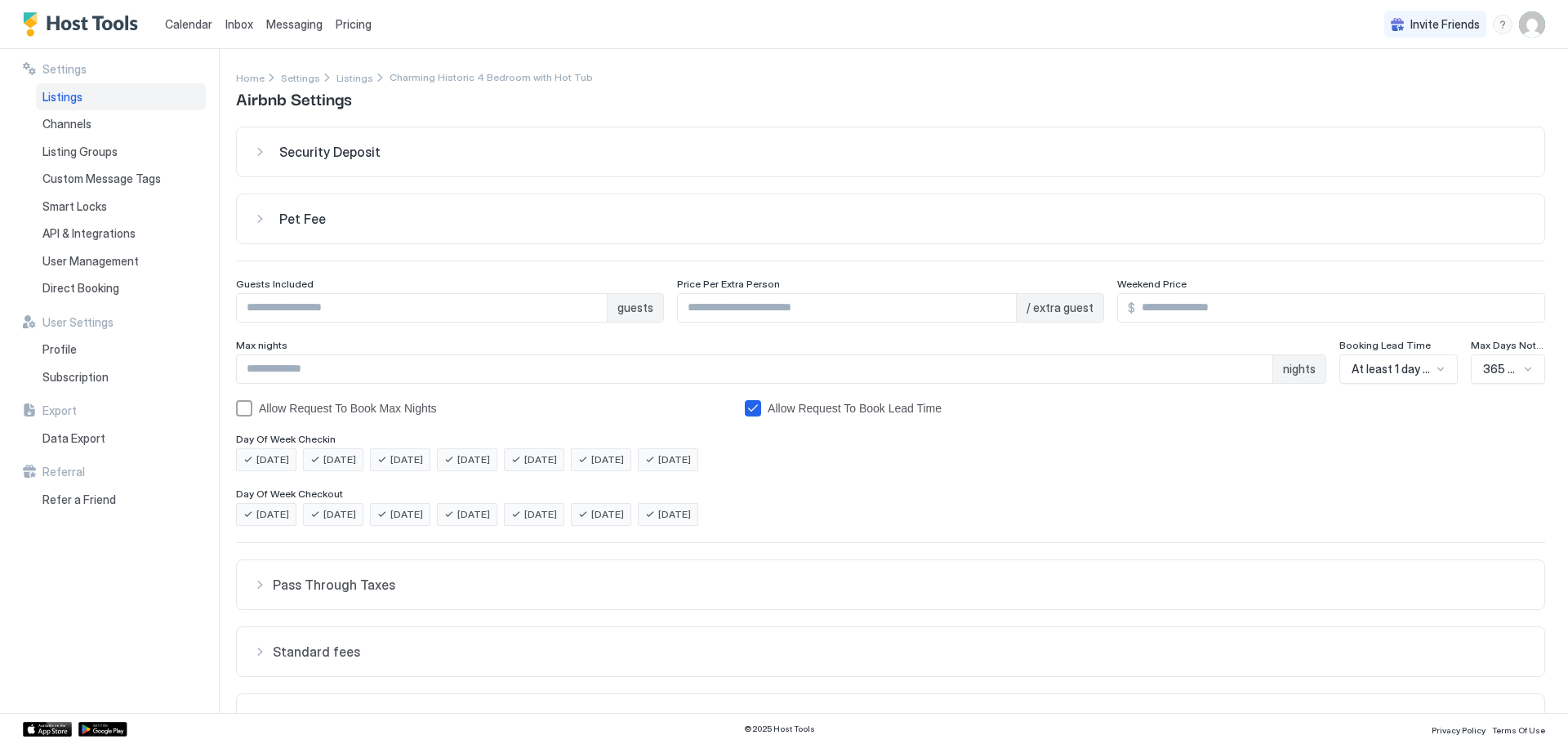
scroll to position [166, 0]
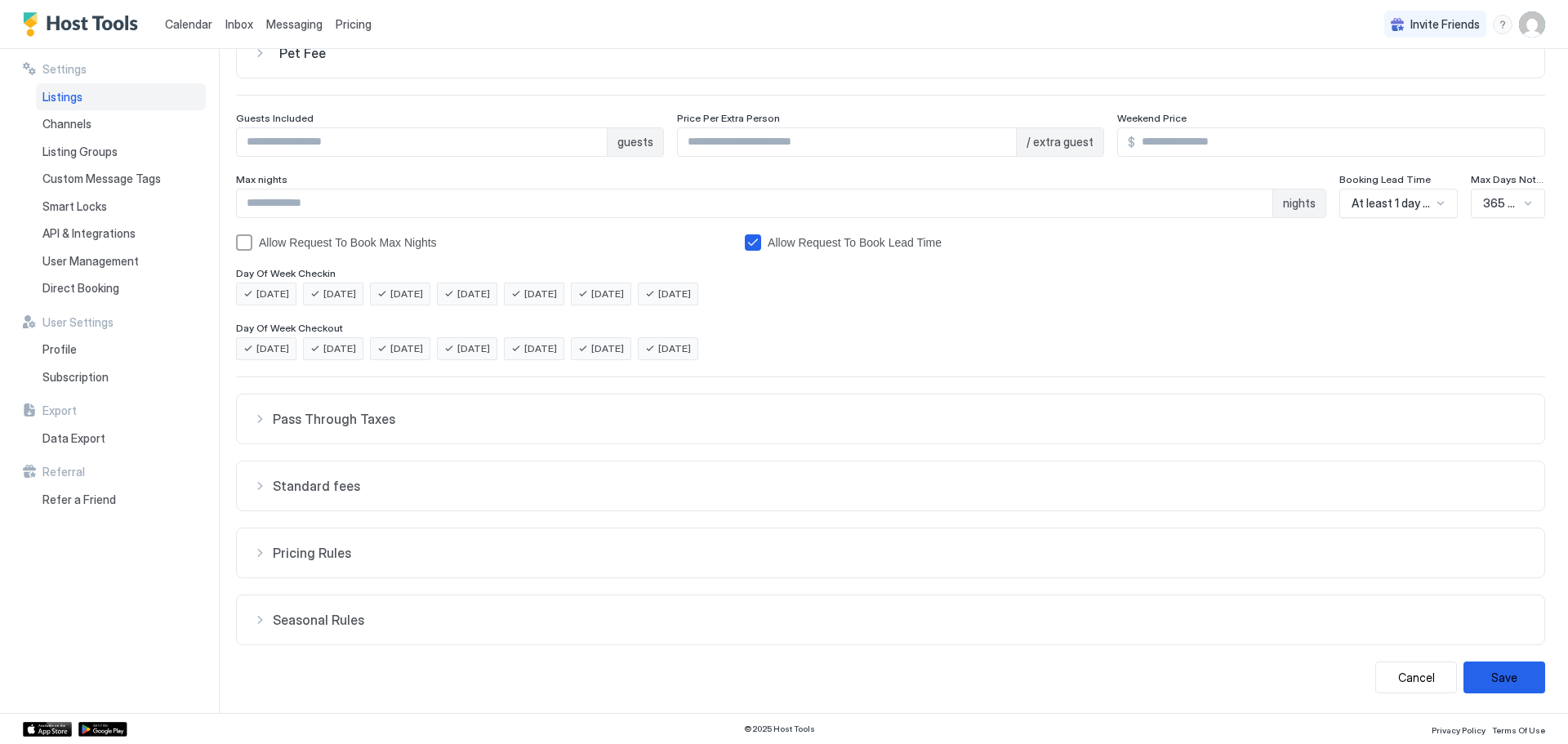
click at [394, 427] on span "Pricing Rules" at bounding box center [901, 419] width 1255 height 17
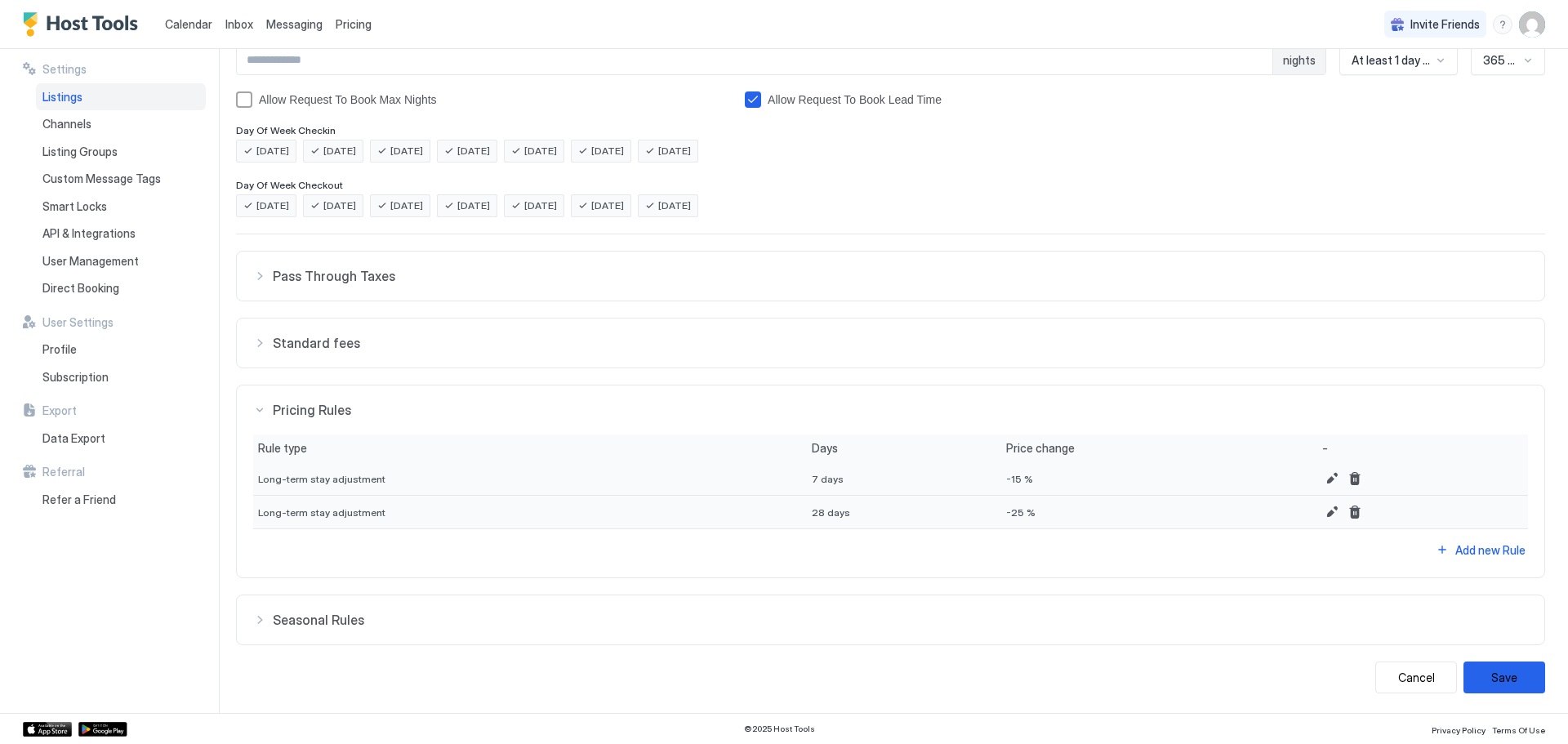
scroll to position [0, 0]
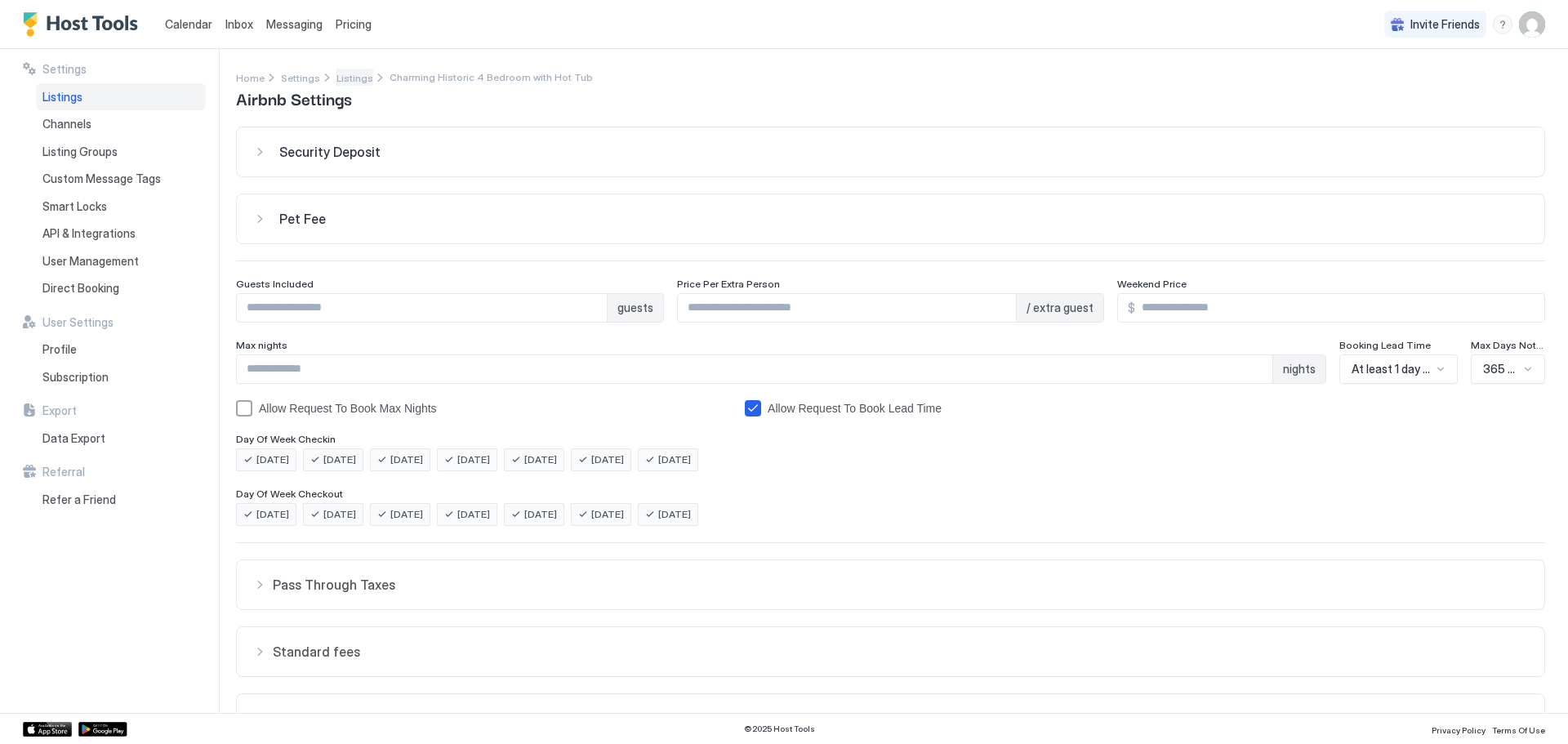
click at [358, 75] on span "Listings" at bounding box center [354, 78] width 36 height 12
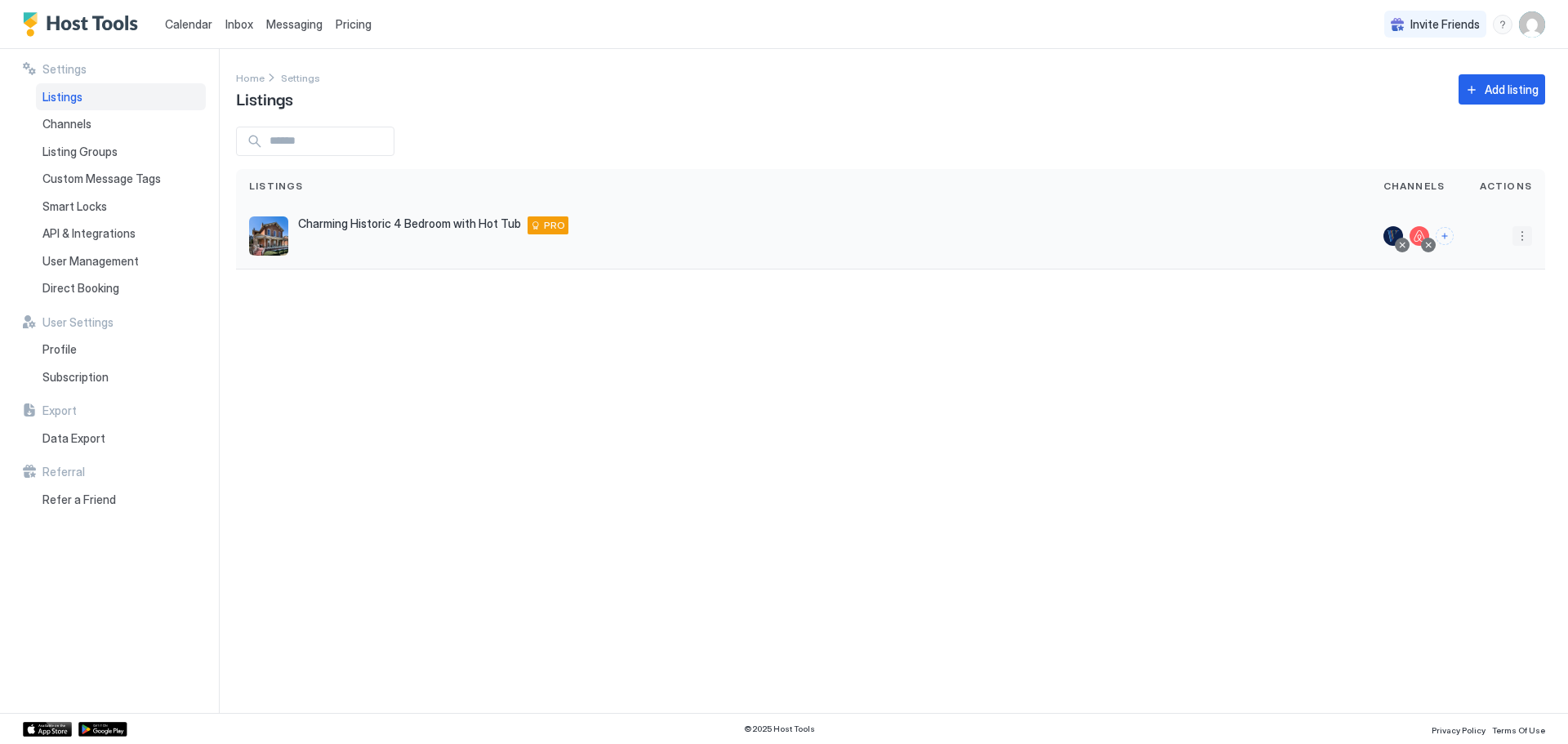
click at [1519, 243] on button "More options" at bounding box center [1522, 236] width 20 height 20
click at [1476, 334] on span "Connect Channel" at bounding box center [1489, 338] width 81 height 12
click at [1492, 345] on div "Connect Channel" at bounding box center [1480, 338] width 112 height 26
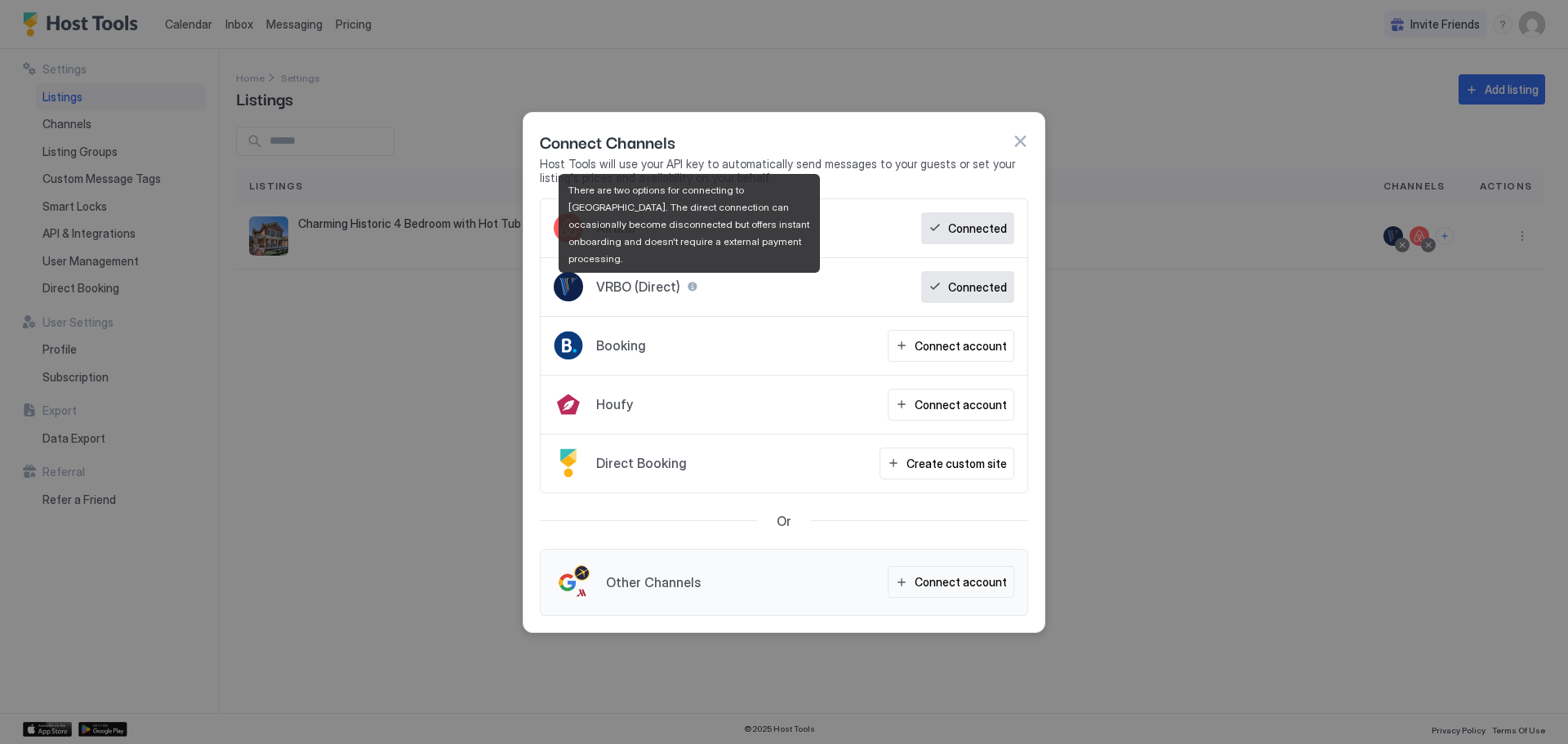
click at [690, 287] on div at bounding box center [693, 286] width 12 height 12
click at [690, 282] on div at bounding box center [693, 286] width 12 height 12
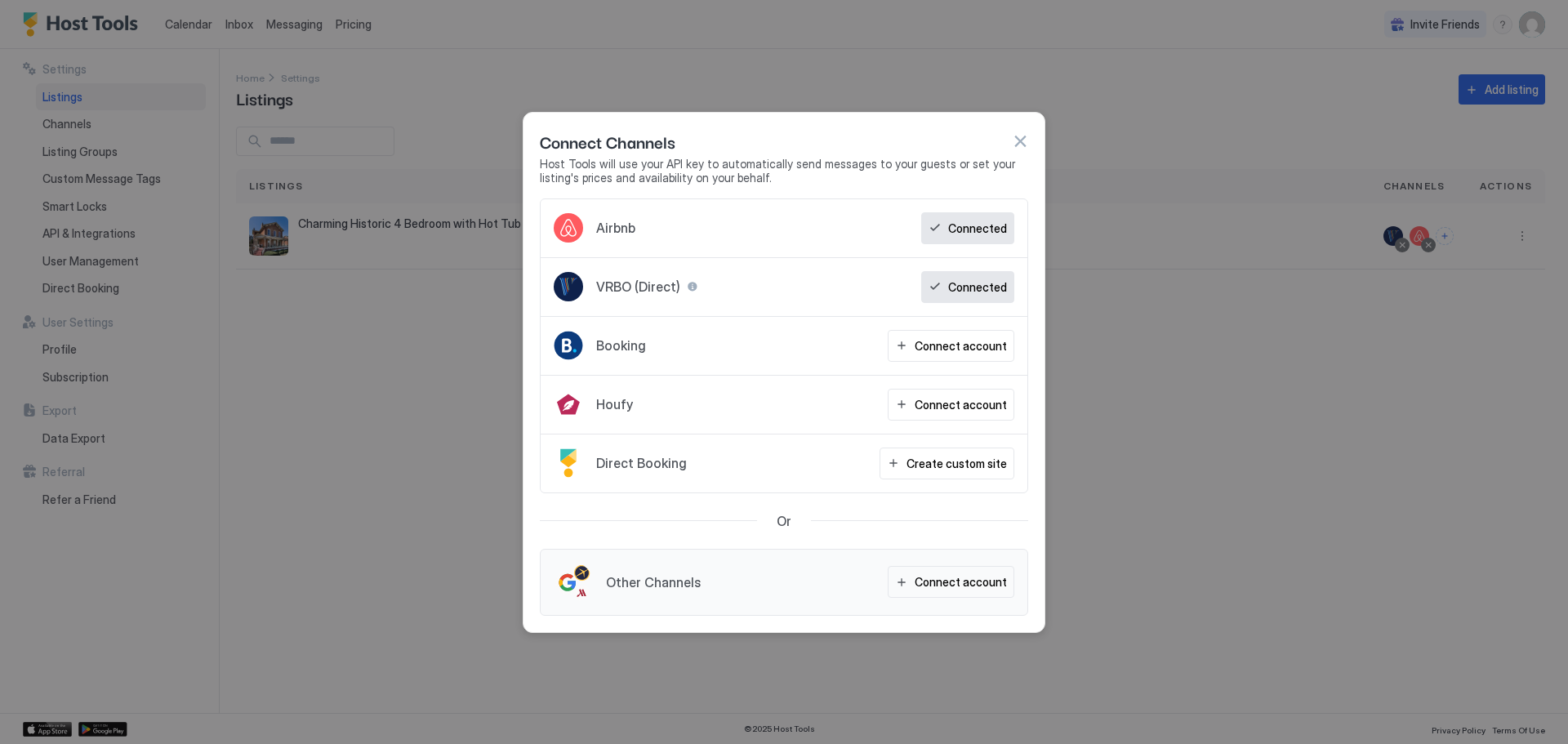
click at [1362, 281] on div at bounding box center [784, 372] width 1568 height 744
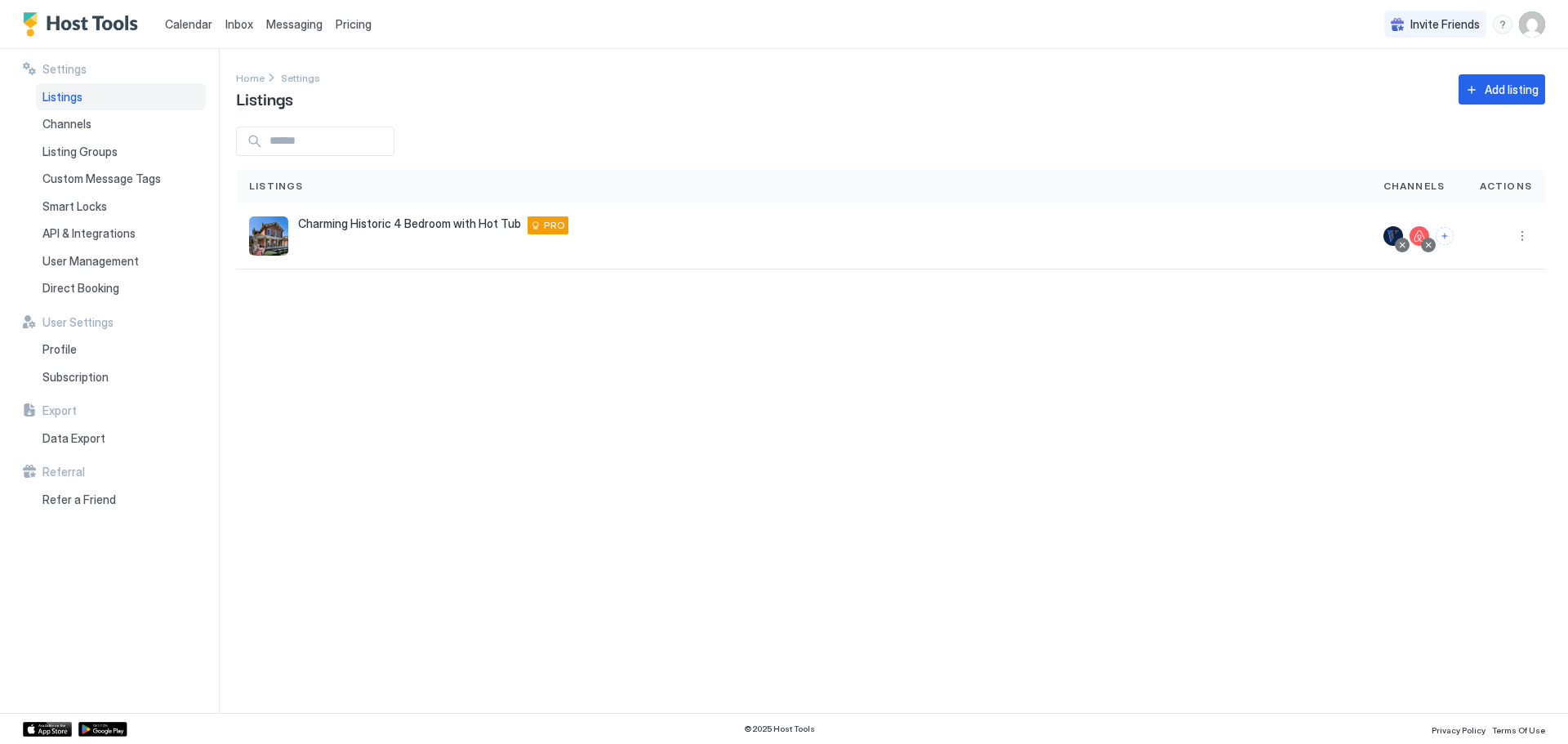
click at [200, 22] on span "Calendar" at bounding box center [188, 24] width 47 height 14
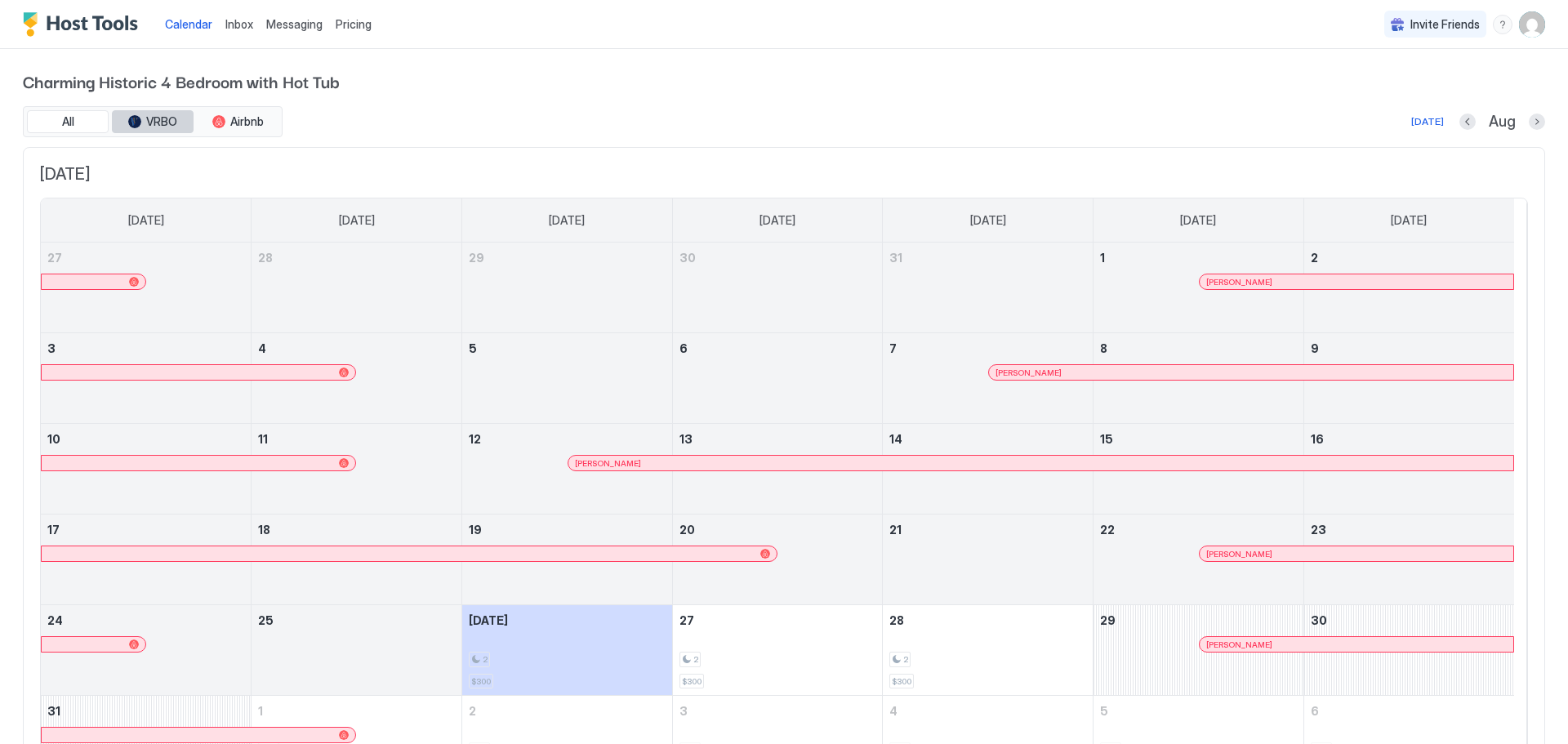
click at [140, 118] on div "tab-group" at bounding box center [135, 122] width 13 height 13
click at [163, 127] on span "VRBO" at bounding box center [161, 122] width 31 height 15
click at [165, 122] on span "VRBO" at bounding box center [161, 122] width 31 height 15
click at [238, 128] on span "Airbnb" at bounding box center [247, 122] width 33 height 15
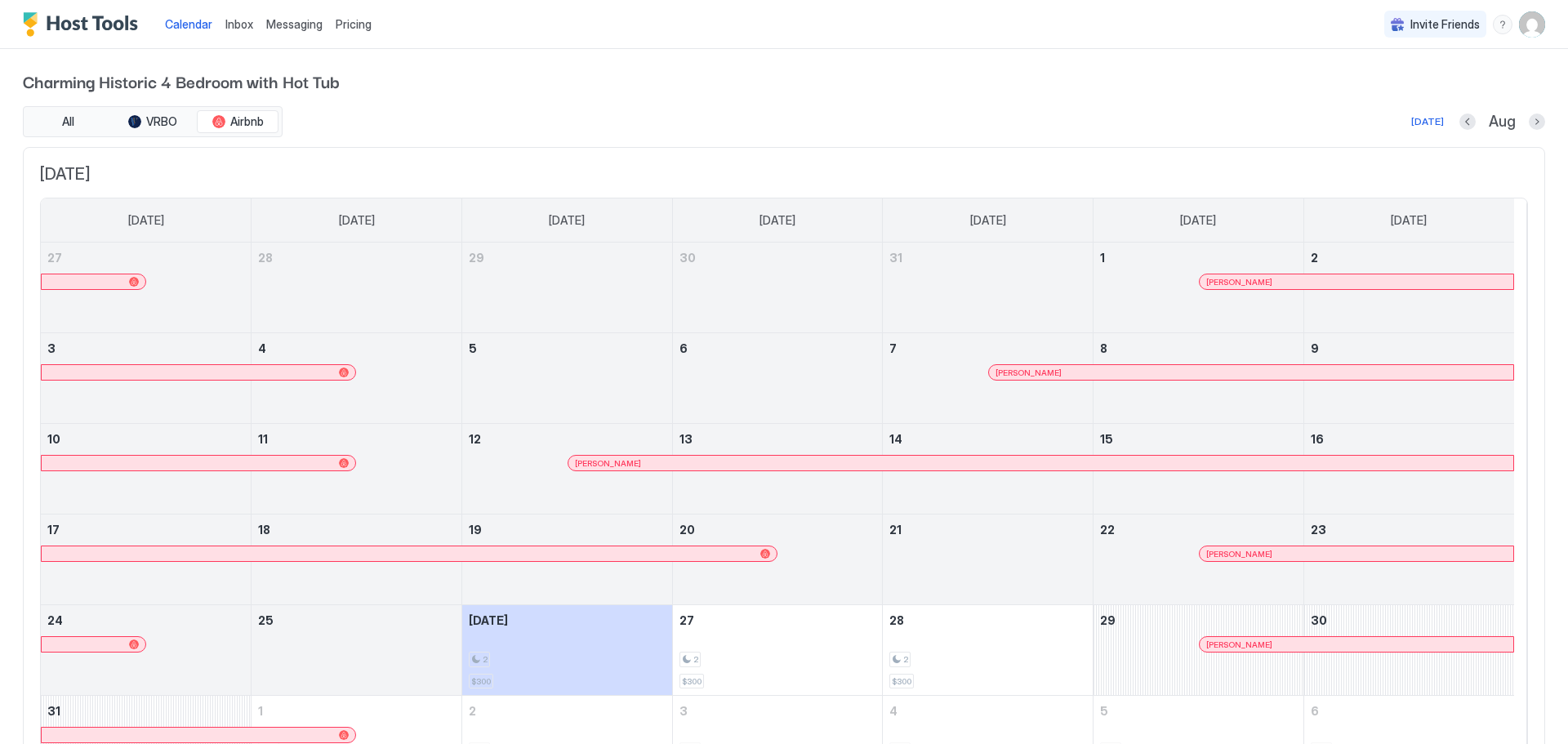
click at [158, 109] on div "All VRBO Airbnb" at bounding box center [153, 121] width 260 height 31
click at [157, 125] on span "VRBO" at bounding box center [161, 122] width 31 height 15
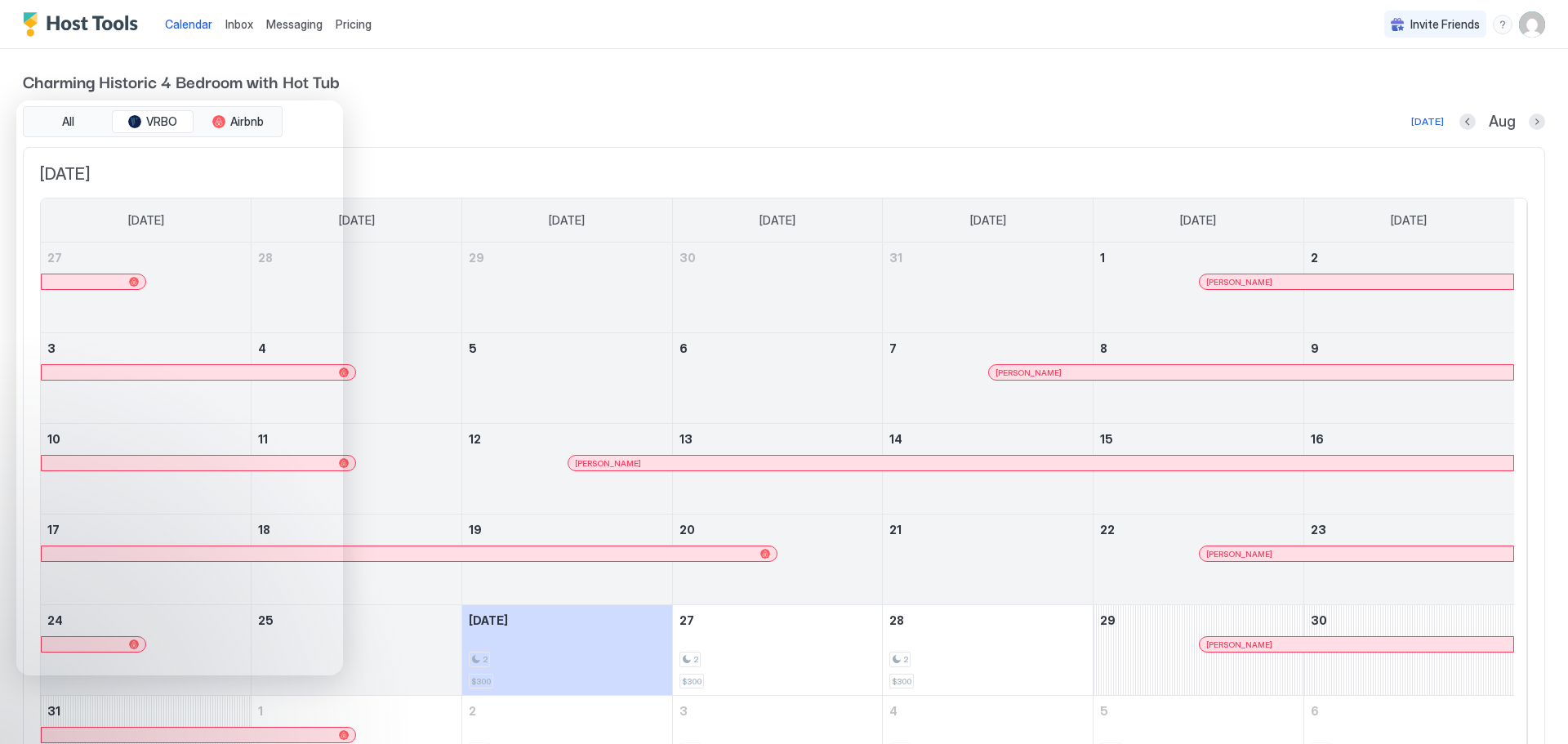
click at [746, 86] on span "Charming Historic 4 Bedroom with Hot Tub" at bounding box center [784, 81] width 1522 height 25
drag, startPoint x: 519, startPoint y: 81, endPoint x: 362, endPoint y: 123, distance: 162.5
click at [478, 93] on div "Charming Historic 4 Bedroom with Hot Tub All VRBO Airbnb Today Aug August 2025 …" at bounding box center [784, 436] width 1522 height 775
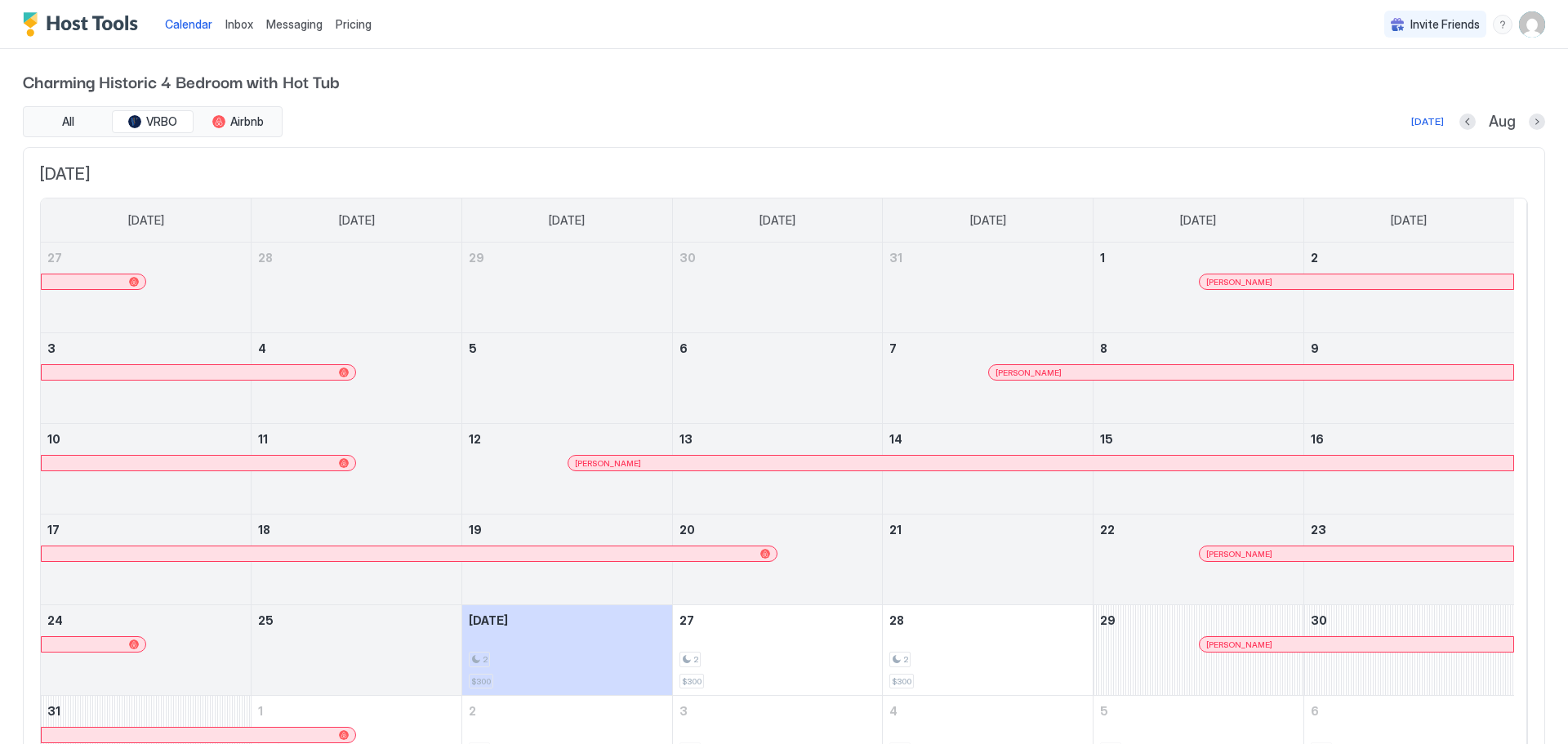
click at [489, 92] on span "Charming Historic 4 Bedroom with Hot Tub" at bounding box center [784, 81] width 1522 height 25
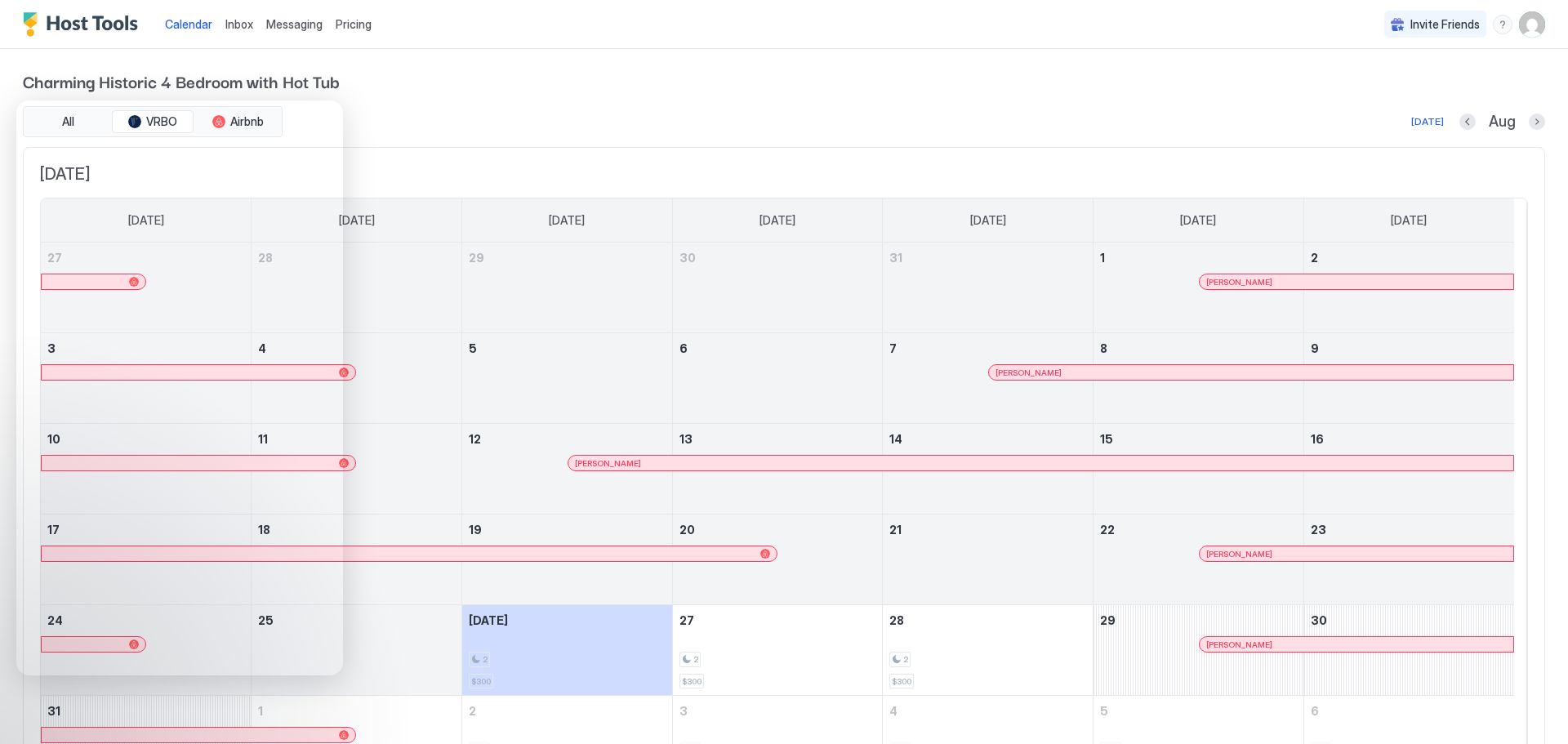
click at [517, 18] on div "Calendar Inbox Messaging Pricing Invite Friends TK" at bounding box center [784, 24] width 1568 height 49
click at [236, 25] on span "Inbox" at bounding box center [239, 24] width 28 height 14
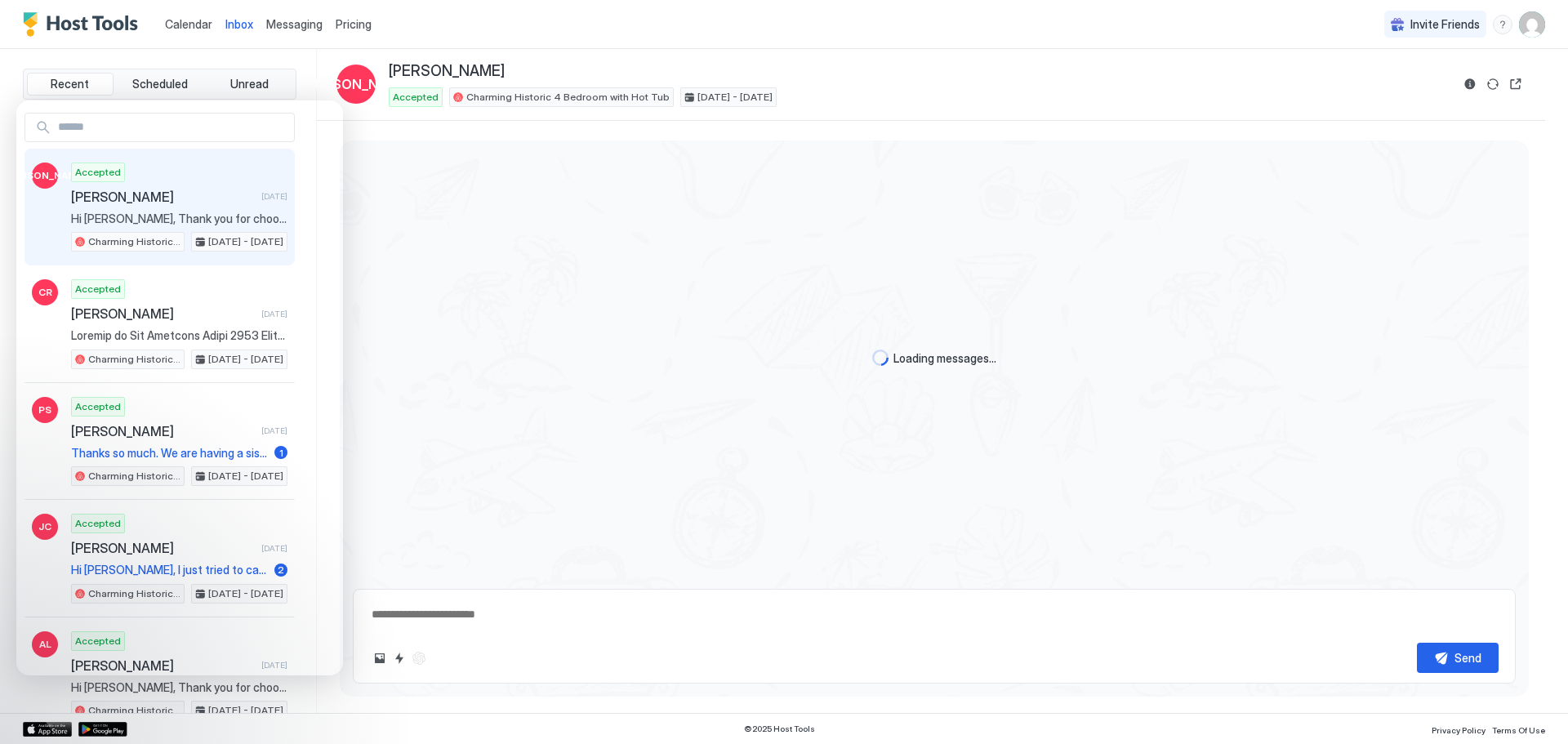
type textarea "*"
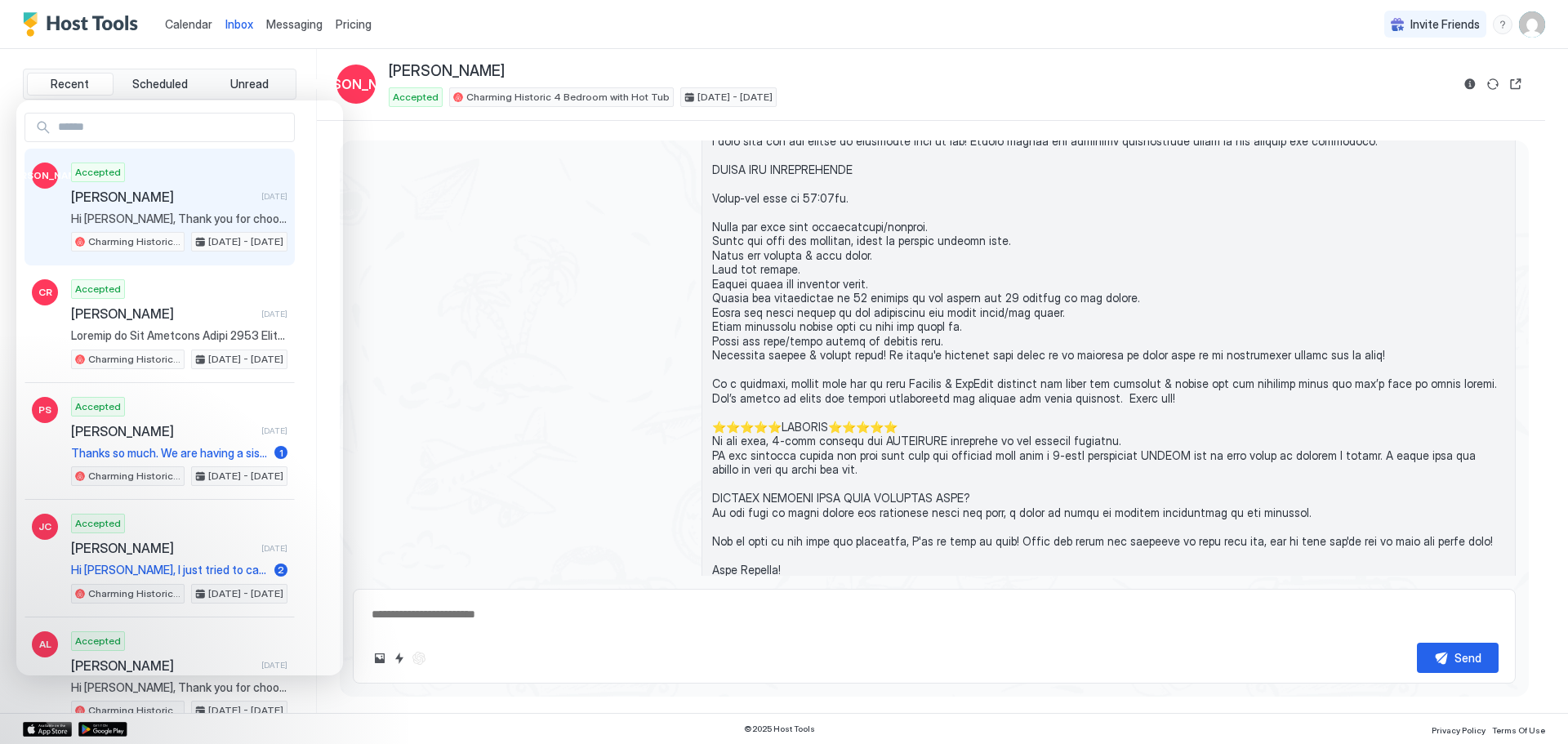
click at [273, 24] on span "Messaging" at bounding box center [295, 24] width 56 height 14
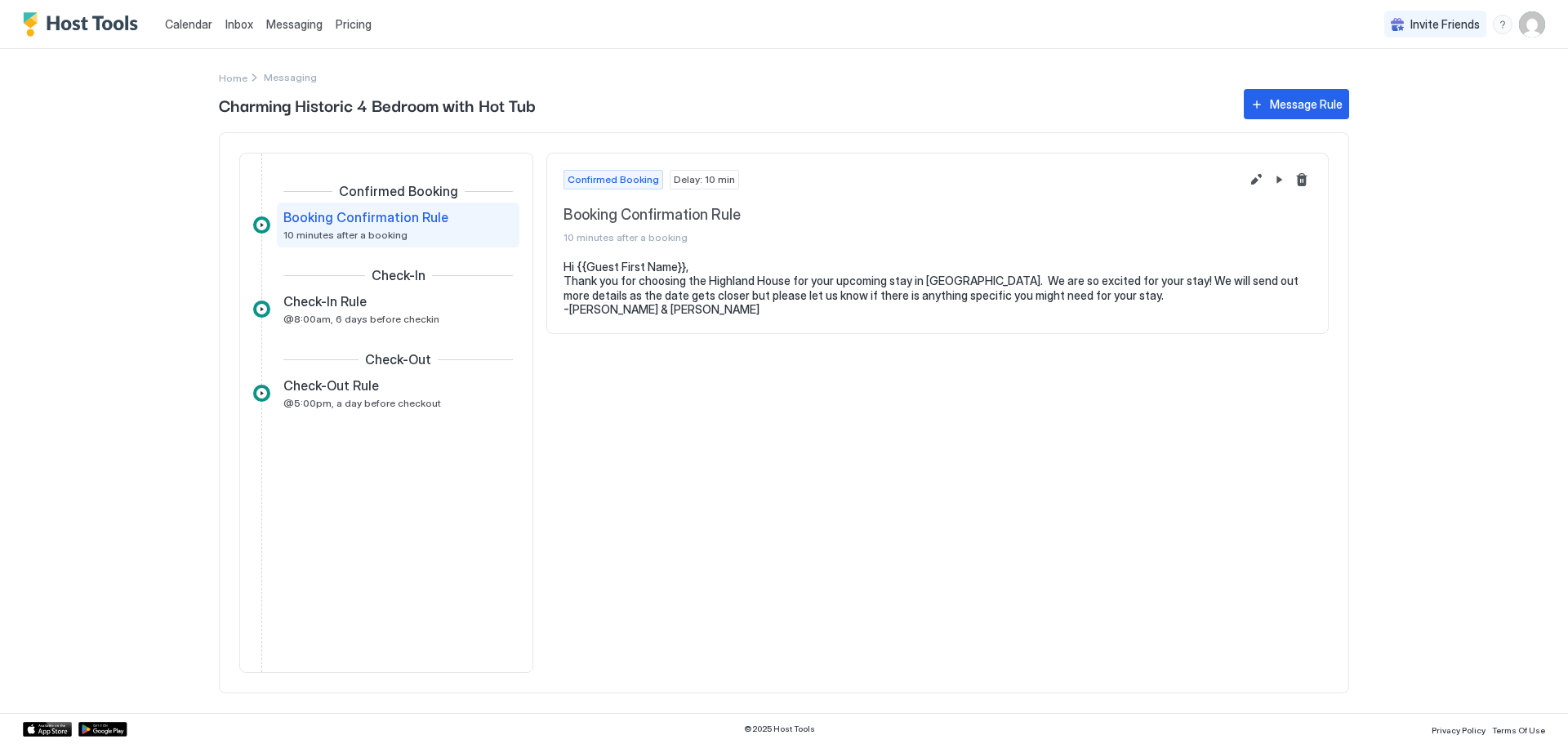
click at [695, 521] on div "Confirmed Booking Delay: 10 min Booking Confirmation Rule 10 minutes after a bo…" at bounding box center [937, 412] width 782 height 520
click at [724, 497] on div "Confirmed Booking Delay: 10 min Booking Confirmation Rule 10 minutes after a bo…" at bounding box center [937, 412] width 782 height 520
click at [347, 22] on span "Pricing" at bounding box center [353, 25] width 36 height 15
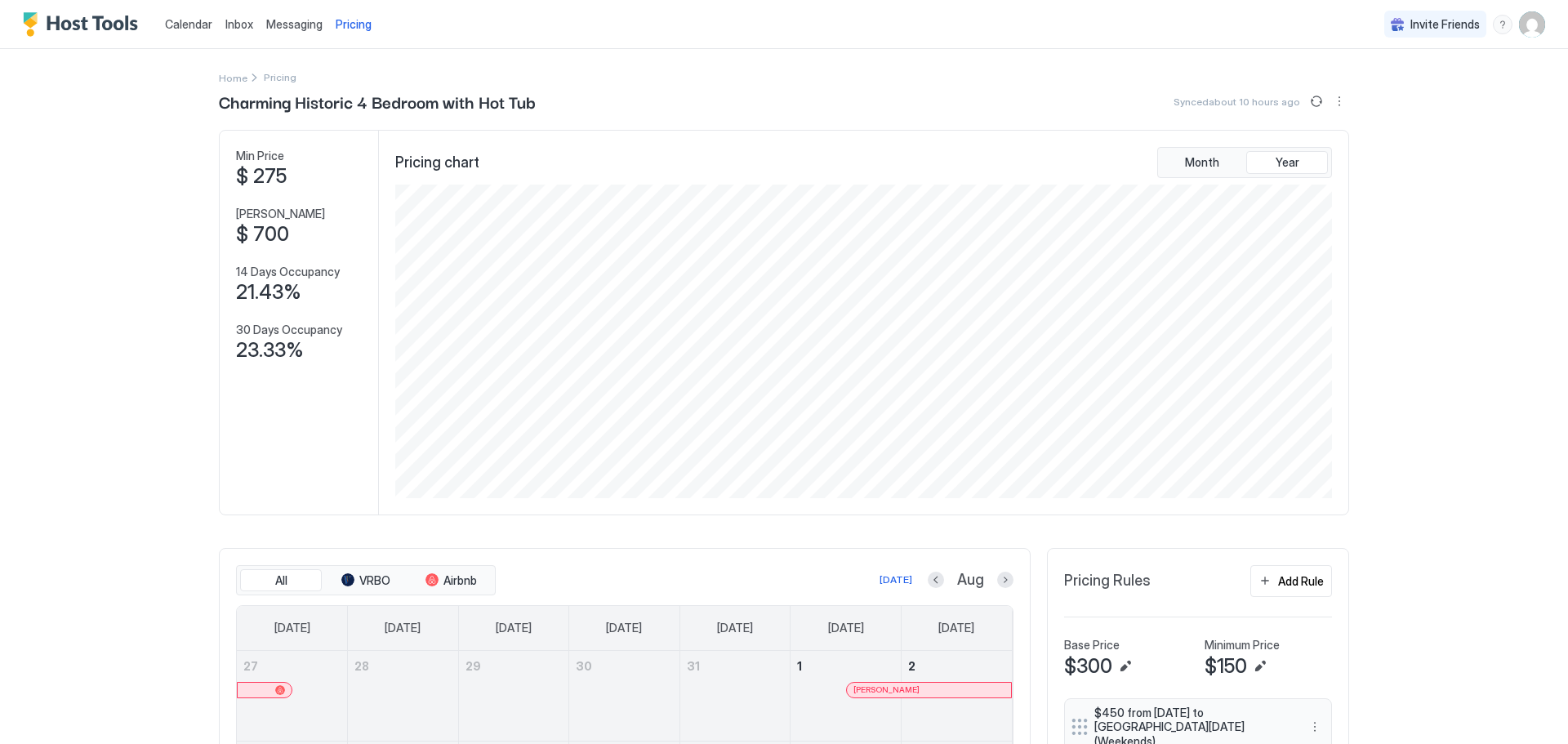
click at [187, 22] on span "Calendar" at bounding box center [188, 24] width 47 height 14
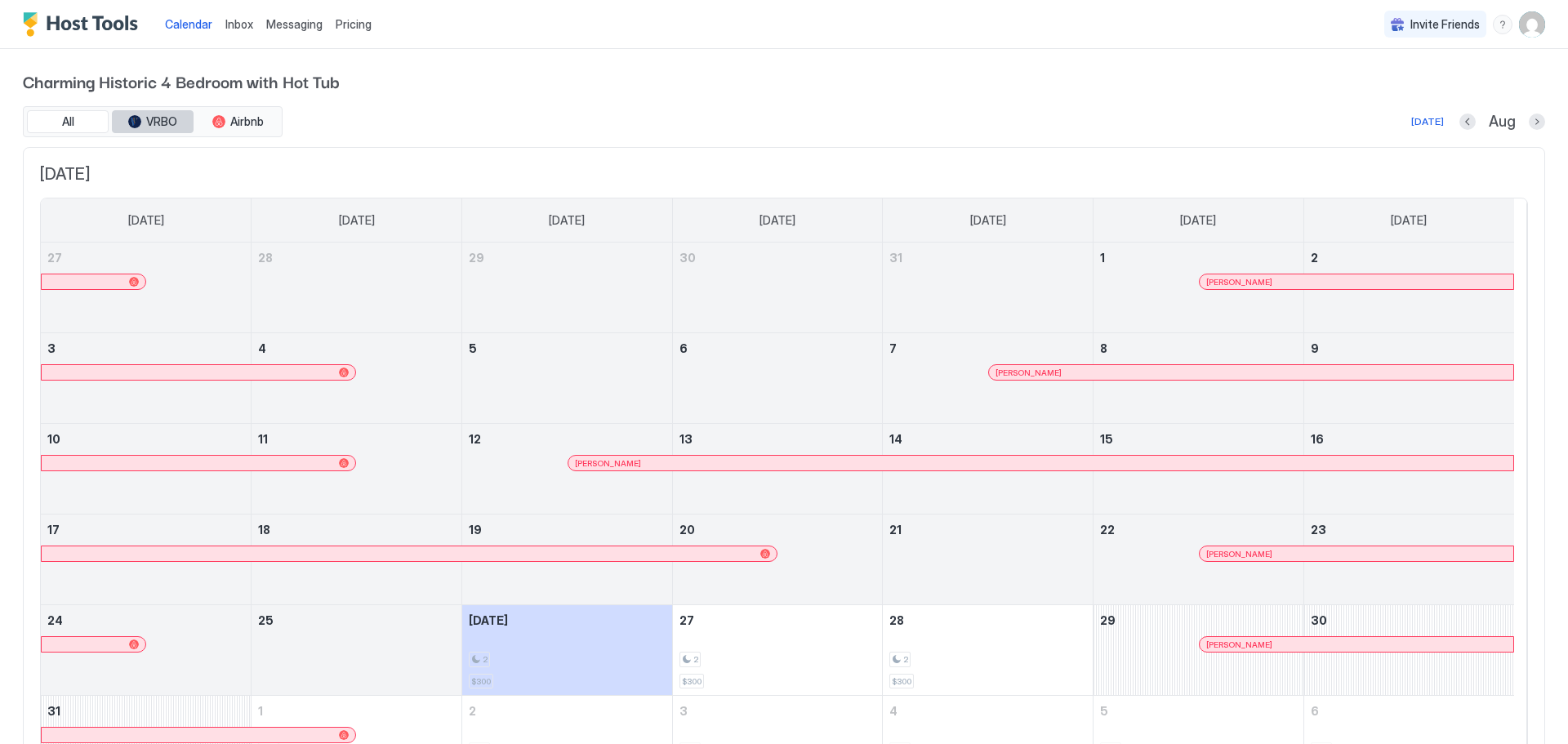
click at [140, 123] on div "tab-group" at bounding box center [135, 122] width 13 height 13
click at [250, 121] on span "Airbnb" at bounding box center [247, 122] width 33 height 15
click at [84, 126] on button "All" at bounding box center [68, 122] width 82 height 23
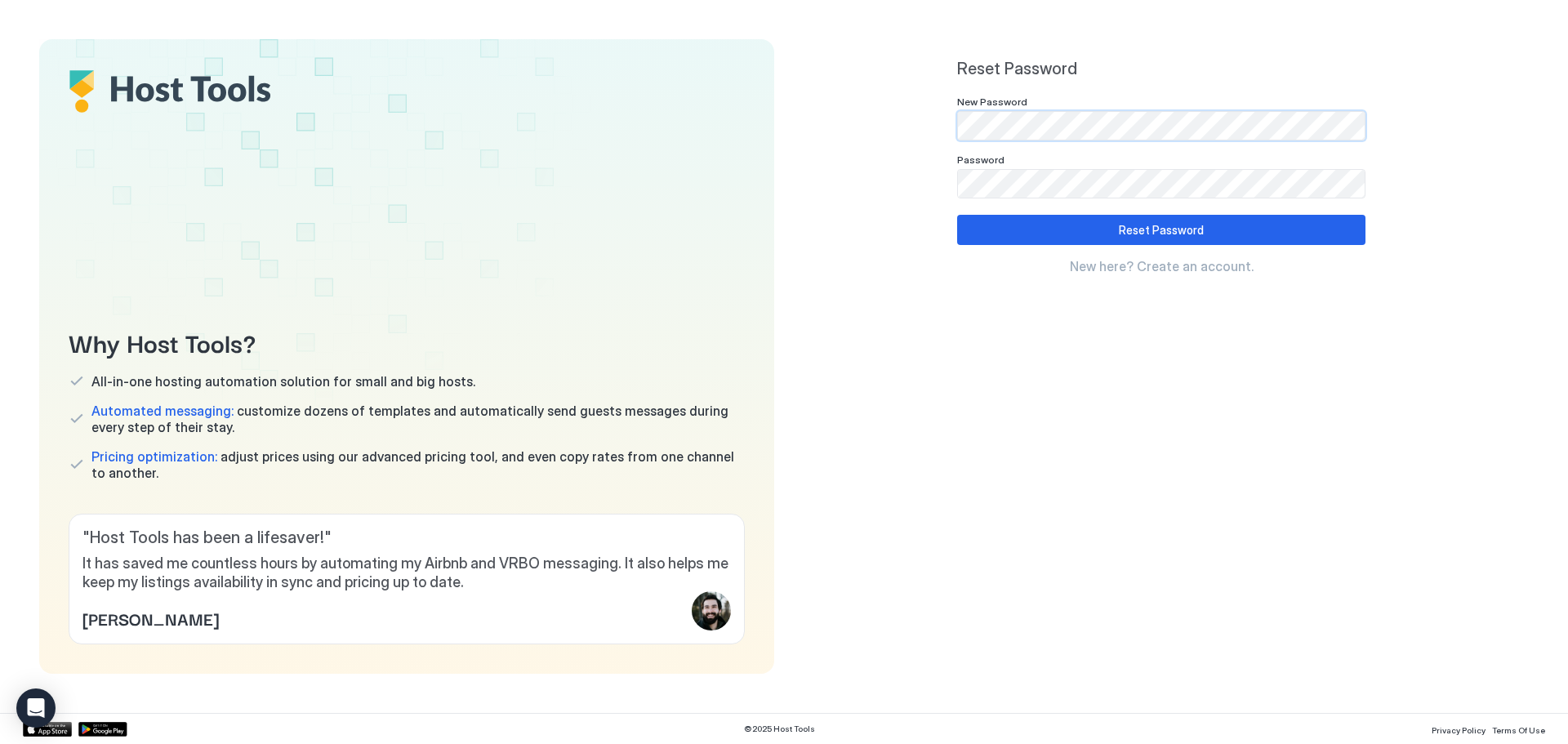
click at [716, 122] on div "Why Host Tools? All-in-one hosting automation solution for small and big hosts.…" at bounding box center [783, 356] width 1489 height 635
click at [1165, 223] on div "Reset Password" at bounding box center [1162, 229] width 85 height 17
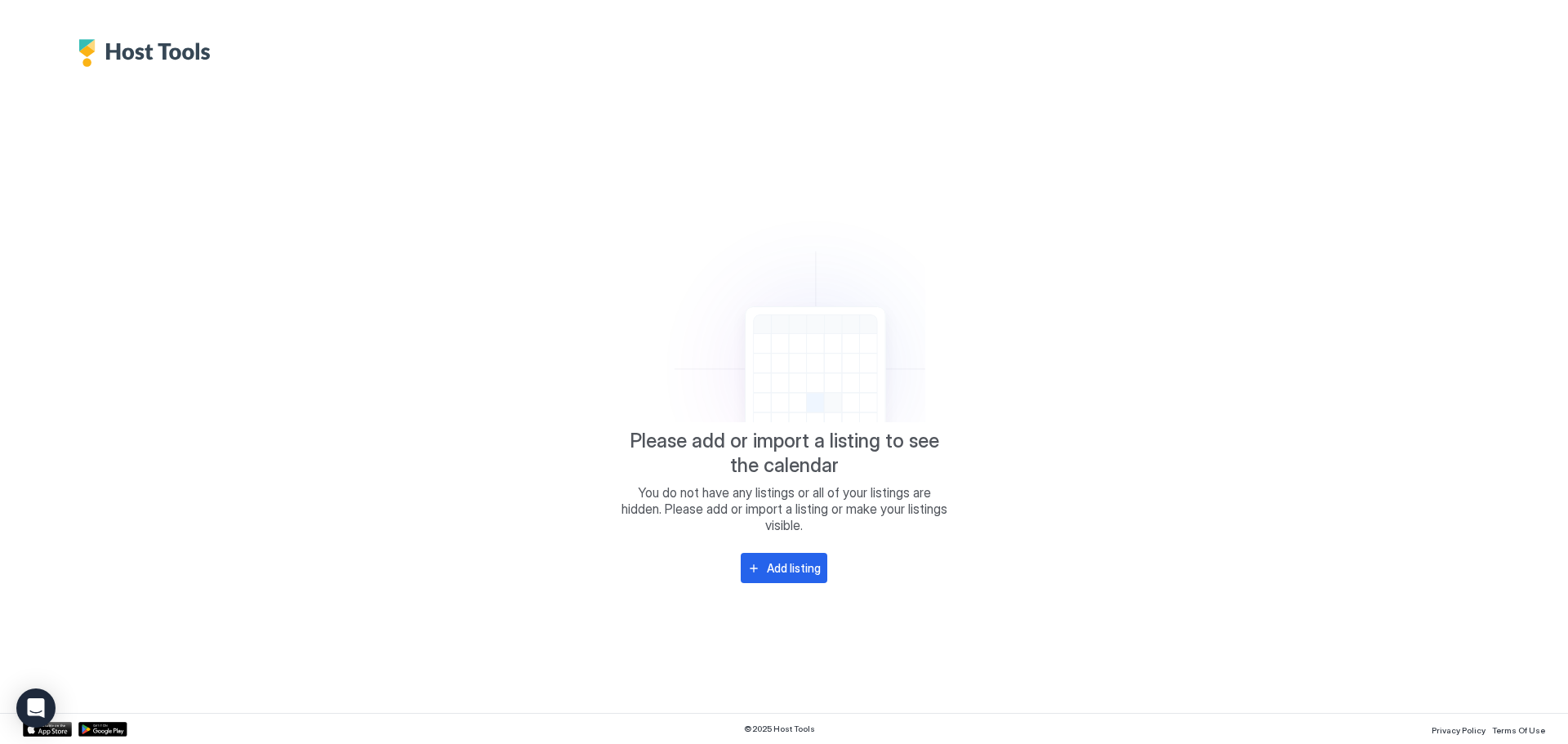
click at [1098, 491] on div "Please add or import a listing to see the calendar You do not have any listings…" at bounding box center [784, 390] width 1522 height 646
click at [302, 540] on div "Please add or import a listing to see the calendar You do not have any listings…" at bounding box center [784, 390] width 1522 height 646
click at [893, 509] on span "You do not have any listings or all of your listings are hidden. Please add or …" at bounding box center [784, 508] width 327 height 49
click at [126, 46] on img "Host Tools Logo" at bounding box center [149, 53] width 141 height 28
click at [786, 576] on div "Add listing" at bounding box center [793, 568] width 54 height 17
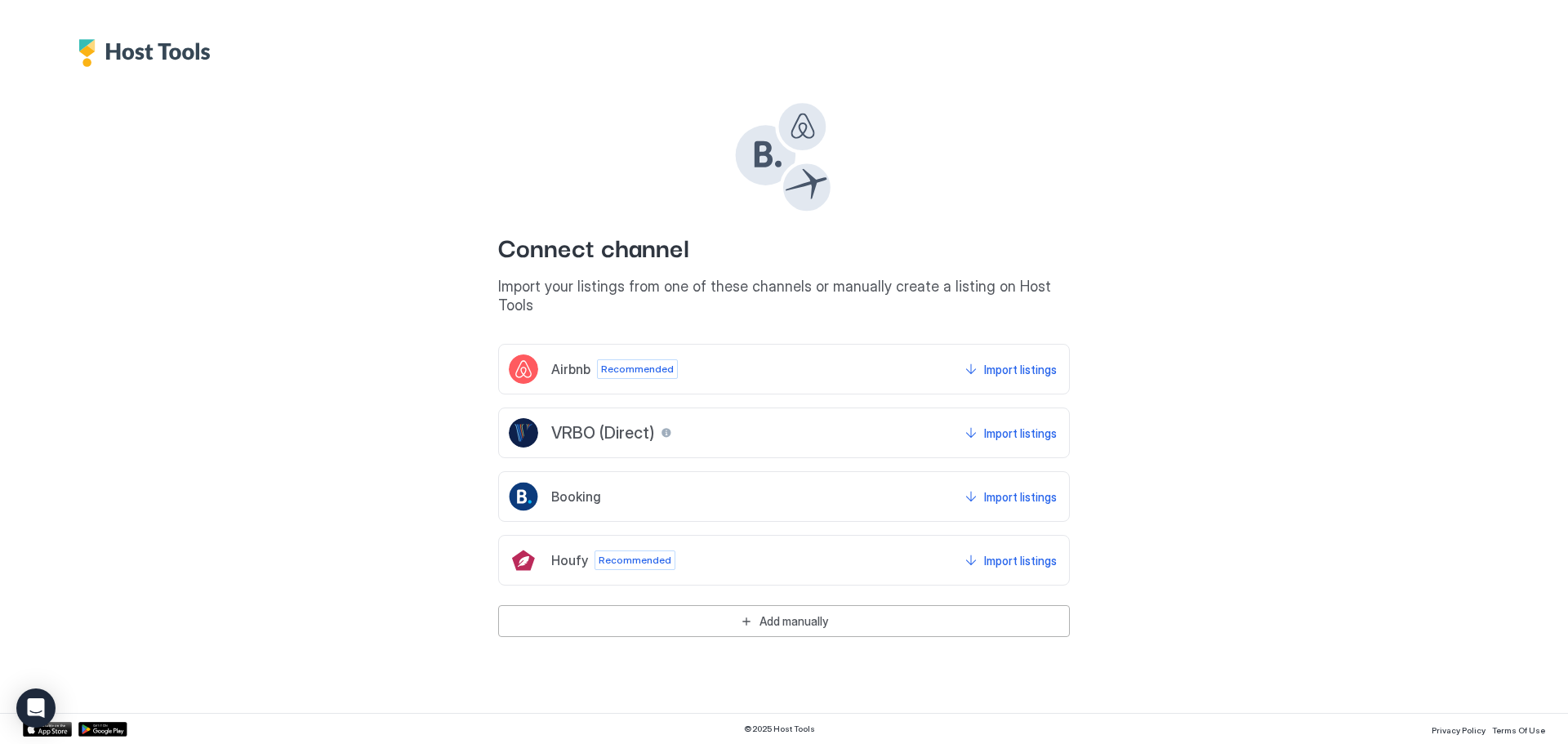
click at [1277, 410] on div "Connect channel Import your listings from one of these channels or manually cre…" at bounding box center [783, 352] width 1130 height 570
click at [392, 165] on div "Connect channel Import your listings from one of these channels or manually cre…" at bounding box center [783, 352] width 1130 height 570
click at [160, 58] on img "Host Tools Logo" at bounding box center [149, 53] width 141 height 28
click at [126, 60] on img "Host Tools Logo" at bounding box center [149, 53] width 141 height 28
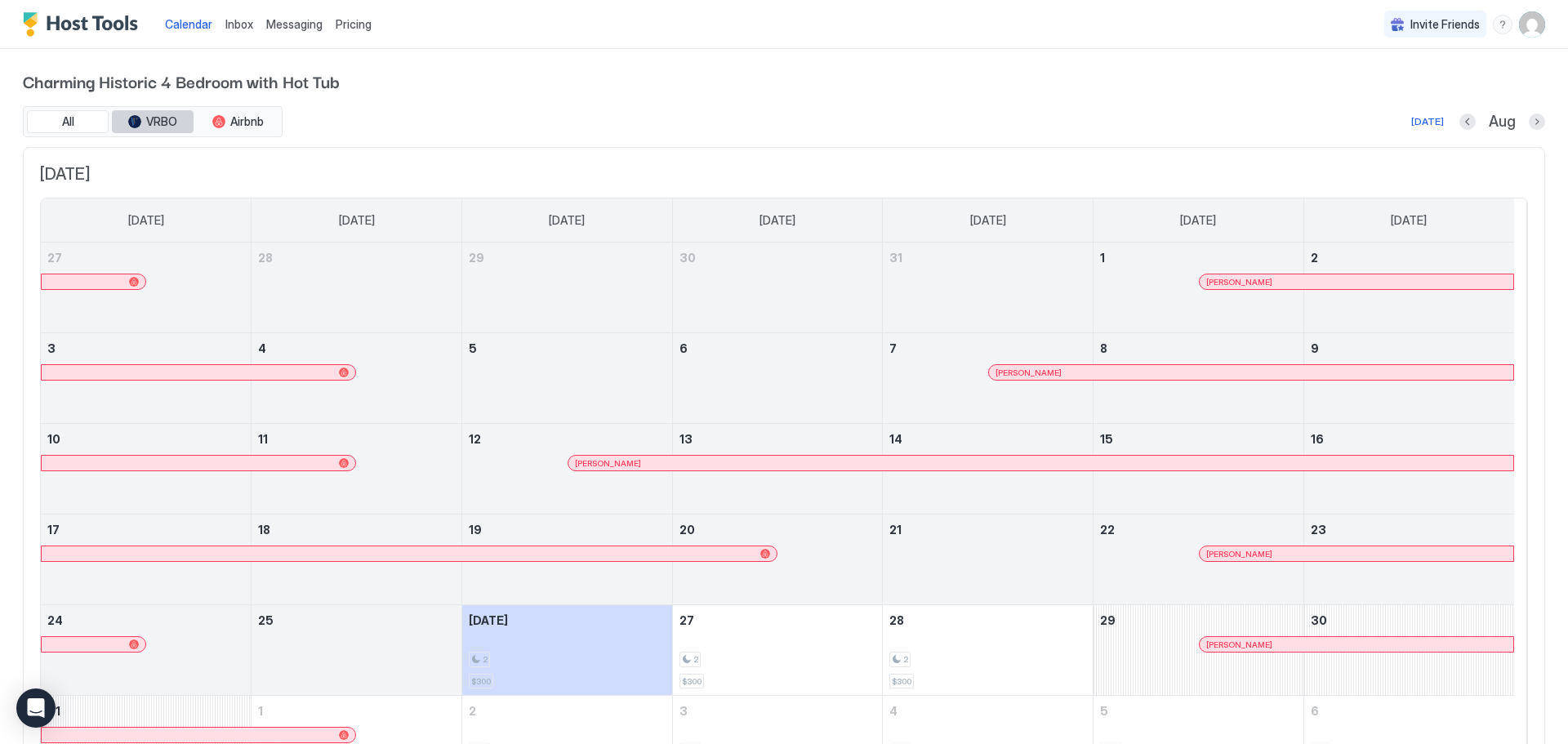
click at [164, 120] on span "VRBO" at bounding box center [161, 122] width 31 height 15
click at [158, 122] on span "VRBO" at bounding box center [161, 122] width 31 height 15
click at [242, 26] on span "Inbox" at bounding box center [239, 24] width 28 height 14
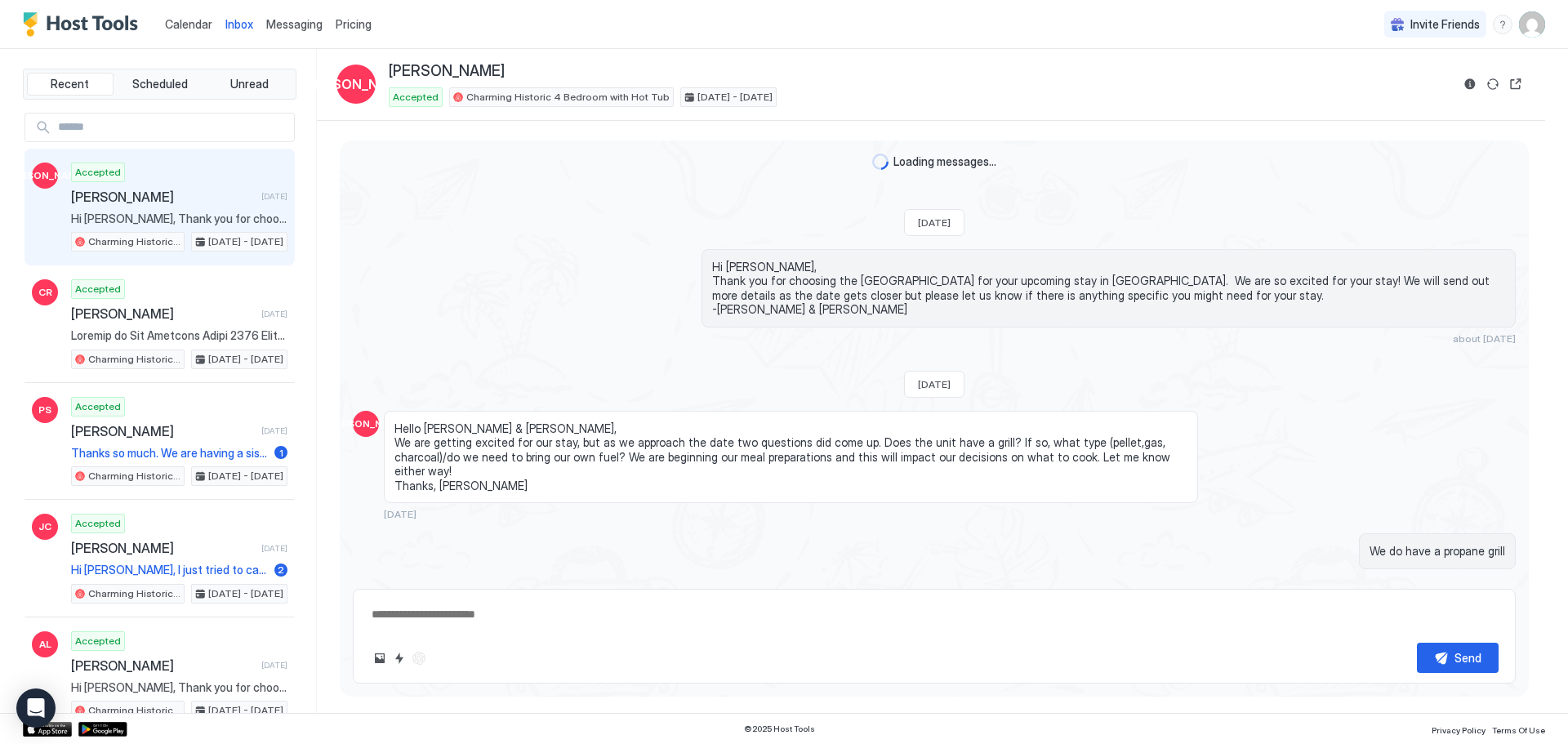
type textarea "*"
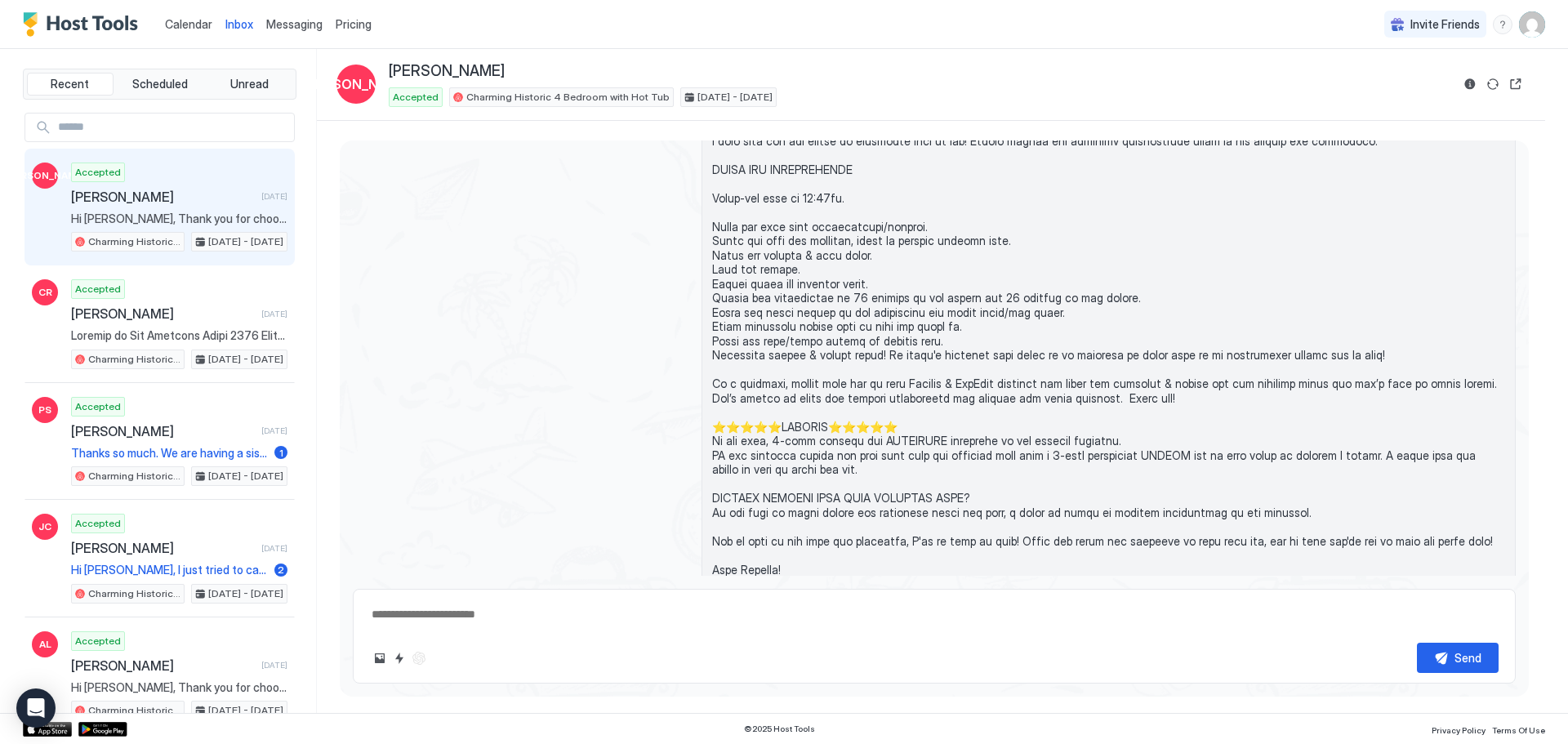
click at [283, 25] on span "Messaging" at bounding box center [295, 24] width 56 height 14
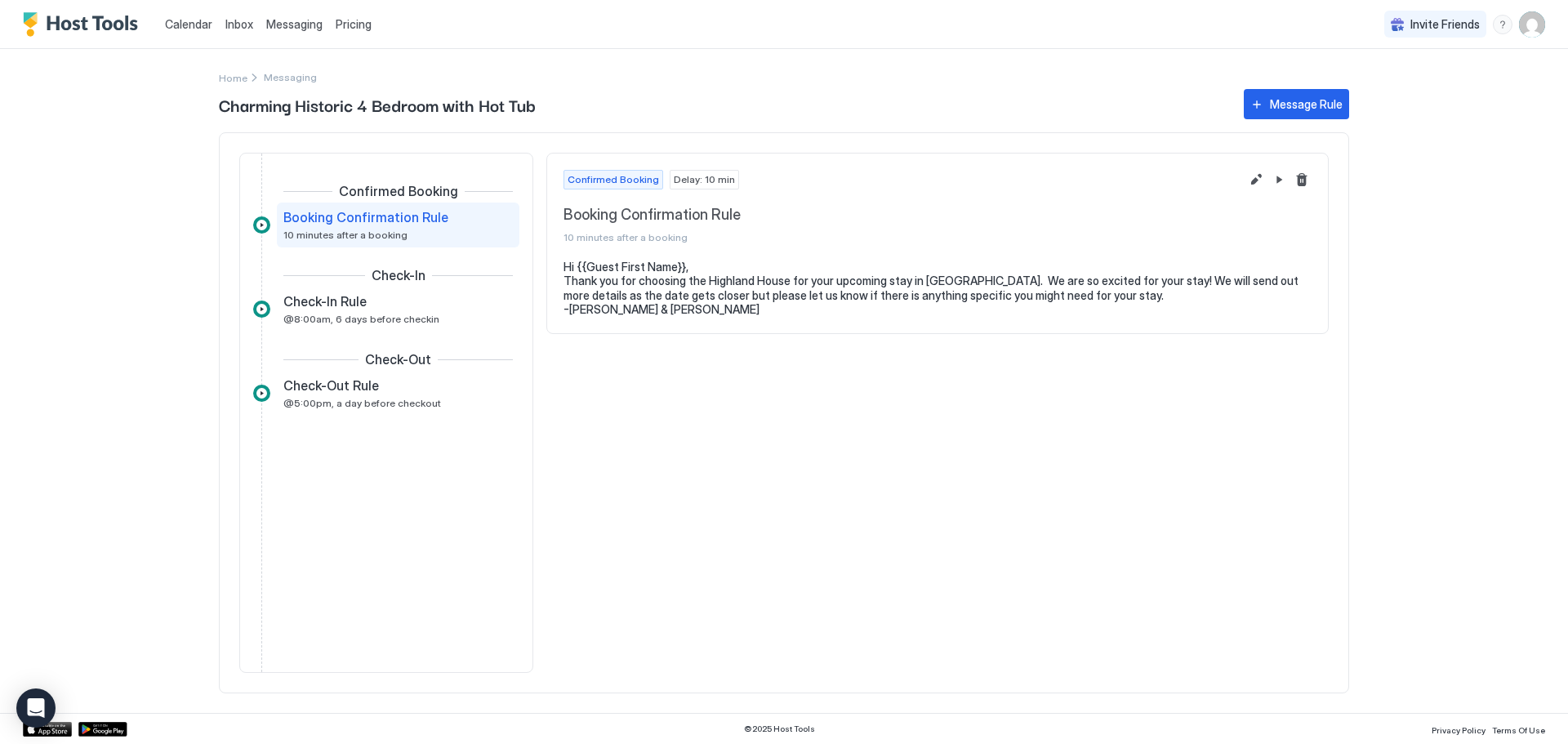
click at [301, 27] on span "Messaging" at bounding box center [295, 24] width 56 height 14
click at [351, 22] on span "Pricing" at bounding box center [353, 25] width 36 height 15
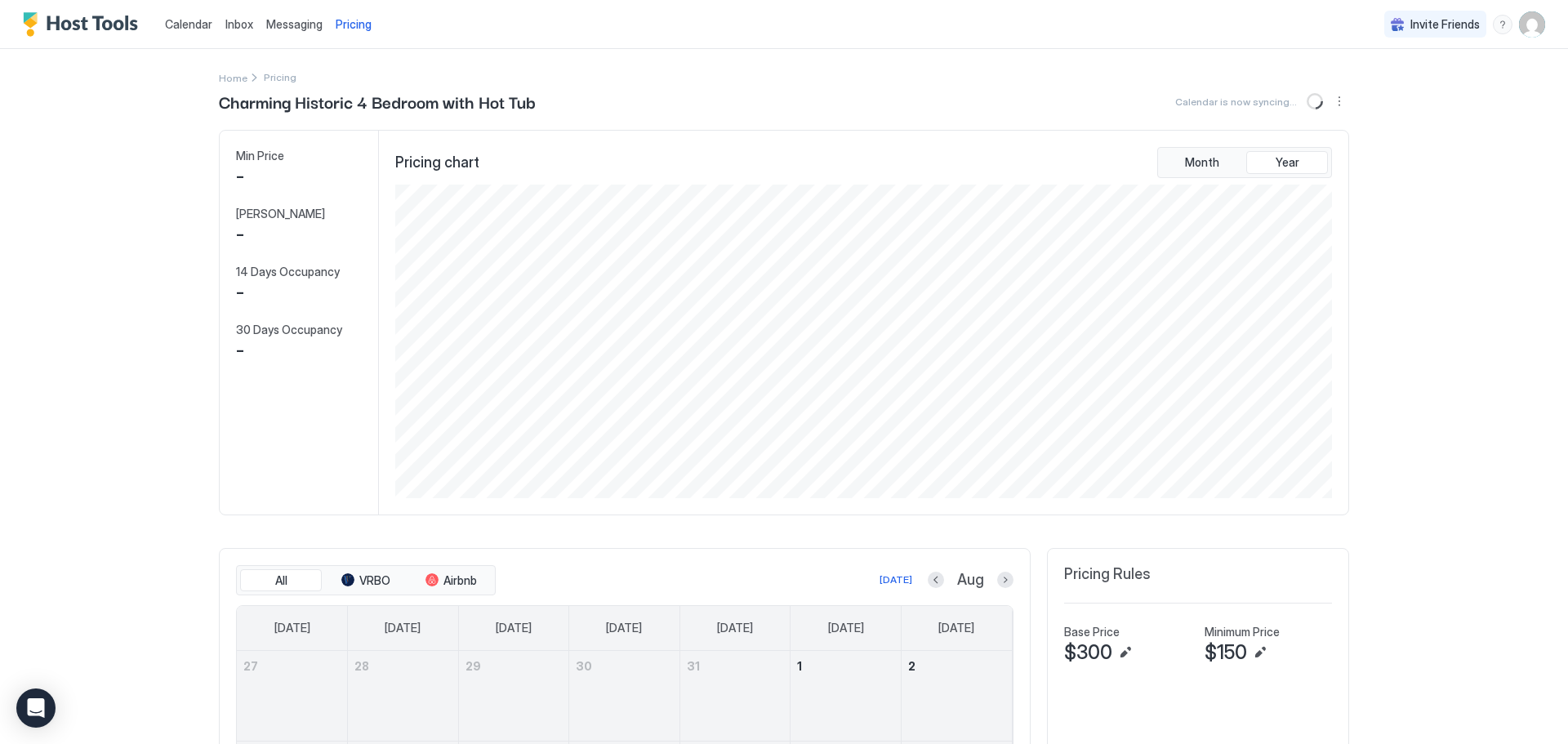
scroll to position [314, 940]
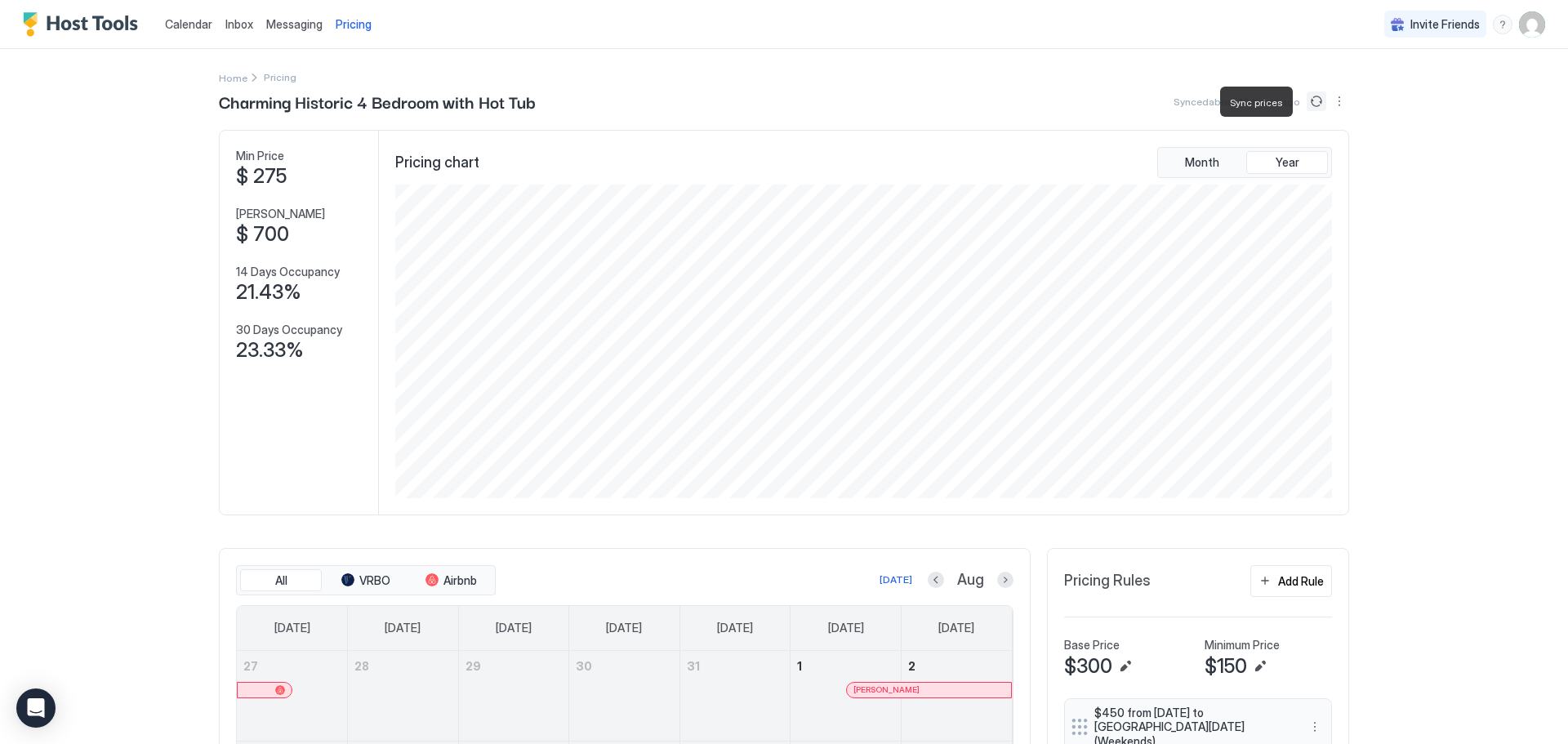
click at [1310, 100] on button "Sync prices" at bounding box center [1316, 101] width 20 height 20
click at [1339, 99] on button "More options" at bounding box center [1340, 101] width 20 height 20
click at [1305, 149] on span "Listing Settings" at bounding box center [1306, 151] width 73 height 12
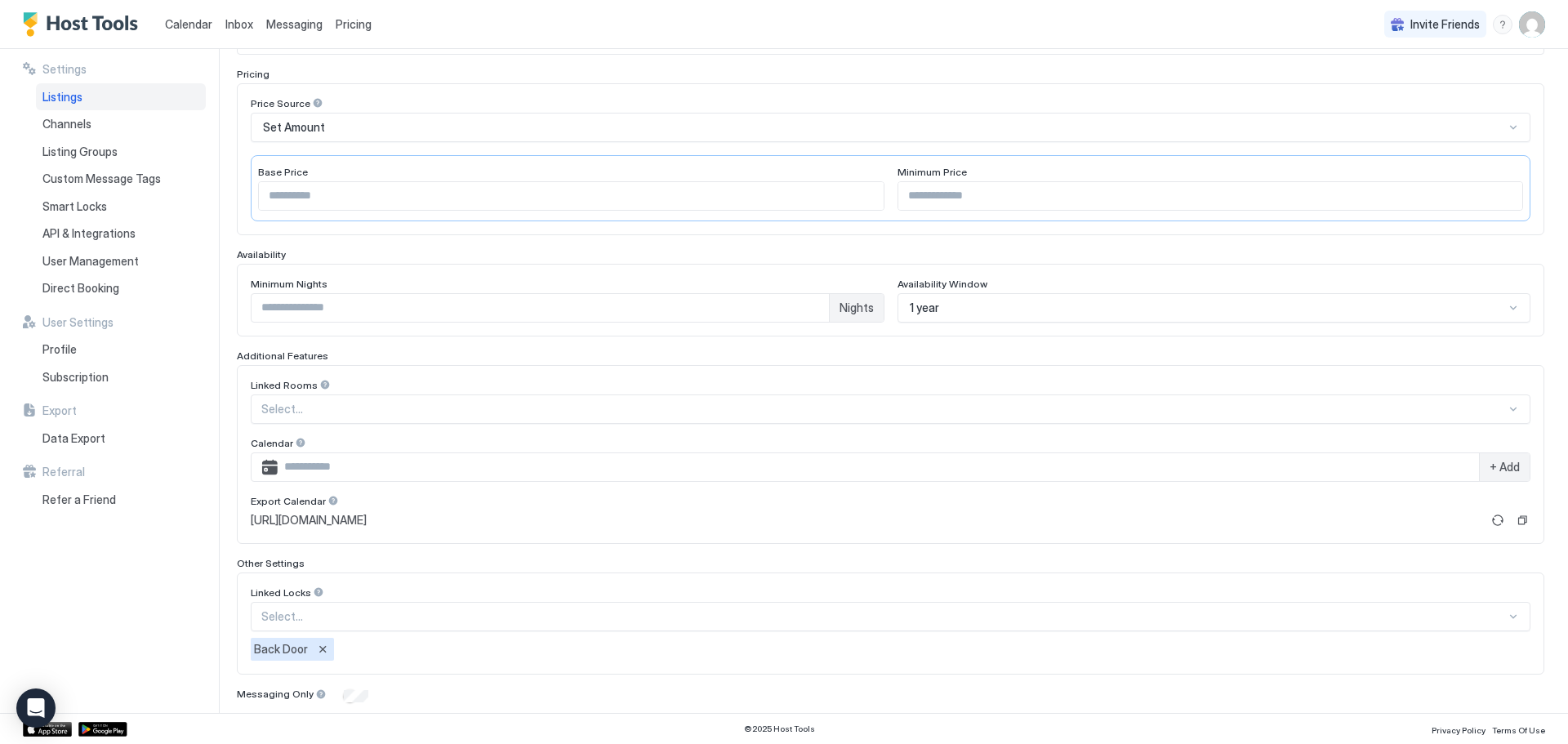
scroll to position [299, 0]
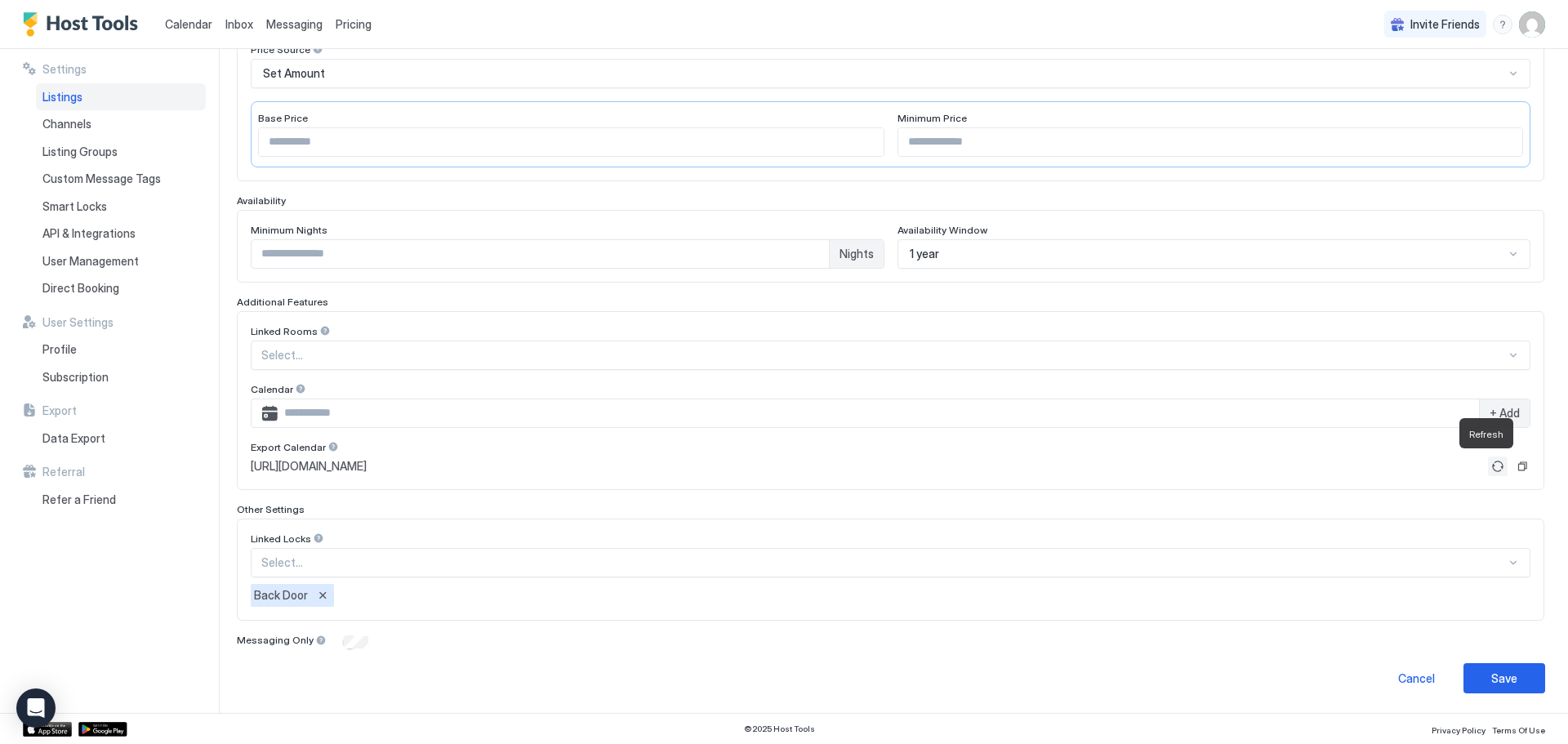
click at [1488, 467] on button "Refresh" at bounding box center [1498, 466] width 20 height 20
click at [1488, 463] on button "Refresh" at bounding box center [1498, 466] width 20 height 20
click at [99, 22] on img "Host Tools Logo" at bounding box center [84, 25] width 123 height 25
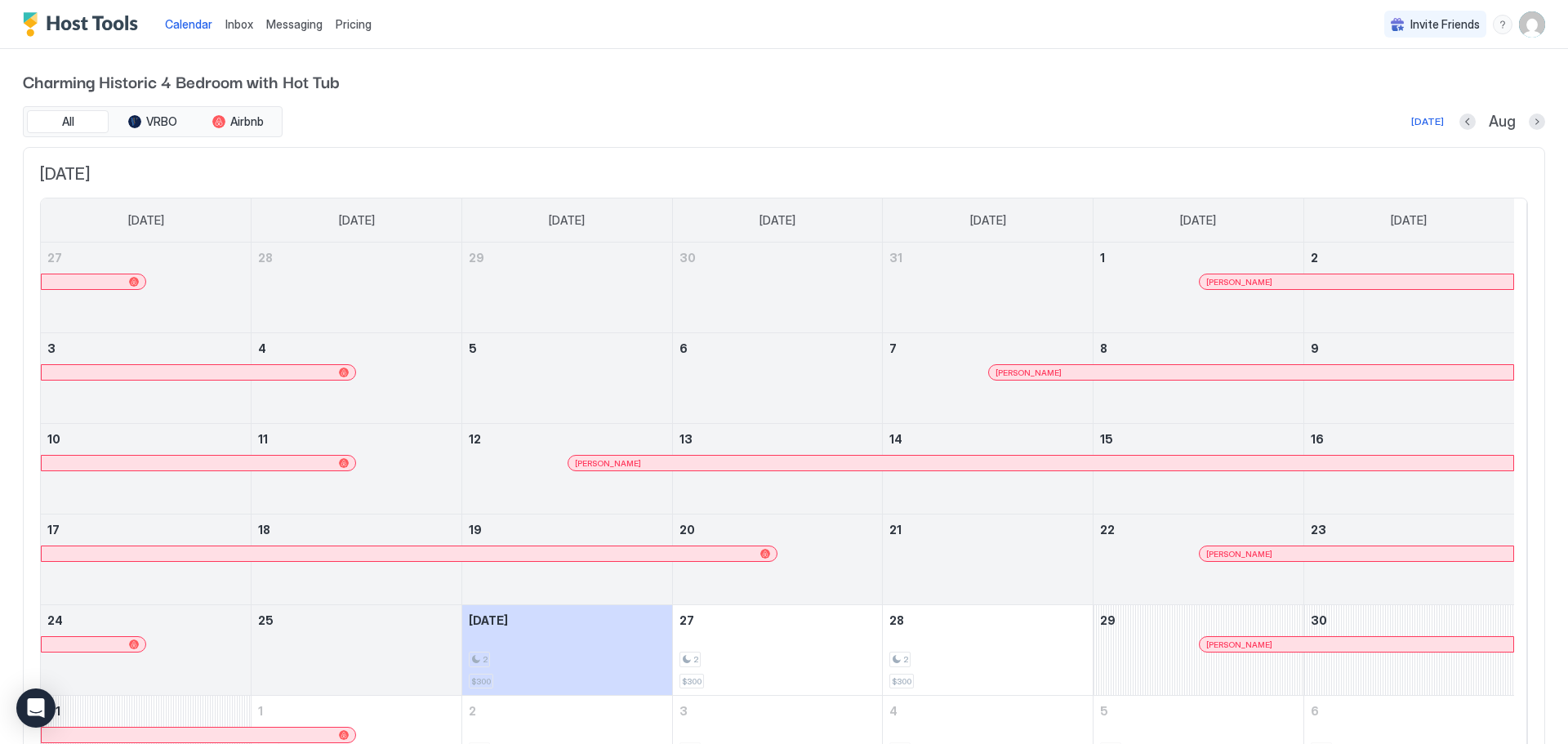
scroll to position [109, 0]
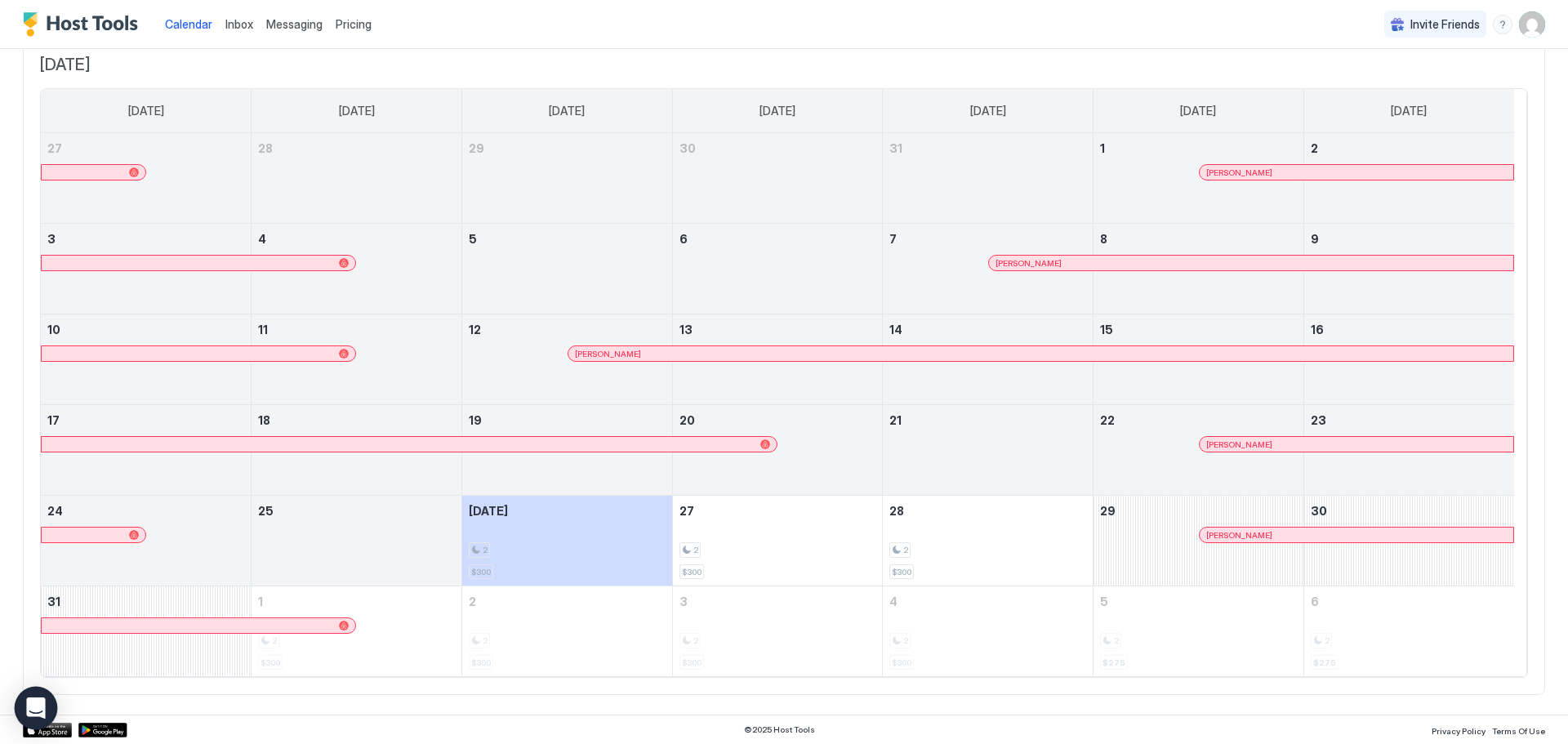
click at [32, 712] on icon "Open Intercom Messenger" at bounding box center [36, 708] width 22 height 22
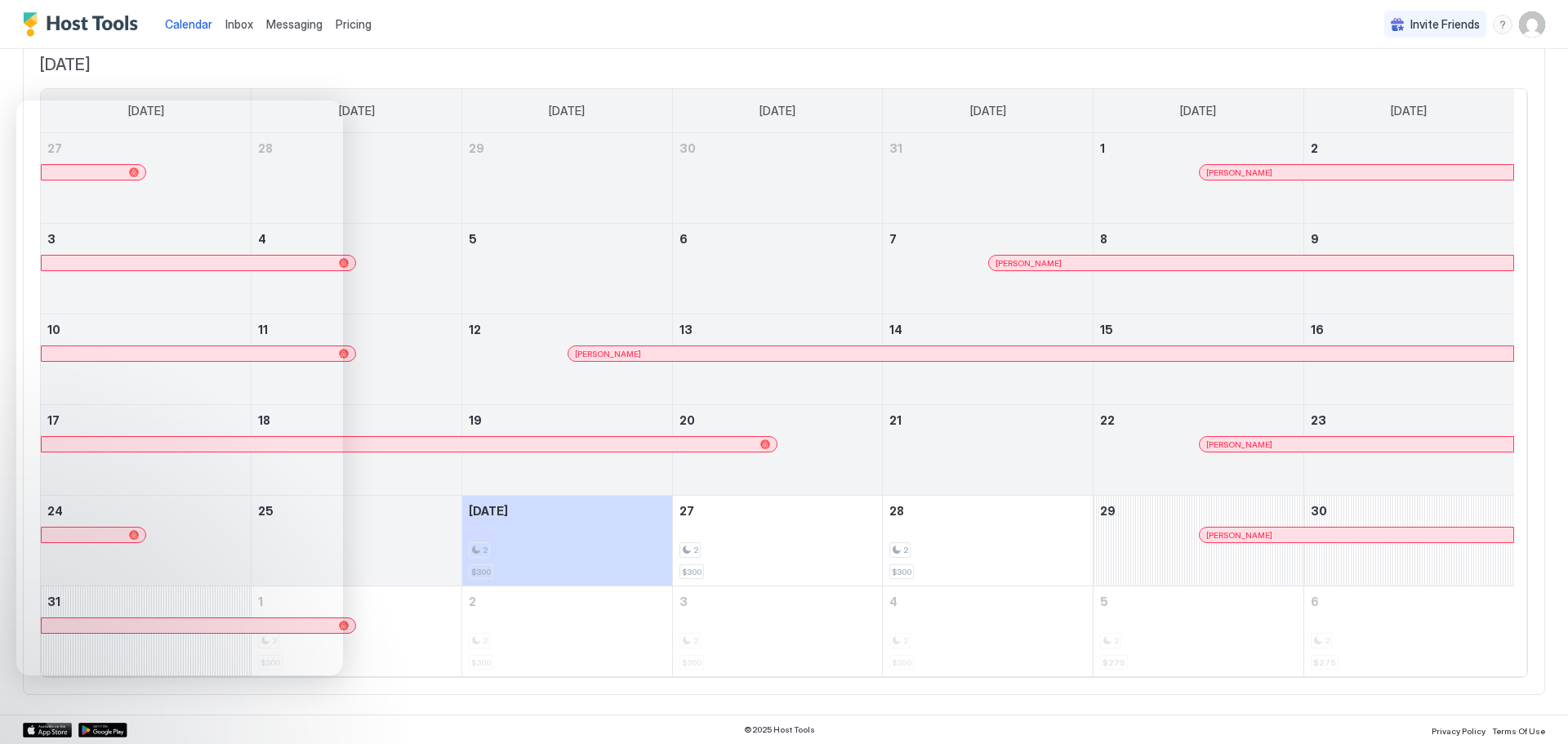
click at [519, 31] on div "Calendar Inbox Messaging Pricing Invite Friends TK" at bounding box center [784, 24] width 1568 height 49
click at [538, 17] on div "Calendar Inbox Messaging Pricing Invite Friends TK" at bounding box center [784, 24] width 1568 height 49
